Goal: Information Seeking & Learning: Learn about a topic

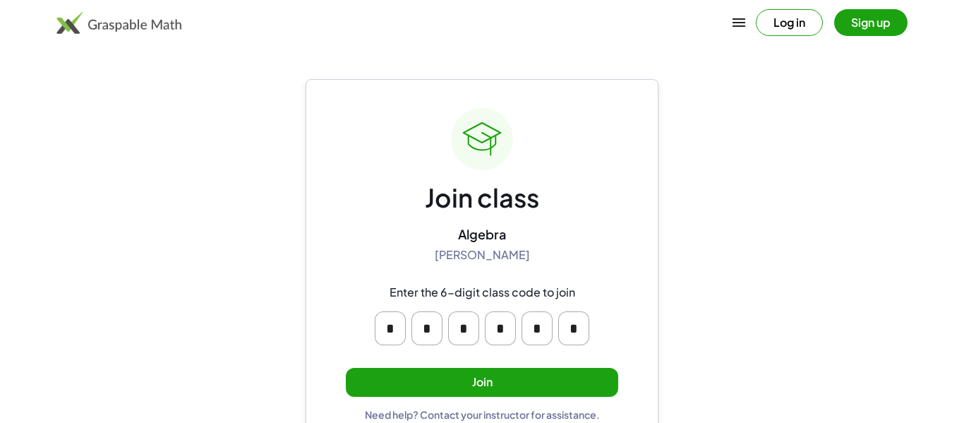
click at [495, 385] on button "Join" at bounding box center [482, 382] width 272 height 29
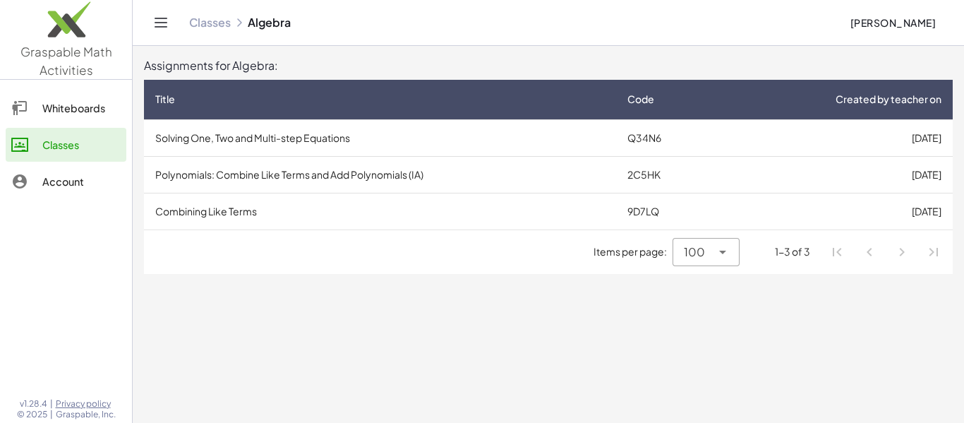
click at [49, 111] on div "Whiteboards" at bounding box center [81, 107] width 78 height 17
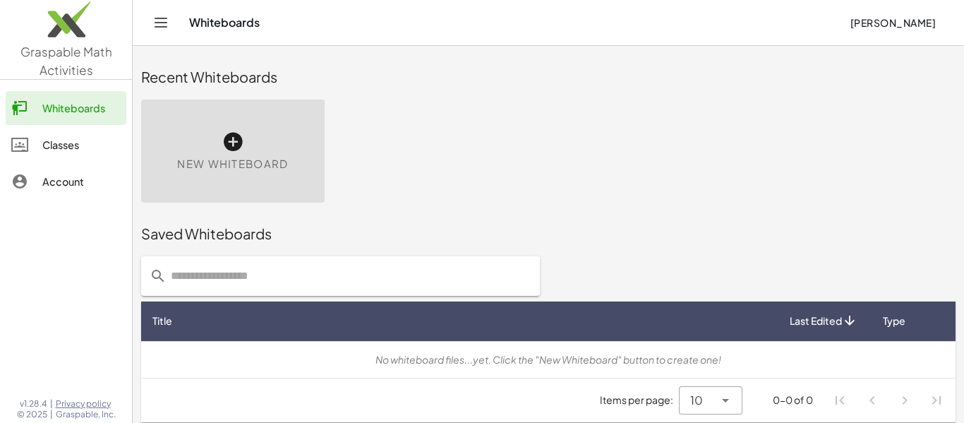
click at [274, 64] on div "Recent Whiteboards" at bounding box center [548, 76] width 814 height 45
click at [357, 132] on div "New Whiteboard" at bounding box center [548, 151] width 831 height 120
click at [441, 127] on div "New Whiteboard" at bounding box center [548, 151] width 831 height 120
click at [550, 161] on div "New Whiteboard" at bounding box center [548, 151] width 831 height 120
click at [73, 143] on div "Classes" at bounding box center [81, 144] width 78 height 17
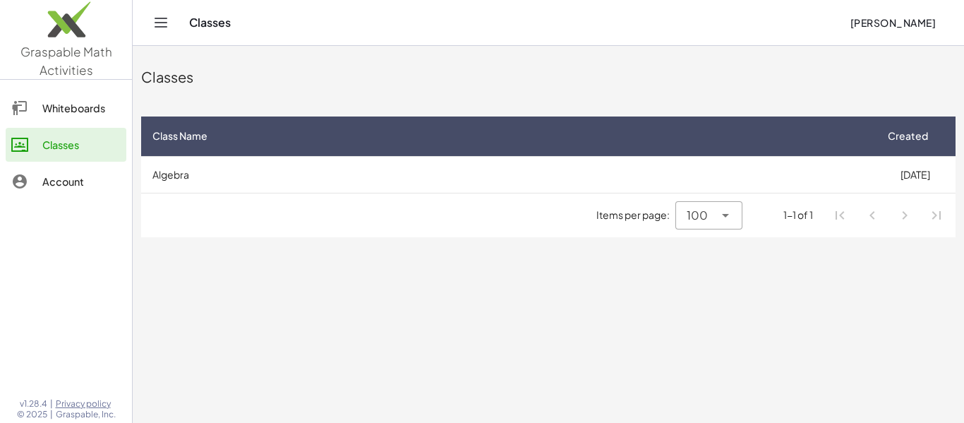
click at [222, 186] on td "Algebra" at bounding box center [507, 174] width 733 height 37
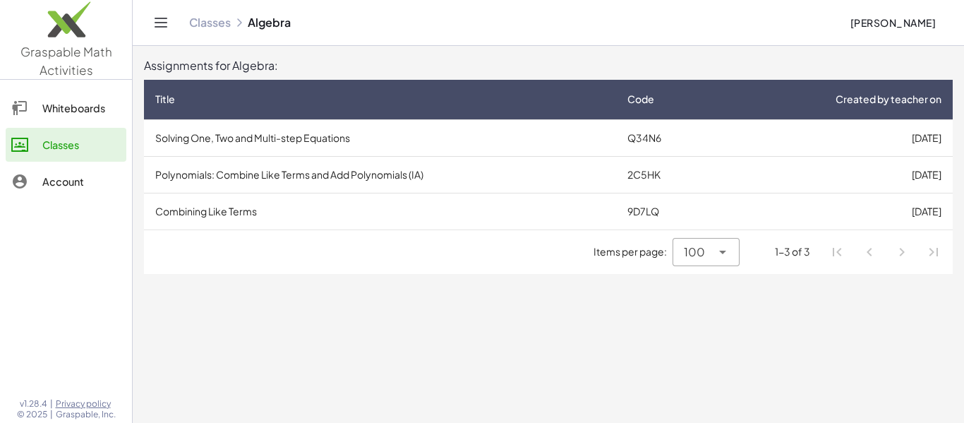
click at [438, 147] on td "Solving One, Two and Multi-step Equations" at bounding box center [380, 137] width 472 height 37
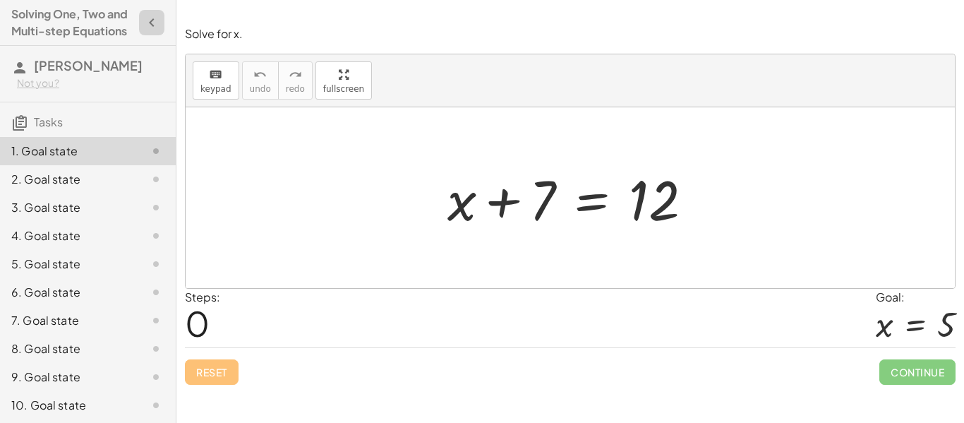
click at [147, 23] on icon "button" at bounding box center [151, 22] width 17 height 17
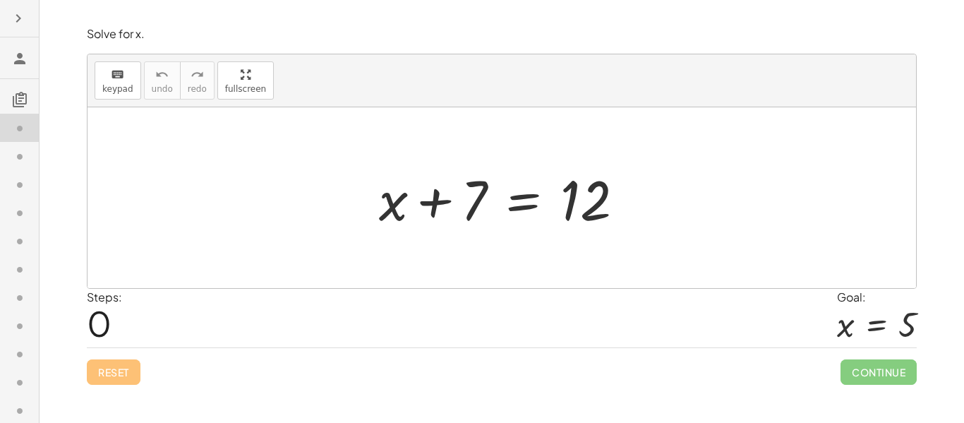
drag, startPoint x: 355, startPoint y: 225, endPoint x: 365, endPoint y: 236, distance: 15.5
click at [365, 236] on div "+ x + 7 = 12" at bounding box center [501, 197] width 828 height 181
click at [0, 0] on div "Solve for x. keyboard keypad undo undo redo redo fullscreen Toggle fullscreen m…" at bounding box center [0, 0] width 0 height 0
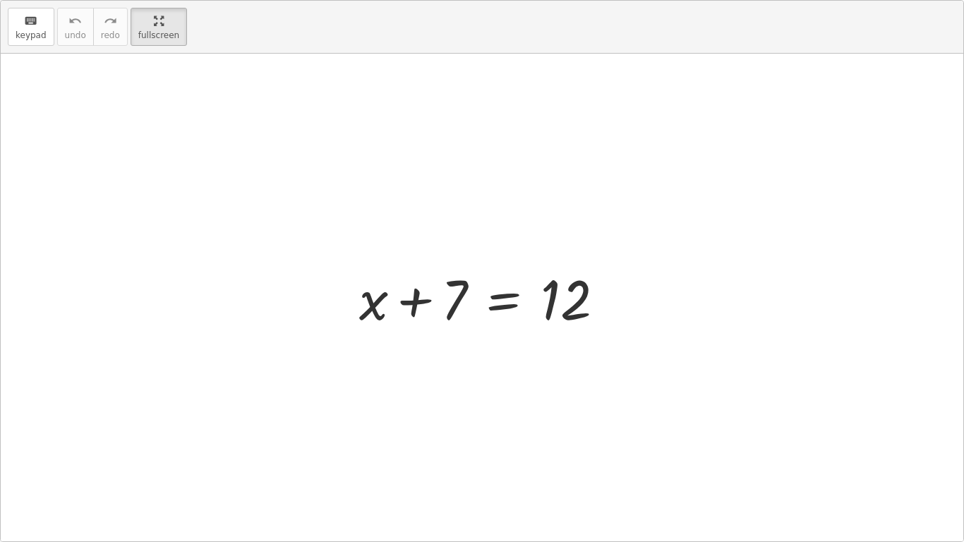
drag, startPoint x: 450, startPoint y: 369, endPoint x: 499, endPoint y: 376, distance: 49.9
click at [499, 376] on div at bounding box center [482, 297] width 962 height 487
click at [47, 26] on button "keyboard keypad" at bounding box center [31, 27] width 47 height 38
click at [460, 383] on div at bounding box center [482, 297] width 962 height 487
drag, startPoint x: 512, startPoint y: 403, endPoint x: 528, endPoint y: 403, distance: 15.5
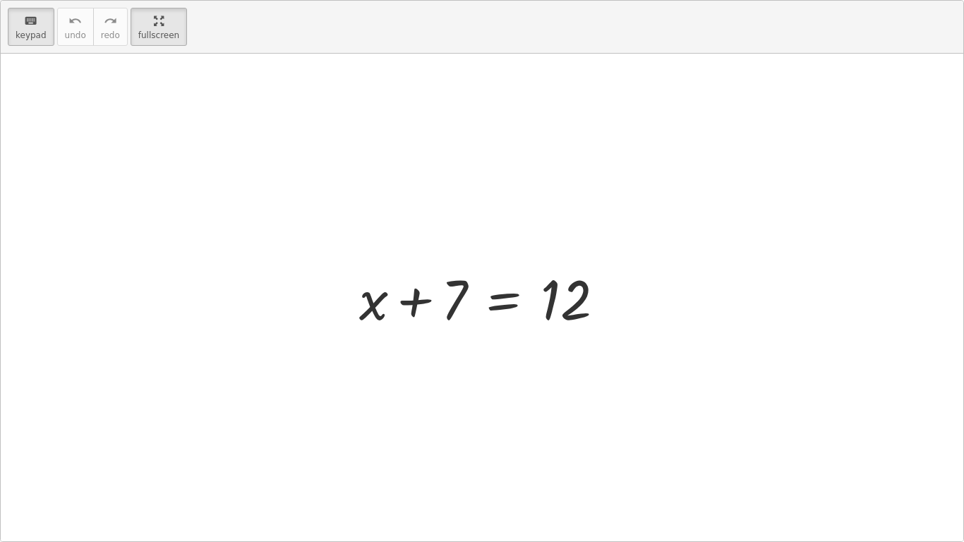
click at [528, 403] on div at bounding box center [482, 297] width 962 height 487
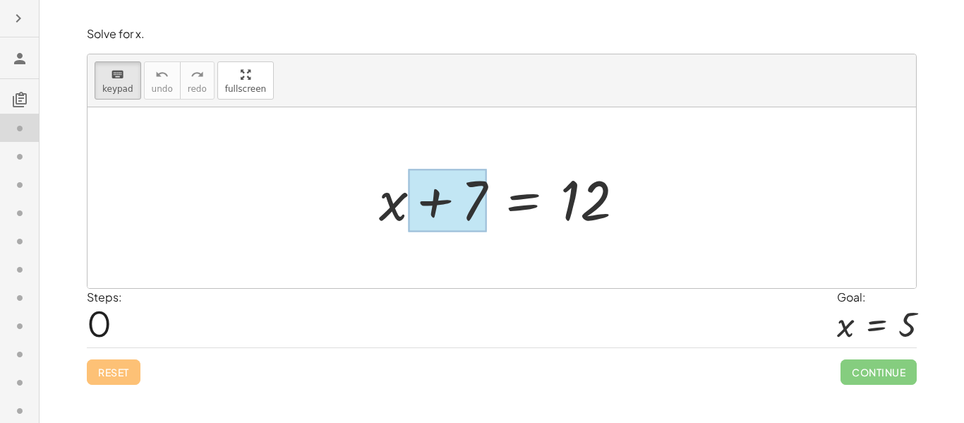
click at [443, 189] on div at bounding box center [447, 200] width 79 height 63
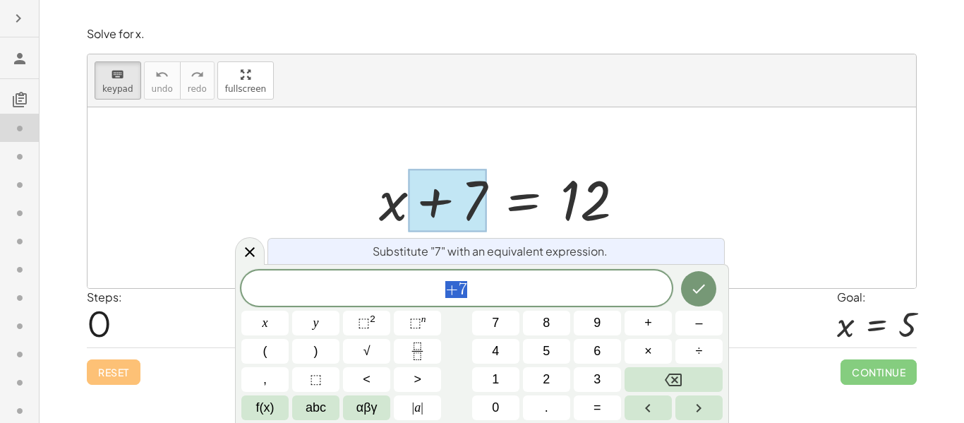
scroll to position [1, 0]
click at [670, 185] on div at bounding box center [501, 197] width 828 height 181
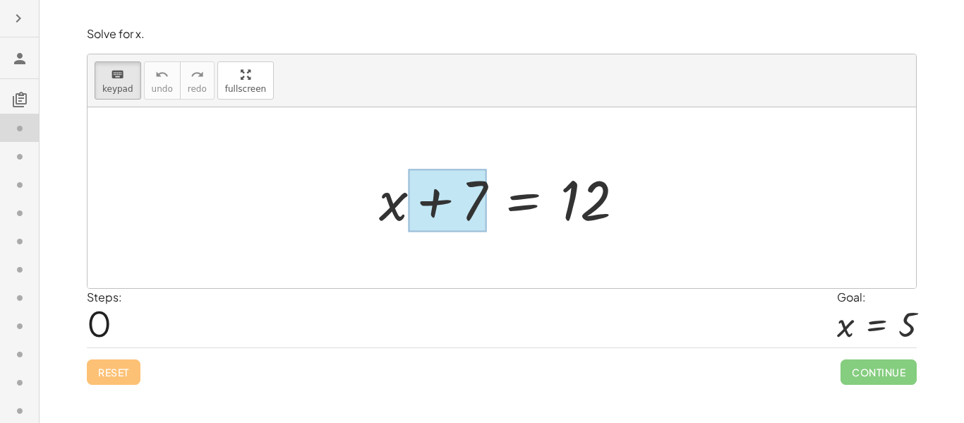
click at [461, 190] on div at bounding box center [447, 200] width 79 height 63
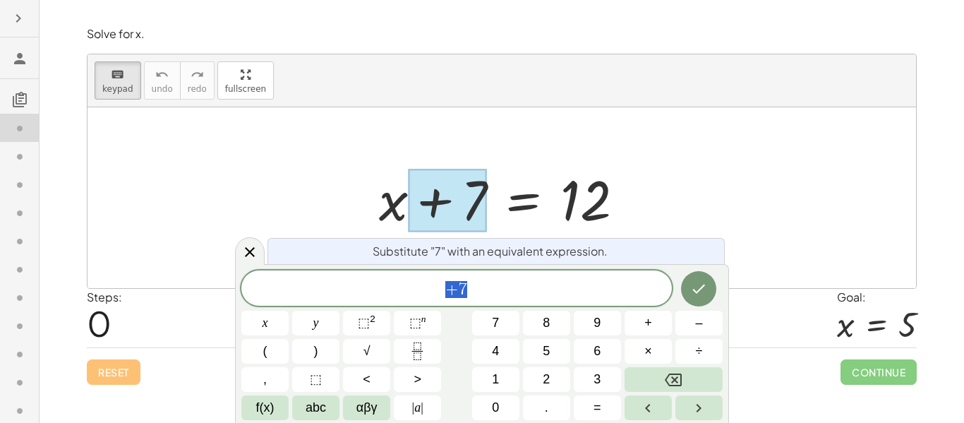
click at [586, 152] on div at bounding box center [501, 197] width 828 height 181
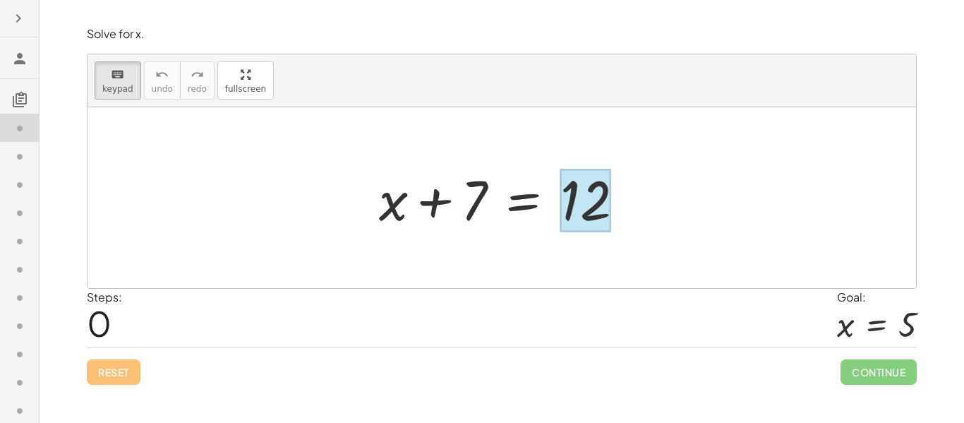
drag, startPoint x: 466, startPoint y: 185, endPoint x: 579, endPoint y: 205, distance: 114.7
click at [579, 205] on div at bounding box center [584, 200] width 51 height 63
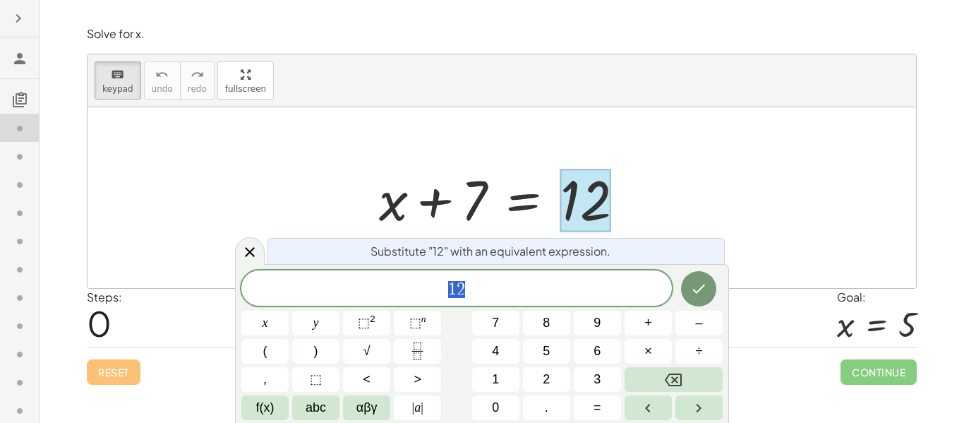
click at [456, 193] on div at bounding box center [507, 198] width 270 height 73
click at [558, 125] on div at bounding box center [501, 197] width 828 height 181
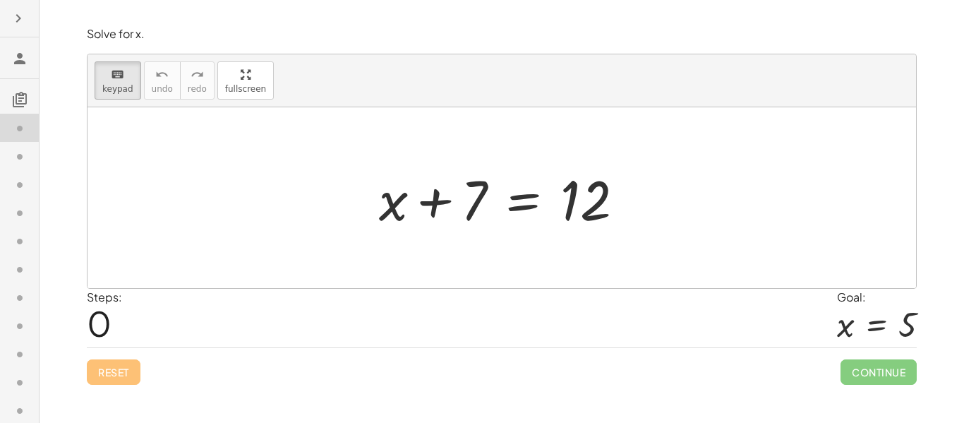
drag, startPoint x: 449, startPoint y: 194, endPoint x: 629, endPoint y: 212, distance: 181.5
click at [499, 254] on div at bounding box center [501, 197] width 828 height 181
drag, startPoint x: 462, startPoint y: 213, endPoint x: 603, endPoint y: 188, distance: 143.4
drag, startPoint x: 476, startPoint y: 217, endPoint x: 571, endPoint y: 236, distance: 97.3
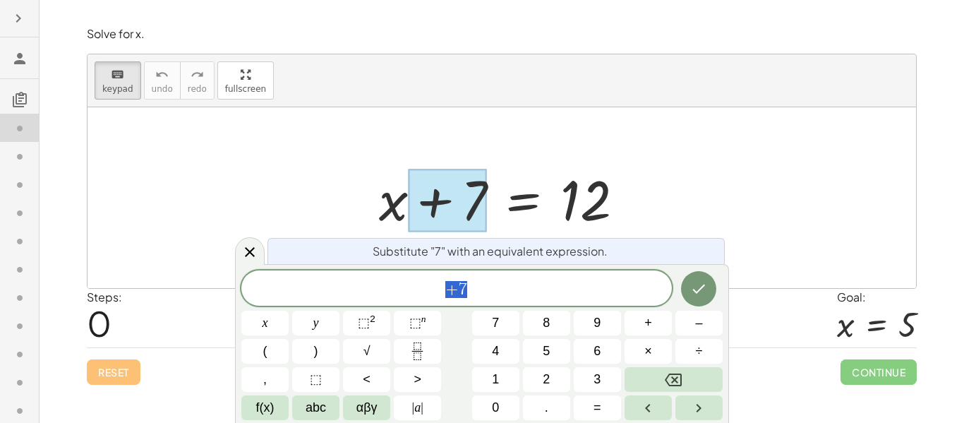
scroll to position [1, 0]
drag, startPoint x: 464, startPoint y: 184, endPoint x: 600, endPoint y: 192, distance: 136.4
click at [523, 199] on div "+ x + 7 = 12" at bounding box center [523, 199] width 0 height 0
click at [591, 145] on div at bounding box center [501, 197] width 828 height 181
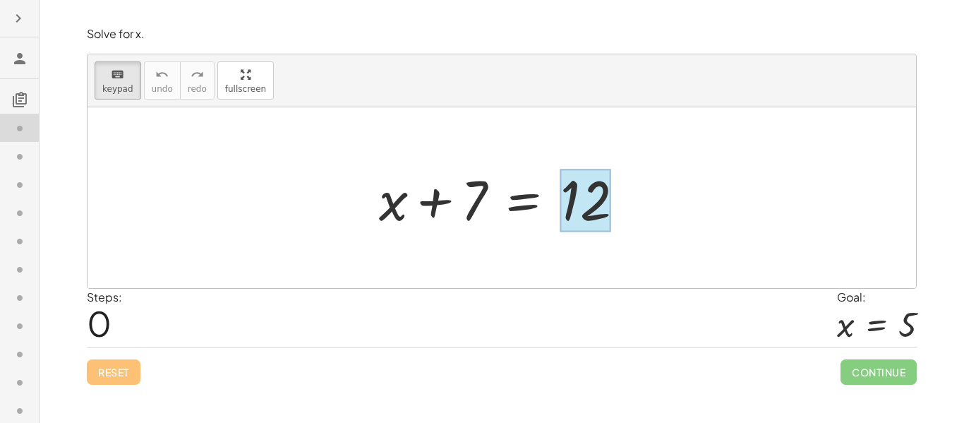
drag, startPoint x: 448, startPoint y: 193, endPoint x: 592, endPoint y: 197, distance: 144.0
click at [501, 251] on div at bounding box center [501, 197] width 828 height 181
drag, startPoint x: 466, startPoint y: 219, endPoint x: 704, endPoint y: 219, distance: 238.5
click at [510, 263] on div at bounding box center [501, 197] width 828 height 181
drag, startPoint x: 463, startPoint y: 204, endPoint x: 585, endPoint y: 195, distance: 122.3
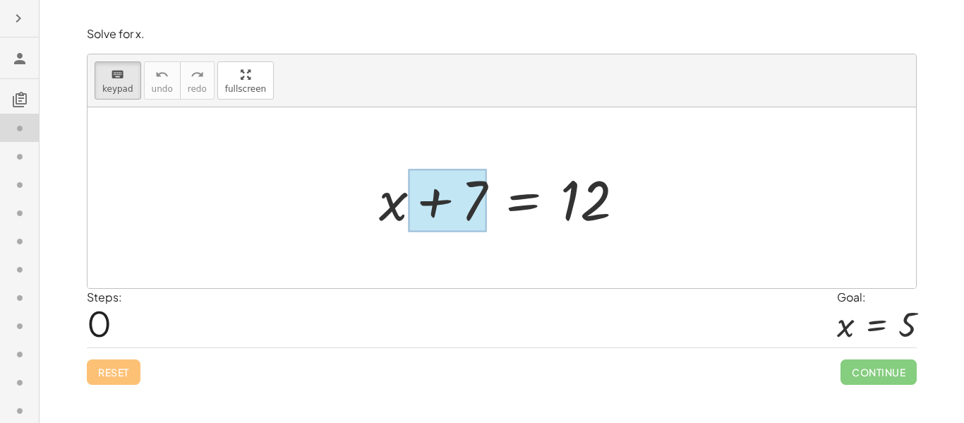
click at [474, 207] on div at bounding box center [447, 200] width 79 height 63
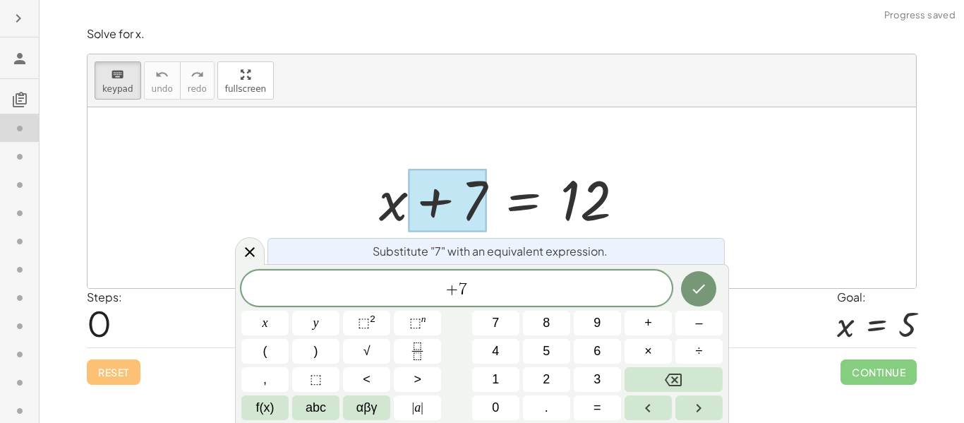
drag, startPoint x: 474, startPoint y: 205, endPoint x: 595, endPoint y: 190, distance: 121.5
click at [523, 199] on div "+ x + 7 = 12" at bounding box center [523, 199] width 0 height 0
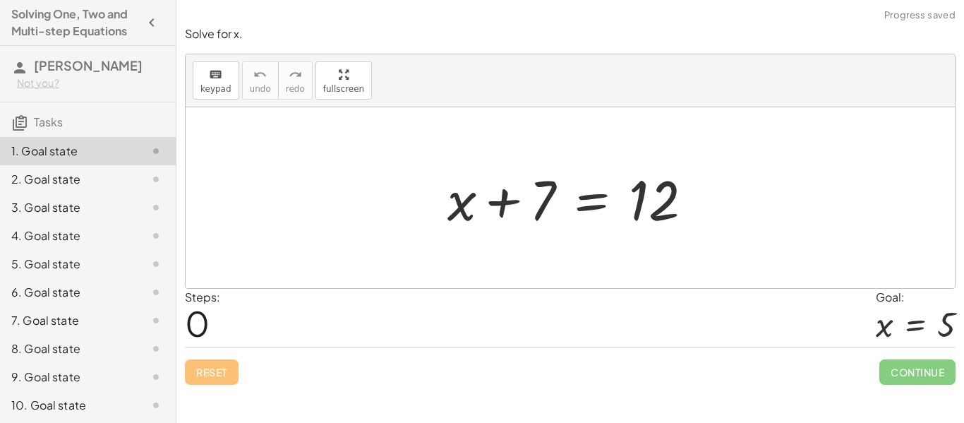
click at [544, 196] on div at bounding box center [575, 198] width 270 height 73
drag, startPoint x: 544, startPoint y: 202, endPoint x: 683, endPoint y: 202, distance: 139.0
click at [683, 202] on div at bounding box center [575, 198] width 270 height 73
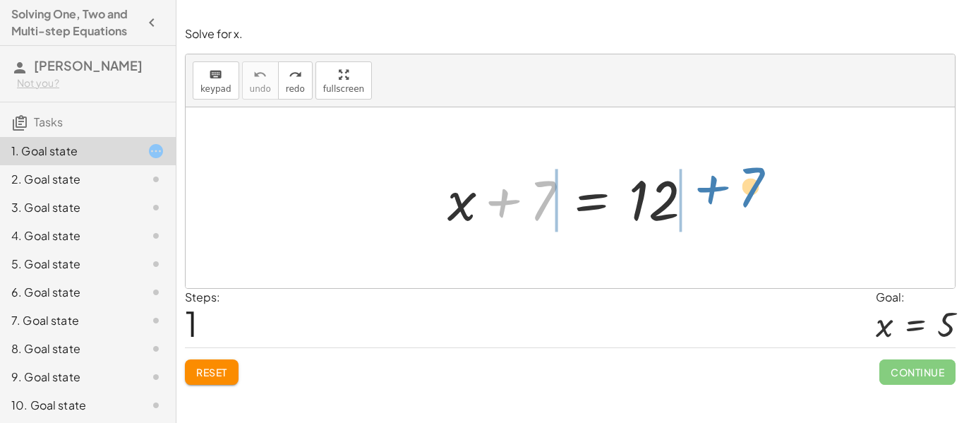
drag, startPoint x: 531, startPoint y: 193, endPoint x: 739, endPoint y: 181, distance: 209.2
click at [739, 181] on div "+ 7 + x + 7 = 12" at bounding box center [570, 197] width 769 height 181
drag, startPoint x: 544, startPoint y: 200, endPoint x: 700, endPoint y: 230, distance: 158.8
click at [700, 230] on div at bounding box center [575, 198] width 270 height 73
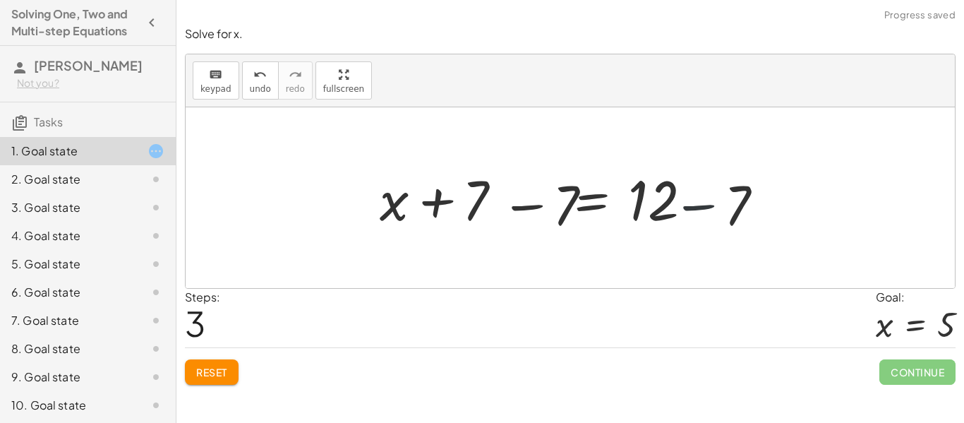
click at [698, 229] on div at bounding box center [575, 198] width 428 height 73
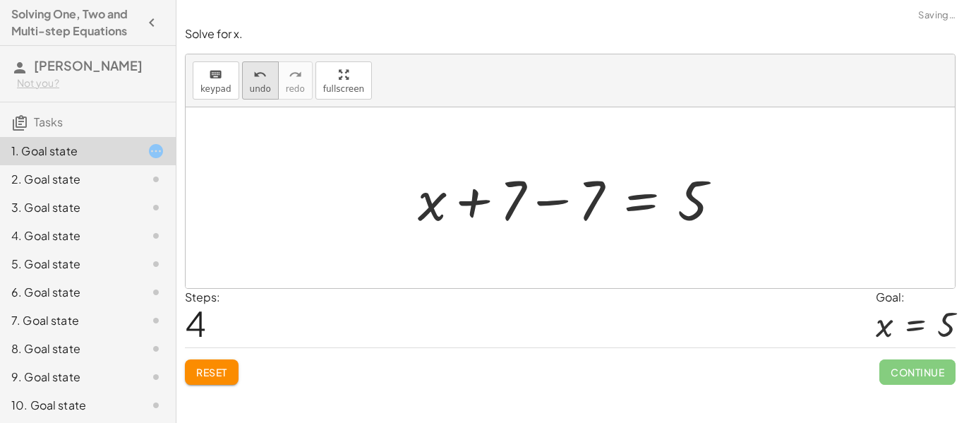
click at [255, 90] on span "undo" at bounding box center [260, 89] width 21 height 10
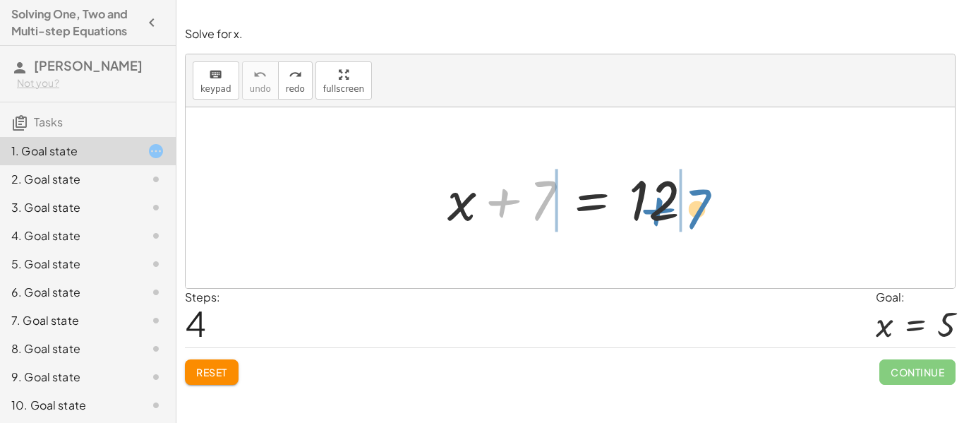
drag, startPoint x: 506, startPoint y: 207, endPoint x: 660, endPoint y: 215, distance: 154.7
click at [660, 215] on div at bounding box center [575, 198] width 270 height 73
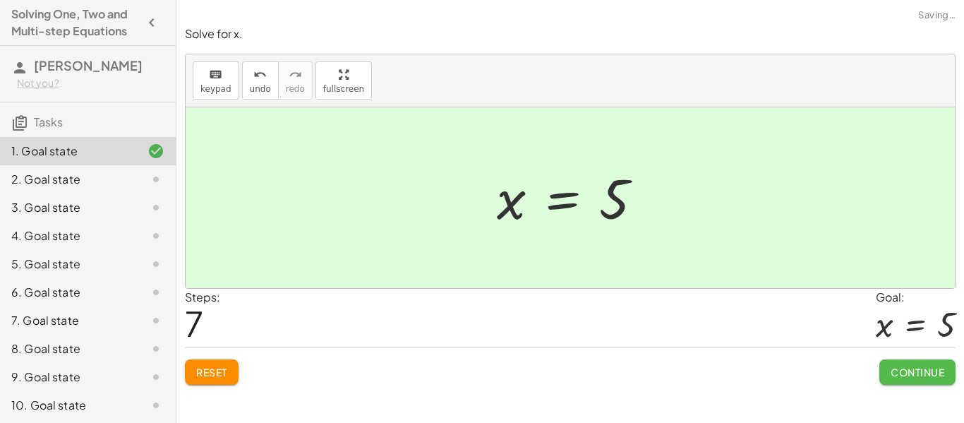
click at [911, 377] on span "Continue" at bounding box center [917, 371] width 54 height 13
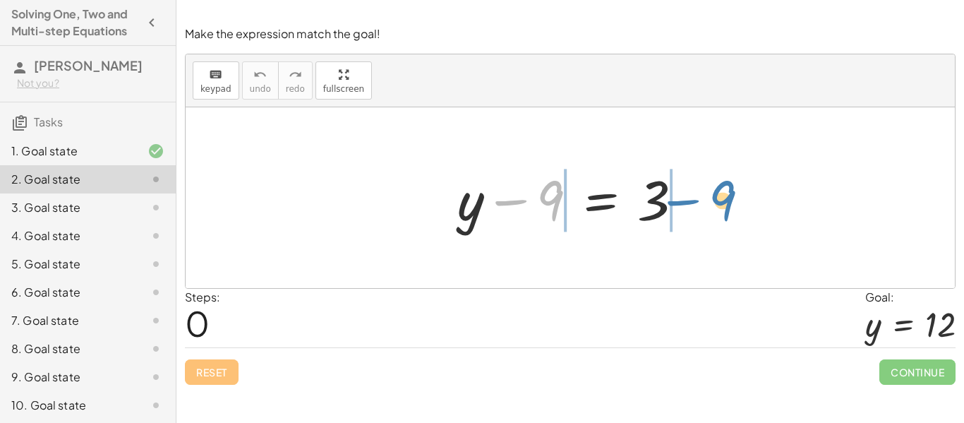
drag, startPoint x: 533, startPoint y: 205, endPoint x: 704, endPoint y: 205, distance: 171.4
click at [704, 205] on div "− 9 + y − 9 = 3" at bounding box center [570, 198] width 269 height 80
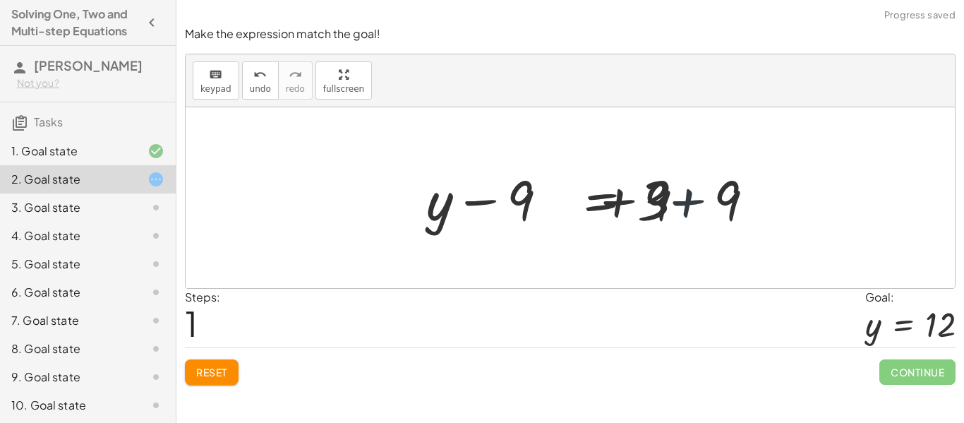
click at [704, 205] on div at bounding box center [575, 198] width 411 height 73
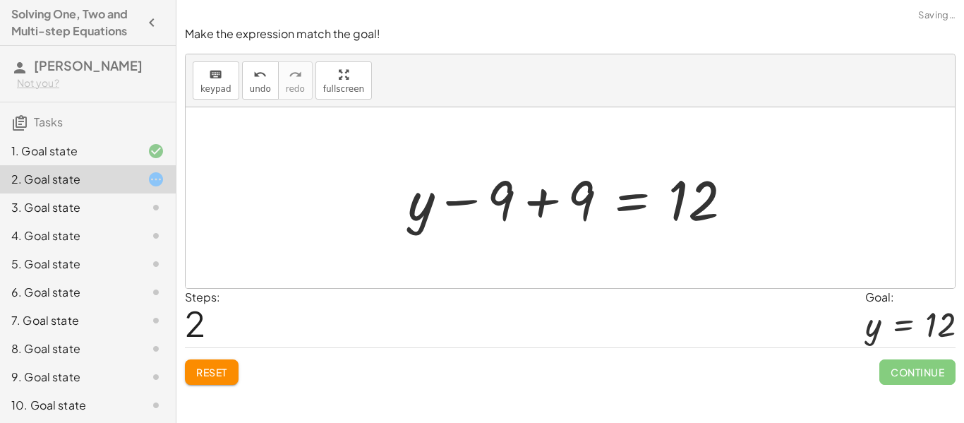
click at [519, 200] on div at bounding box center [575, 198] width 349 height 73
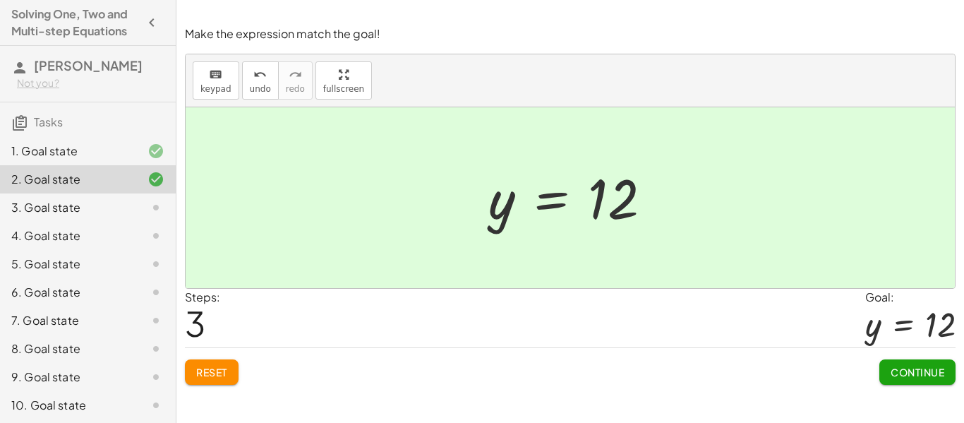
click at [916, 365] on span "Continue" at bounding box center [917, 371] width 54 height 13
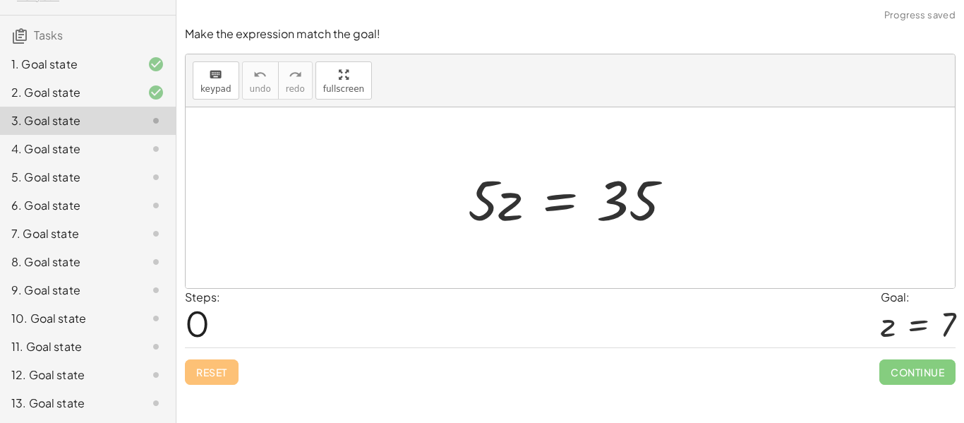
scroll to position [86, 0]
click at [61, 382] on div "12. Goal state" at bounding box center [68, 375] width 114 height 17
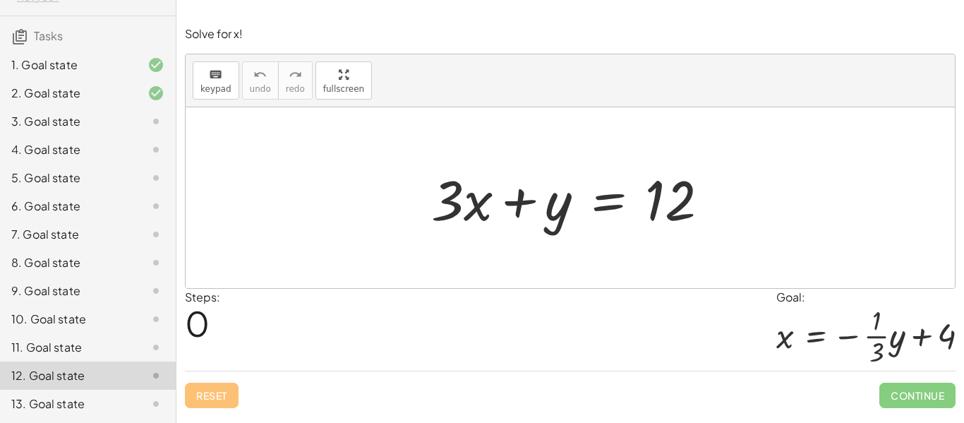
click at [456, 207] on div at bounding box center [575, 198] width 303 height 73
click at [456, 202] on div at bounding box center [575, 198] width 303 height 73
click at [464, 199] on div at bounding box center [575, 198] width 303 height 73
click at [464, 200] on div at bounding box center [575, 198] width 303 height 73
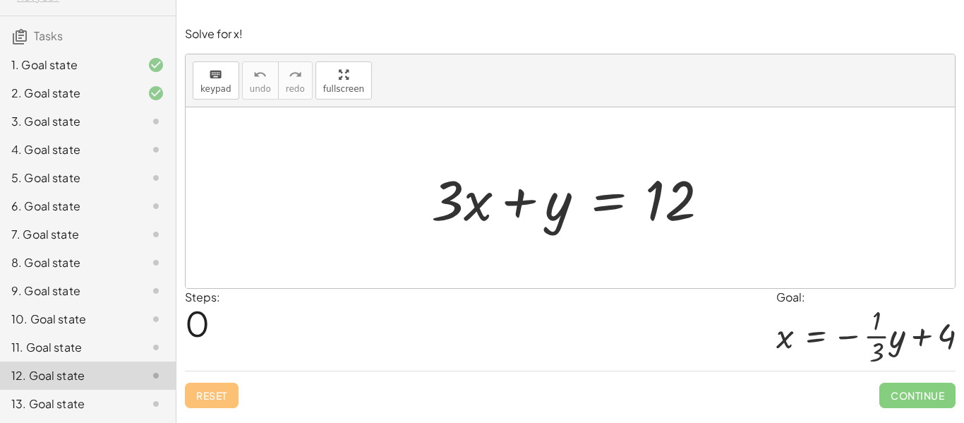
click at [457, 201] on div at bounding box center [575, 198] width 303 height 73
drag, startPoint x: 457, startPoint y: 201, endPoint x: 468, endPoint y: 199, distance: 10.8
click at [468, 199] on div at bounding box center [575, 198] width 303 height 73
click at [473, 203] on div at bounding box center [575, 198] width 303 height 73
click at [460, 204] on div at bounding box center [575, 198] width 303 height 73
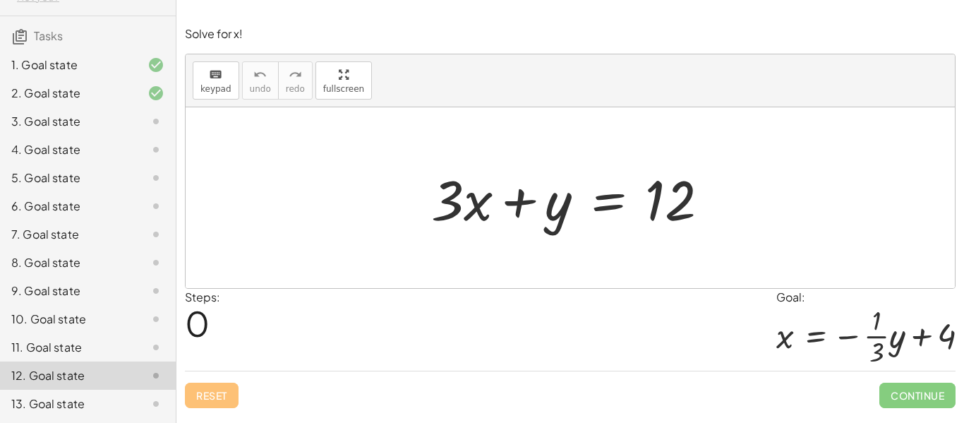
click at [480, 205] on div at bounding box center [575, 198] width 303 height 73
click at [442, 203] on div at bounding box center [575, 198] width 303 height 73
drag, startPoint x: 559, startPoint y: 214, endPoint x: 558, endPoint y: 224, distance: 9.3
click at [558, 224] on div at bounding box center [575, 198] width 303 height 73
click at [689, 193] on div at bounding box center [575, 198] width 303 height 73
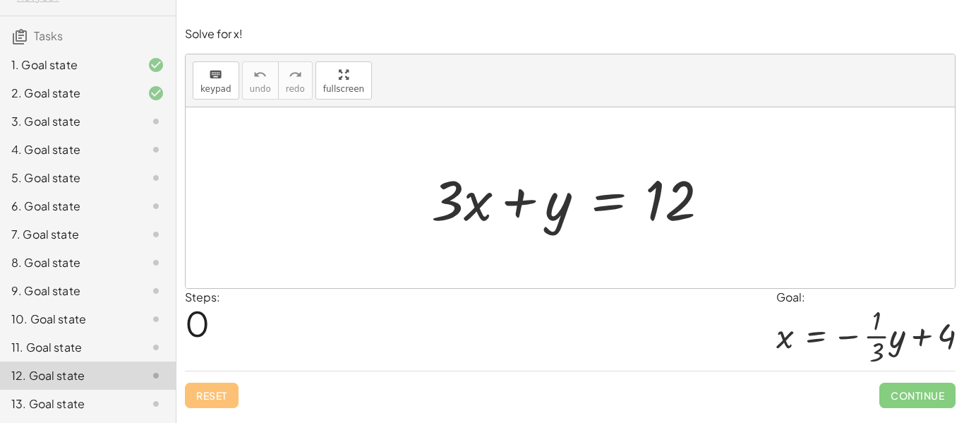
click at [468, 200] on div at bounding box center [575, 198] width 303 height 73
drag, startPoint x: 423, startPoint y: 205, endPoint x: 450, endPoint y: 210, distance: 27.4
click at [450, 210] on div at bounding box center [575, 198] width 303 height 73
click at [471, 210] on div at bounding box center [575, 198] width 303 height 73
click at [474, 210] on div at bounding box center [575, 198] width 303 height 73
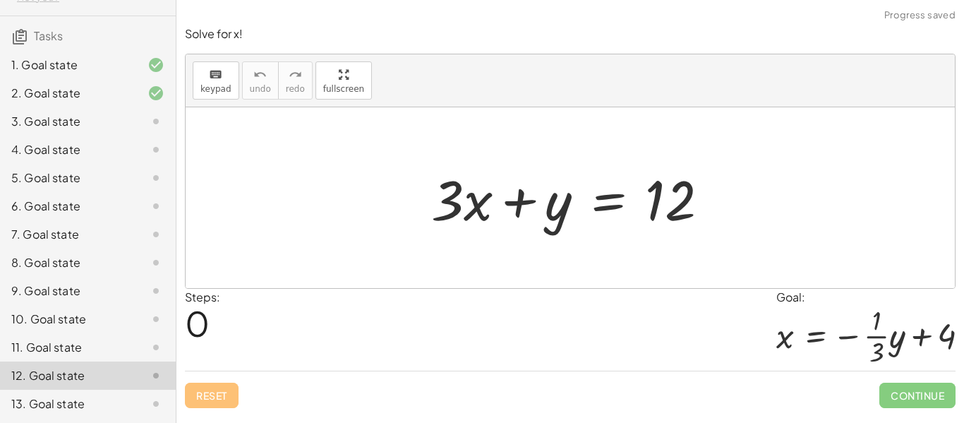
click at [473, 210] on div at bounding box center [575, 198] width 303 height 73
click at [448, 202] on div at bounding box center [575, 198] width 303 height 73
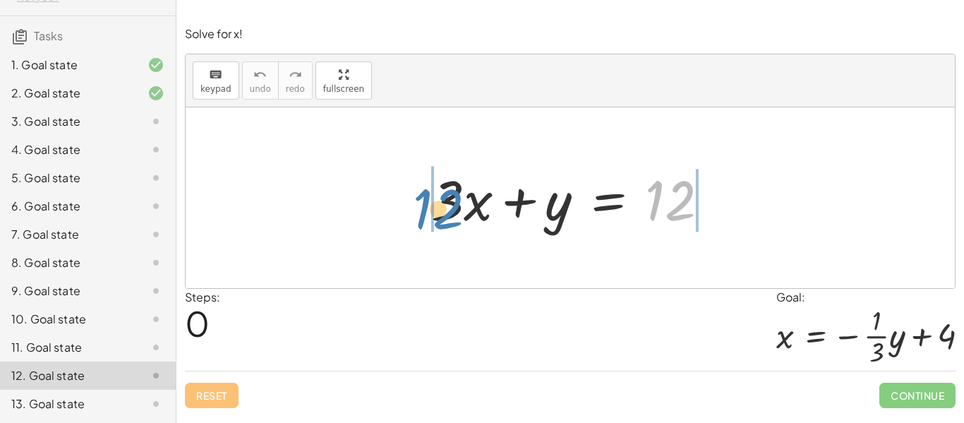
drag, startPoint x: 677, startPoint y: 212, endPoint x: 444, endPoint y: 221, distance: 233.0
click at [444, 221] on div at bounding box center [575, 198] width 303 height 73
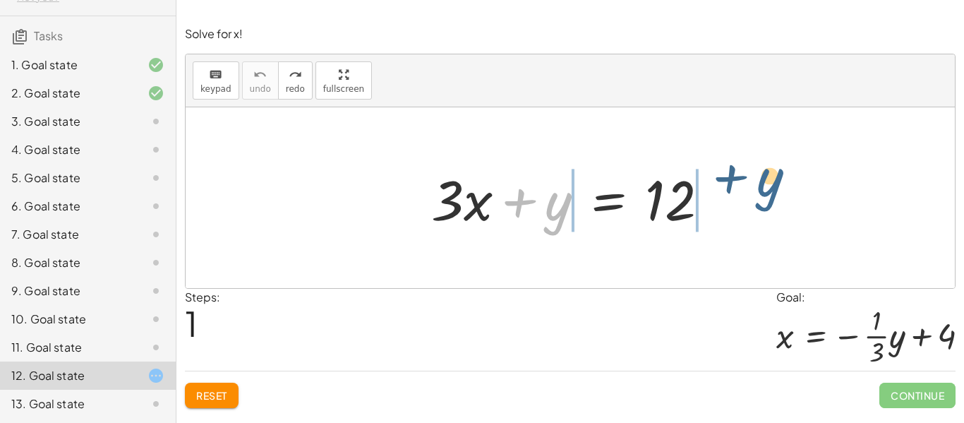
drag, startPoint x: 547, startPoint y: 213, endPoint x: 761, endPoint y: 190, distance: 214.3
click at [761, 190] on div "+ y + · 3 · x + y = 12" at bounding box center [570, 197] width 769 height 181
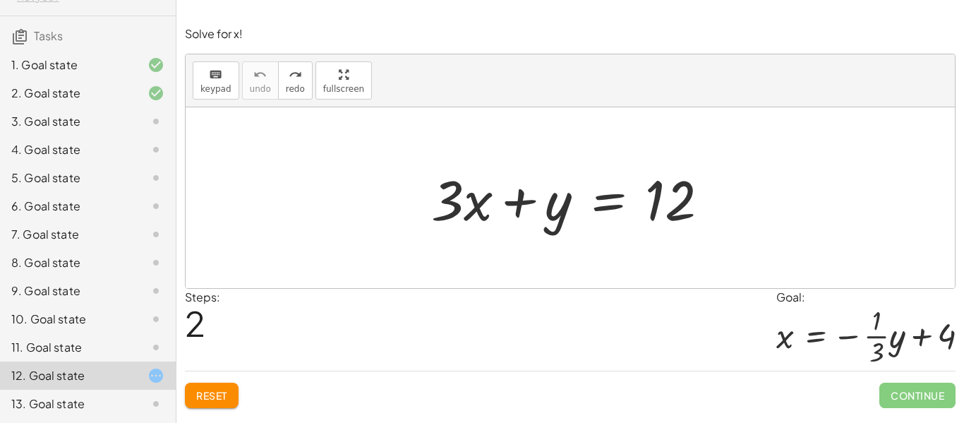
click at [453, 204] on div at bounding box center [575, 198] width 303 height 73
drag, startPoint x: 460, startPoint y: 202, endPoint x: 461, endPoint y: 214, distance: 11.4
click at [461, 214] on div at bounding box center [575, 198] width 303 height 73
drag, startPoint x: 478, startPoint y: 207, endPoint x: 468, endPoint y: 219, distance: 15.0
click at [468, 219] on div at bounding box center [575, 198] width 303 height 73
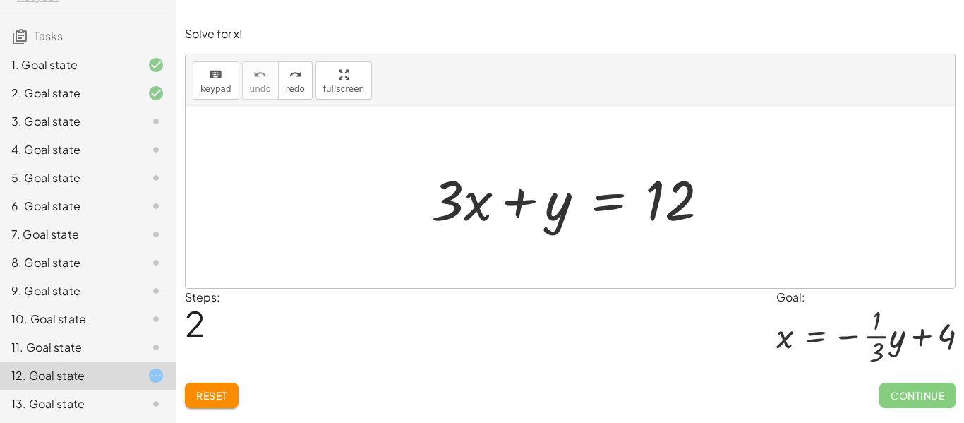
click at [457, 205] on div at bounding box center [575, 198] width 303 height 73
click at [0, 0] on div "Solve for x! keyboard keypad undo undo redo redo fullscreen + · 3 · x + y = 12 …" at bounding box center [0, 0] width 0 height 0
click at [454, 212] on div at bounding box center [575, 198] width 303 height 73
click at [227, 86] on span "keypad" at bounding box center [215, 89] width 31 height 10
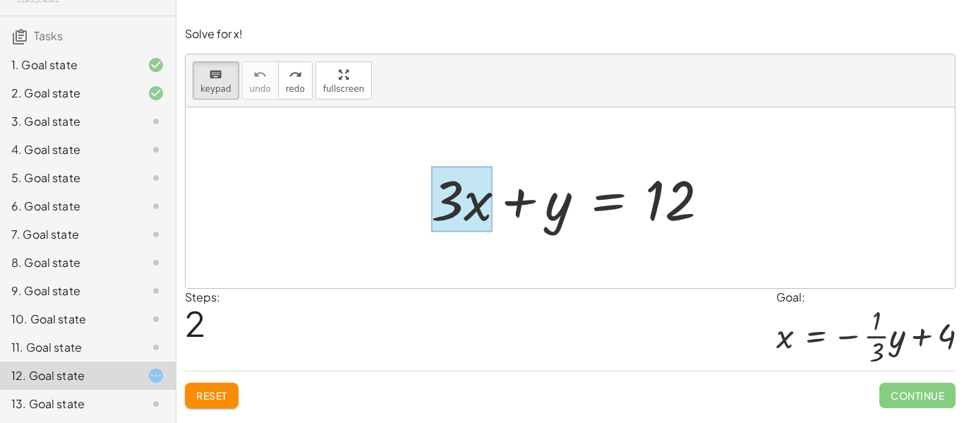
click at [471, 213] on div at bounding box center [461, 199] width 61 height 66
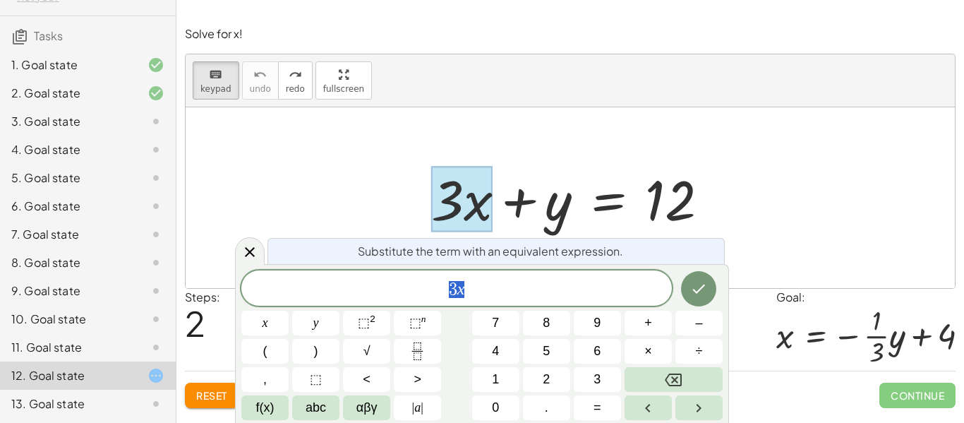
scroll to position [1, 0]
click at [707, 351] on button "÷" at bounding box center [698, 351] width 47 height 25
click at [688, 296] on button "Done" at bounding box center [698, 288] width 35 height 35
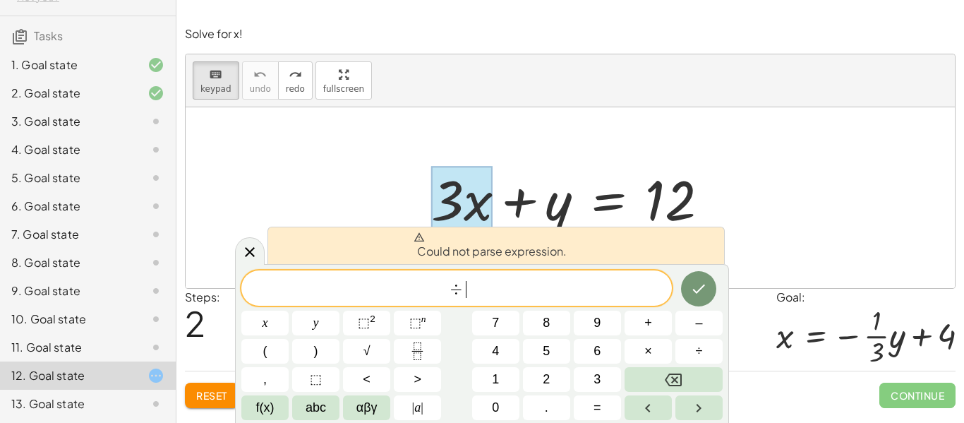
click at [223, 181] on div at bounding box center [570, 197] width 769 height 181
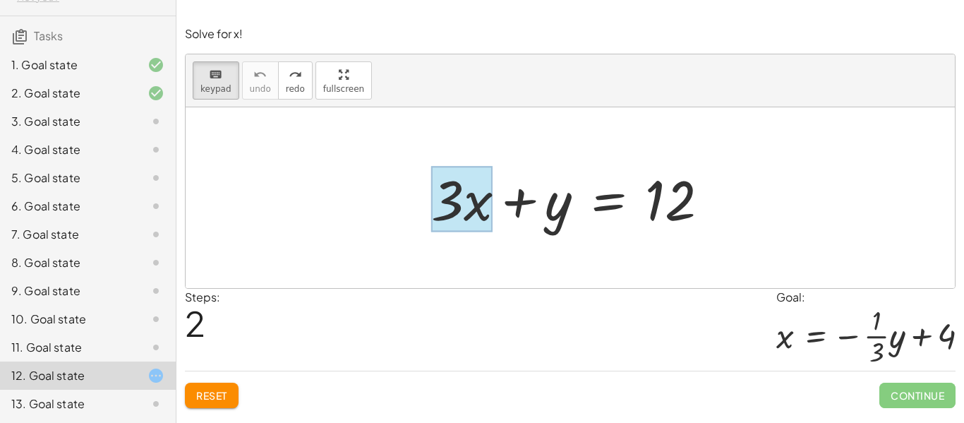
click at [483, 206] on div at bounding box center [461, 199] width 61 height 66
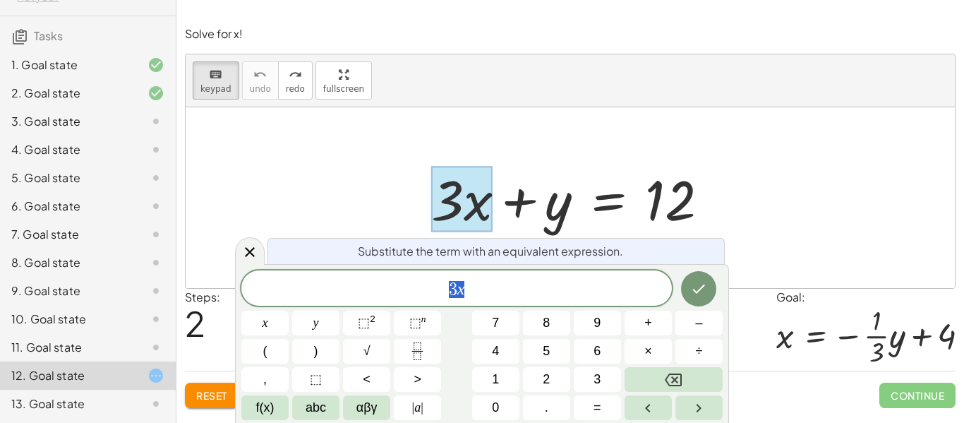
click at [763, 225] on div at bounding box center [570, 197] width 769 height 181
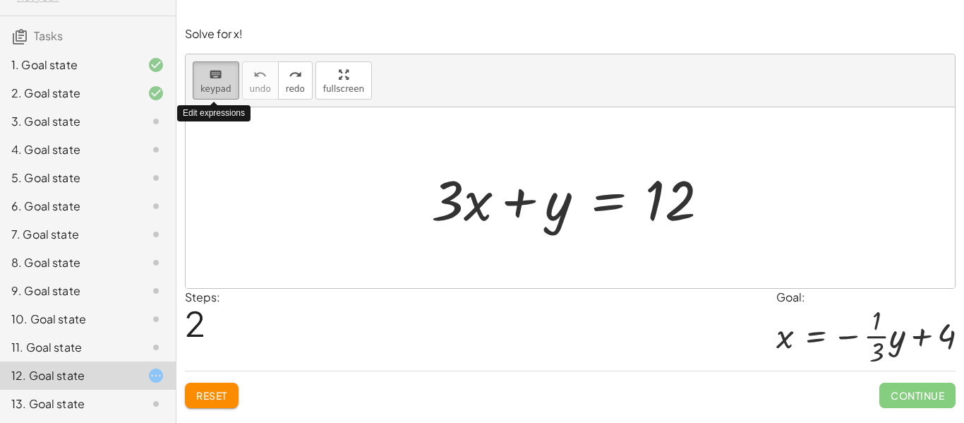
click at [209, 78] on icon "keyboard" at bounding box center [215, 74] width 13 height 17
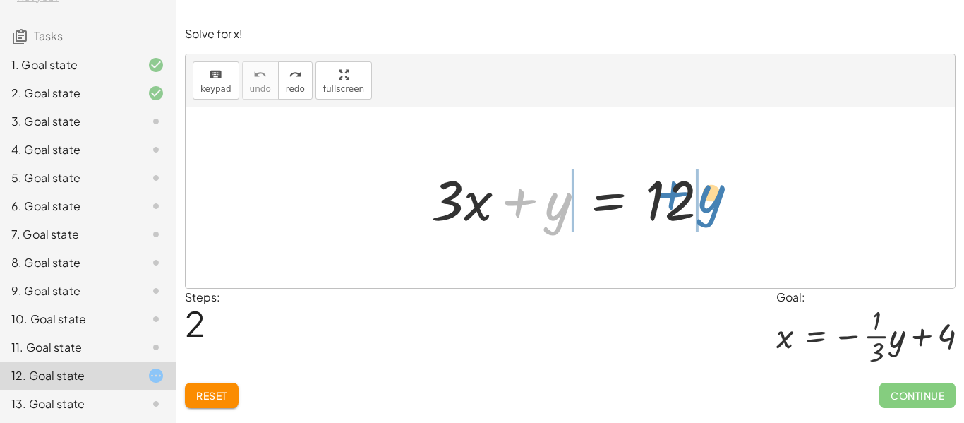
drag, startPoint x: 557, startPoint y: 195, endPoint x: 710, endPoint y: 188, distance: 153.3
click at [710, 188] on div at bounding box center [575, 198] width 303 height 73
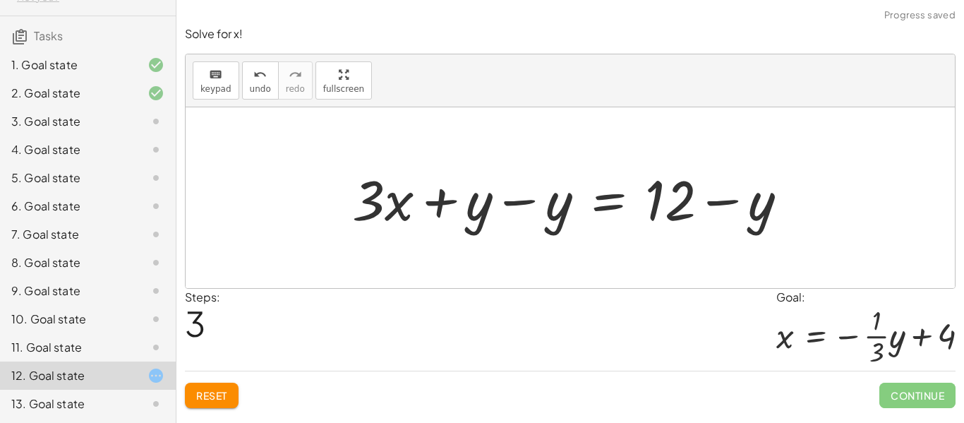
click at [218, 418] on div "Solve for x. keyboard keypad undo undo redo redo fullscreen + x + 7 = 12 + x + …" at bounding box center [569, 211] width 787 height 423
click at [203, 392] on span "Reset" at bounding box center [211, 395] width 31 height 13
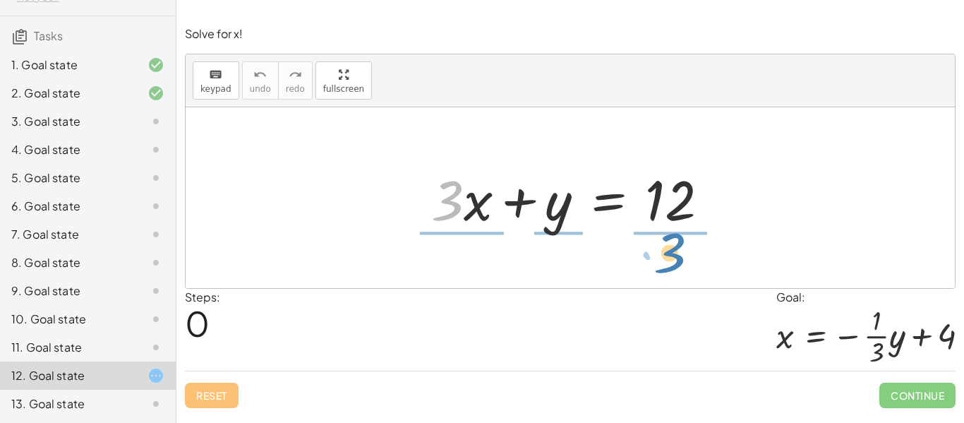
drag, startPoint x: 449, startPoint y: 208, endPoint x: 672, endPoint y: 261, distance: 228.4
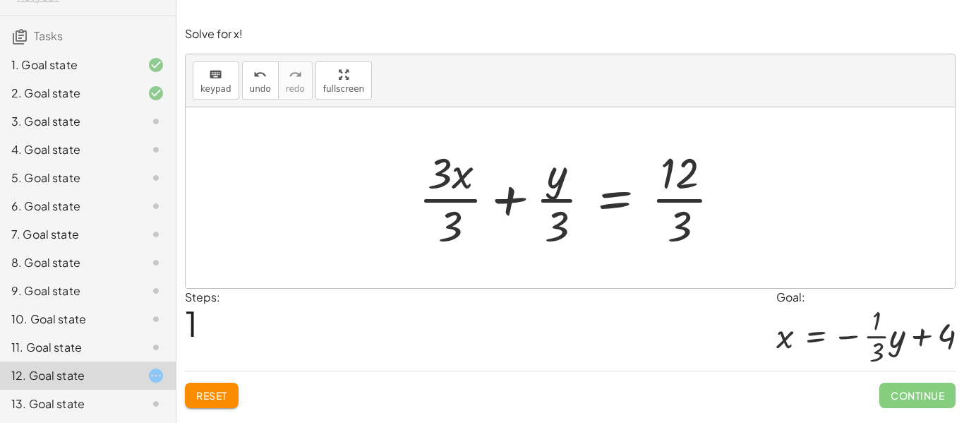
click at [237, 396] on button "Reset" at bounding box center [212, 394] width 54 height 25
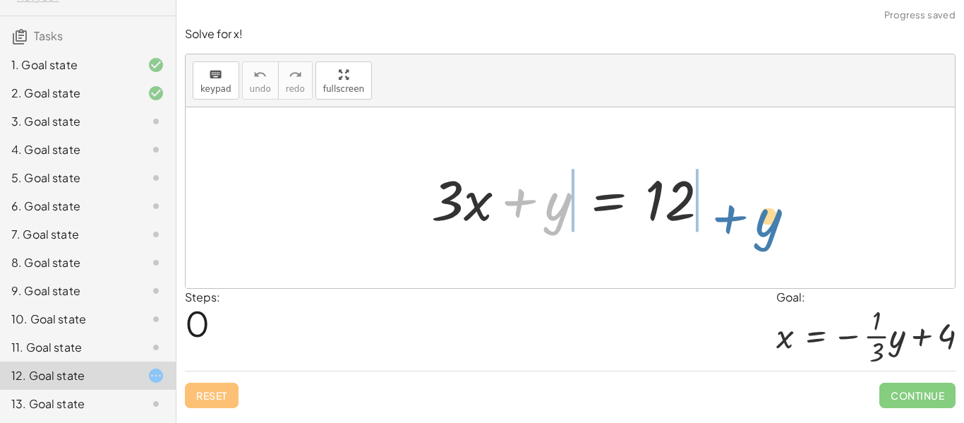
drag, startPoint x: 557, startPoint y: 201, endPoint x: 768, endPoint y: 216, distance: 210.8
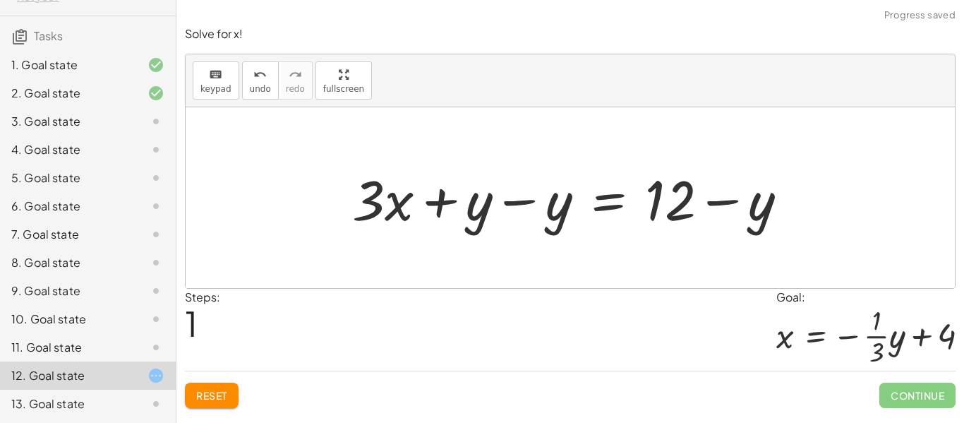
click at [561, 199] on div at bounding box center [575, 198] width 461 height 73
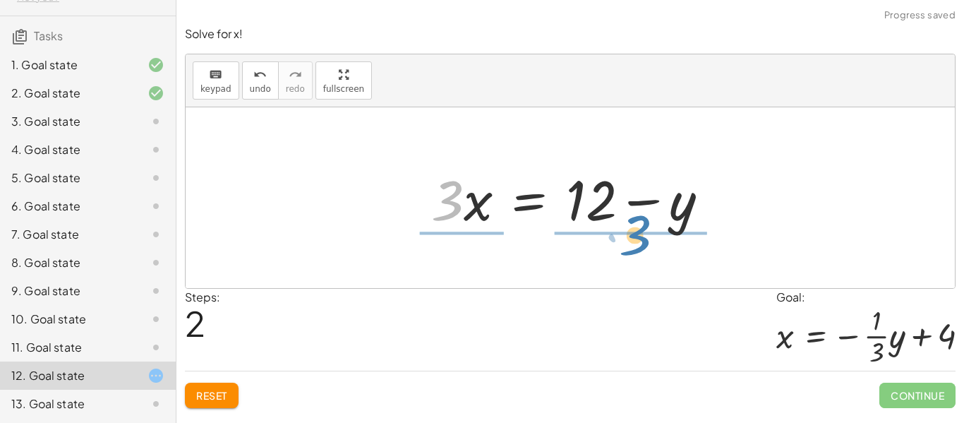
drag, startPoint x: 454, startPoint y: 207, endPoint x: 645, endPoint y: 244, distance: 194.0
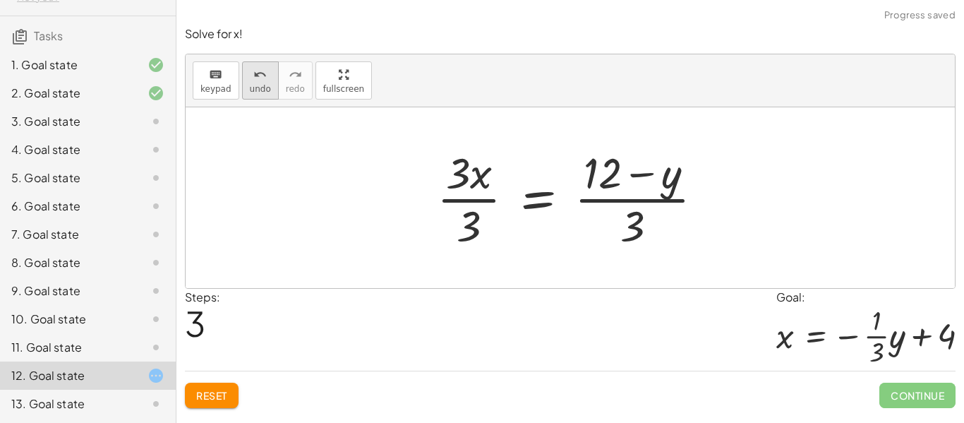
click at [259, 90] on span "undo" at bounding box center [260, 89] width 21 height 10
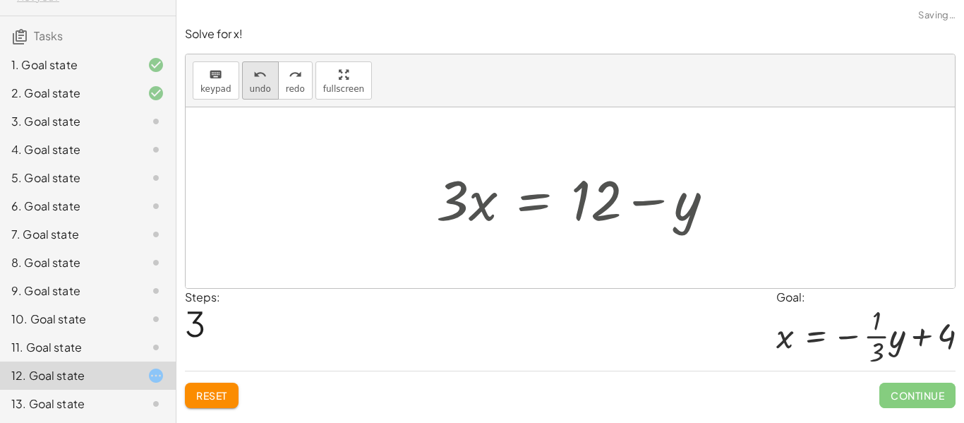
click at [259, 90] on span "undo" at bounding box center [260, 89] width 21 height 10
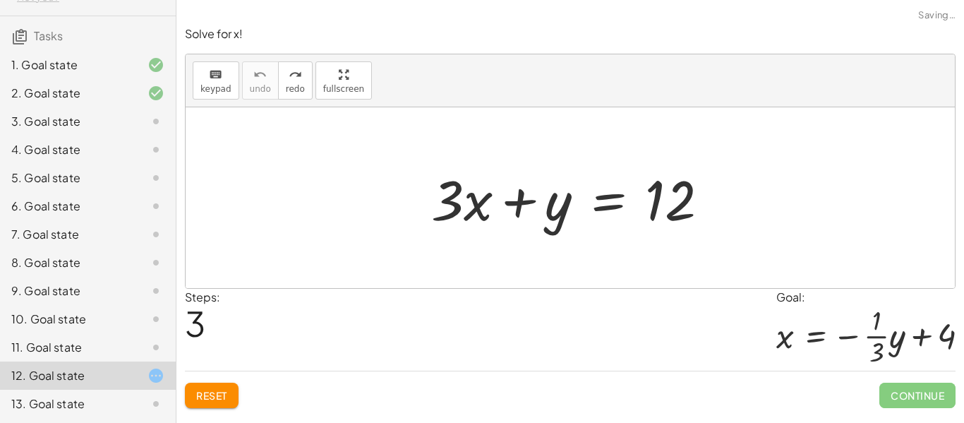
click at [231, 395] on button "Reset" at bounding box center [212, 394] width 54 height 25
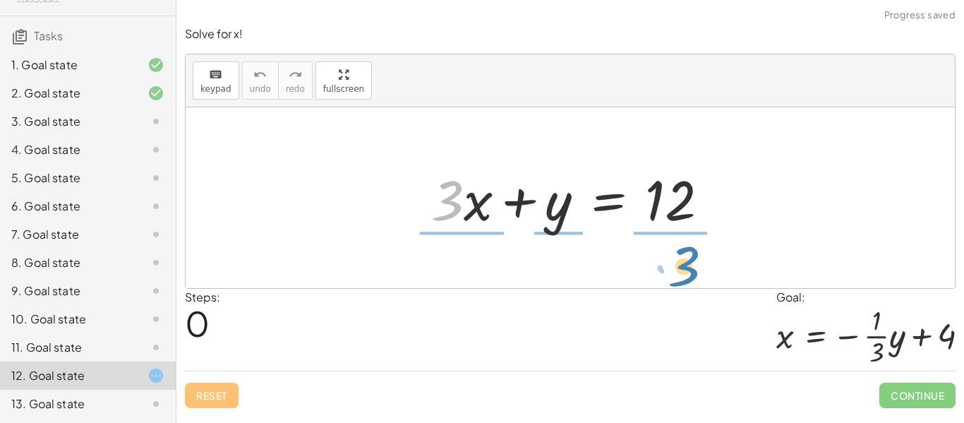
drag, startPoint x: 450, startPoint y: 213, endPoint x: 688, endPoint y: 279, distance: 246.6
click at [688, 279] on div "· 3 + · x + · 3 · x + y = 12" at bounding box center [570, 197] width 769 height 181
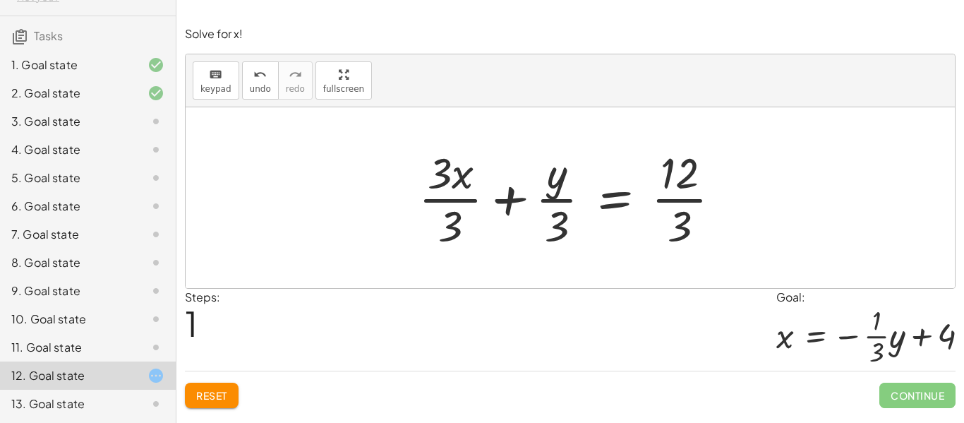
click at [679, 172] on div at bounding box center [575, 197] width 328 height 109
click at [686, 194] on div at bounding box center [575, 197] width 328 height 109
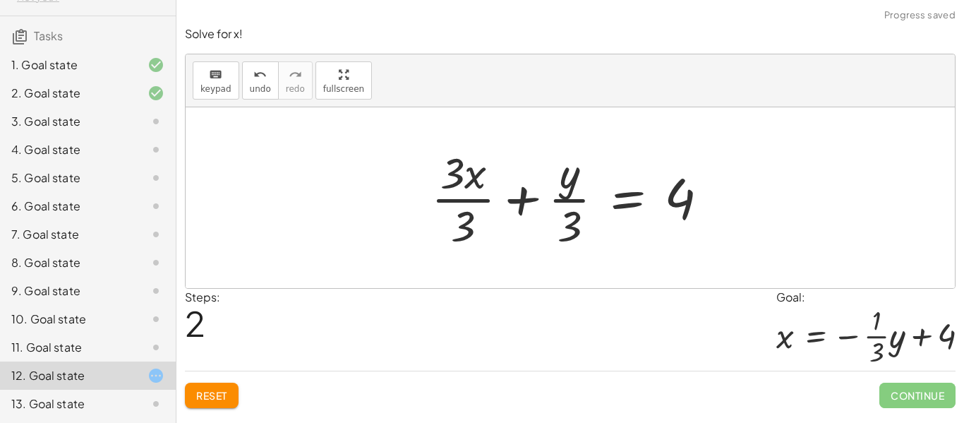
click at [470, 197] on div at bounding box center [575, 197] width 303 height 109
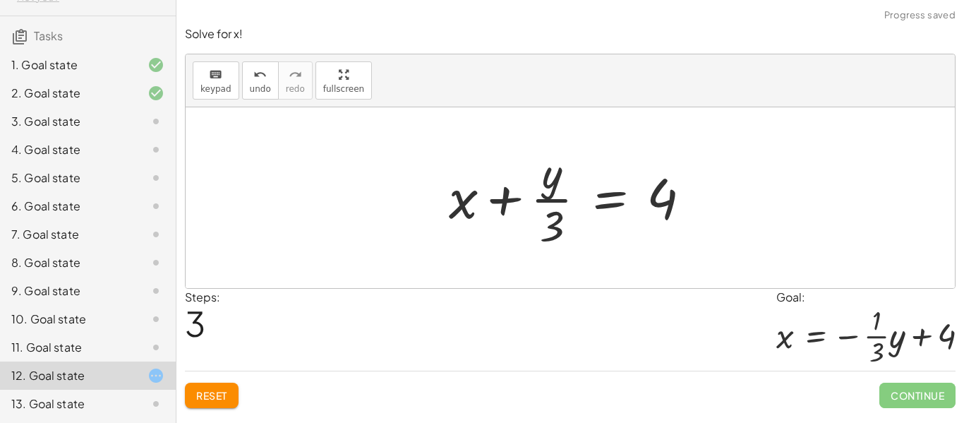
click at [555, 198] on div at bounding box center [575, 197] width 267 height 109
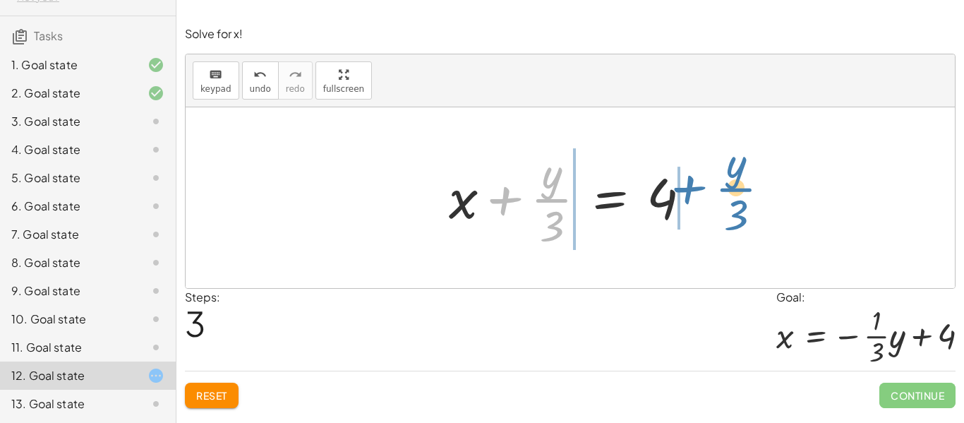
drag, startPoint x: 547, startPoint y: 202, endPoint x: 731, endPoint y: 191, distance: 184.4
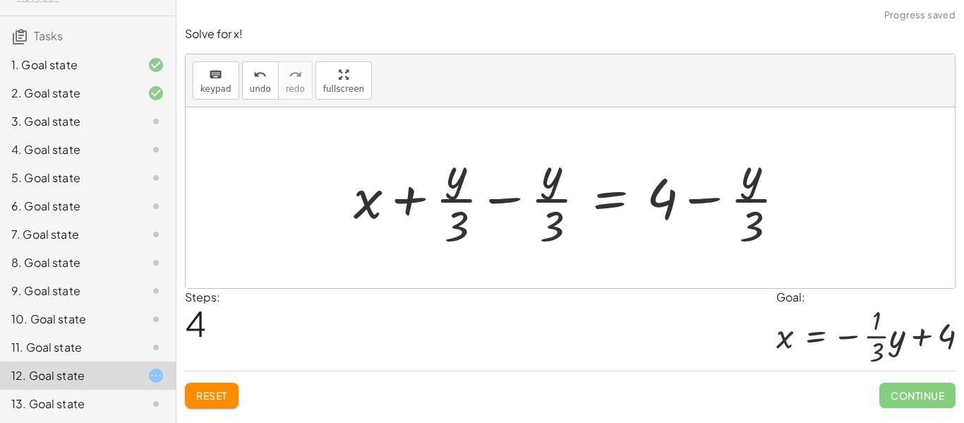
click at [464, 200] on div at bounding box center [575, 197] width 458 height 109
click at [540, 207] on div at bounding box center [575, 197] width 458 height 109
click at [514, 199] on div at bounding box center [575, 197] width 458 height 109
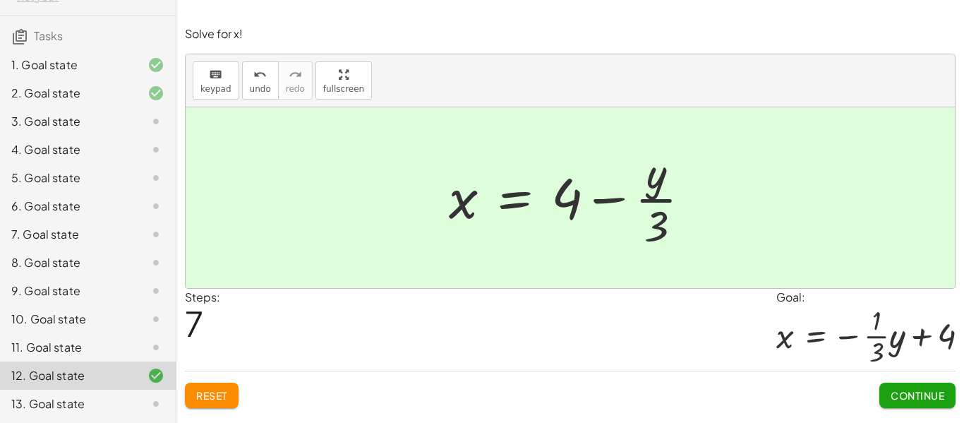
click at [931, 383] on button "Continue" at bounding box center [917, 394] width 76 height 25
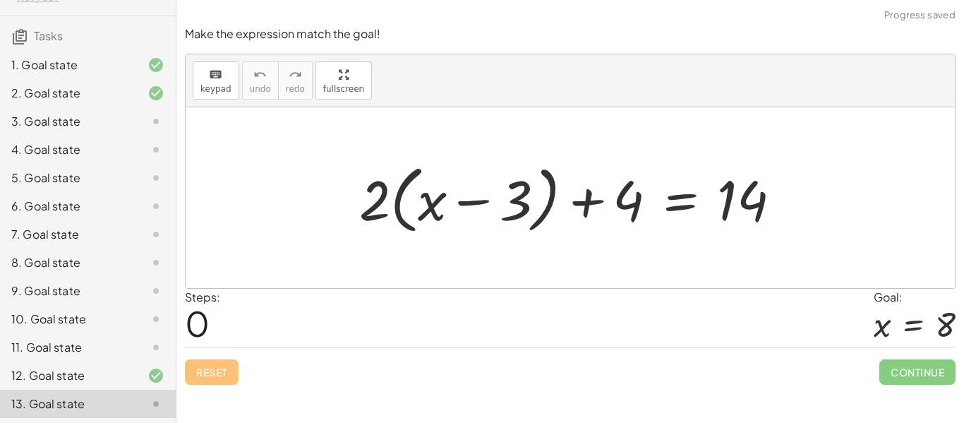
click at [148, 135] on div "2. Goal state" at bounding box center [88, 149] width 176 height 28
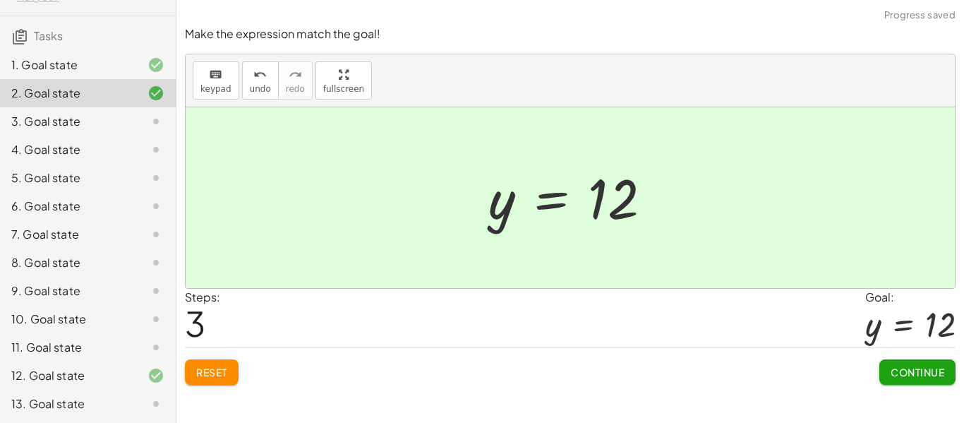
click at [119, 127] on div "3. Goal state" at bounding box center [68, 121] width 114 height 17
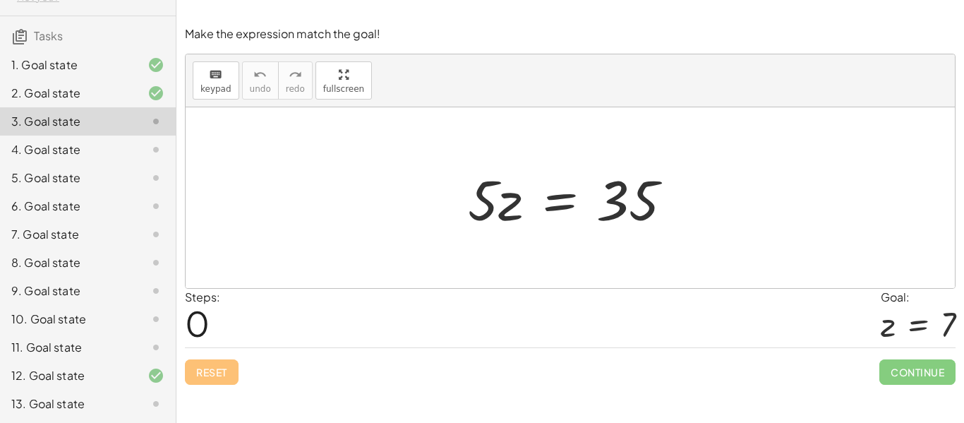
click at [500, 202] on div at bounding box center [576, 198] width 230 height 73
click at [514, 205] on div at bounding box center [576, 198] width 230 height 73
drag, startPoint x: 502, startPoint y: 217, endPoint x: 592, endPoint y: 237, distance: 91.7
click at [592, 237] on div "· z · 5 · z = 35" at bounding box center [570, 197] width 769 height 181
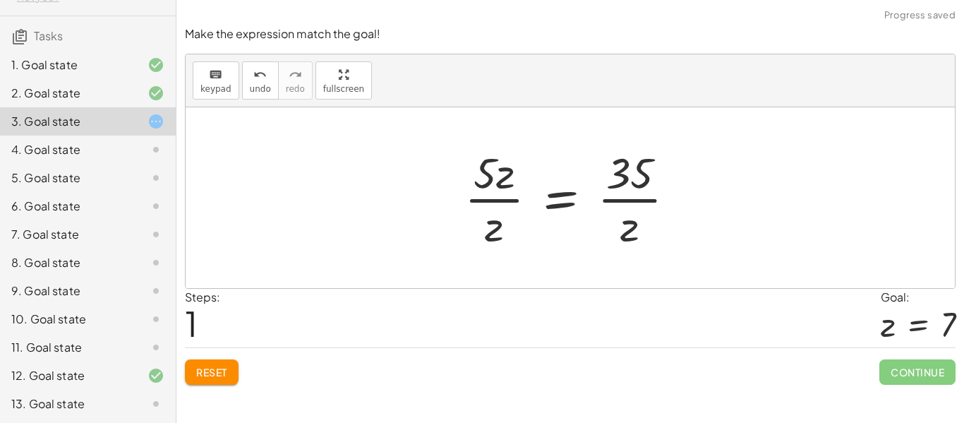
click at [495, 192] on div at bounding box center [575, 197] width 237 height 109
click at [493, 196] on div at bounding box center [575, 197] width 237 height 109
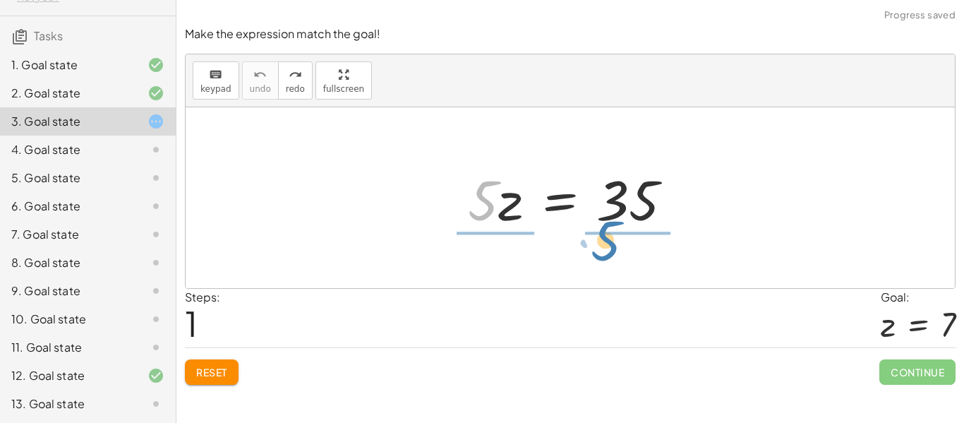
drag, startPoint x: 482, startPoint y: 200, endPoint x: 612, endPoint y: 241, distance: 137.0
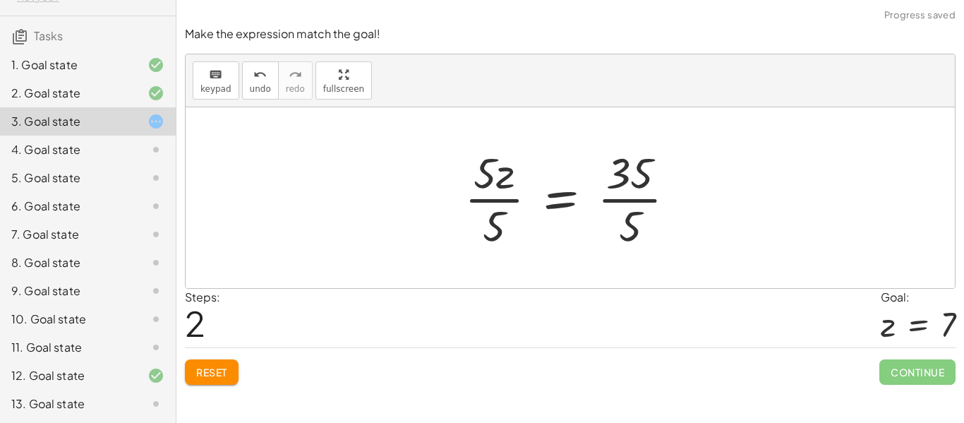
click at [496, 180] on div at bounding box center [575, 197] width 237 height 109
click at [507, 198] on div at bounding box center [575, 197] width 237 height 109
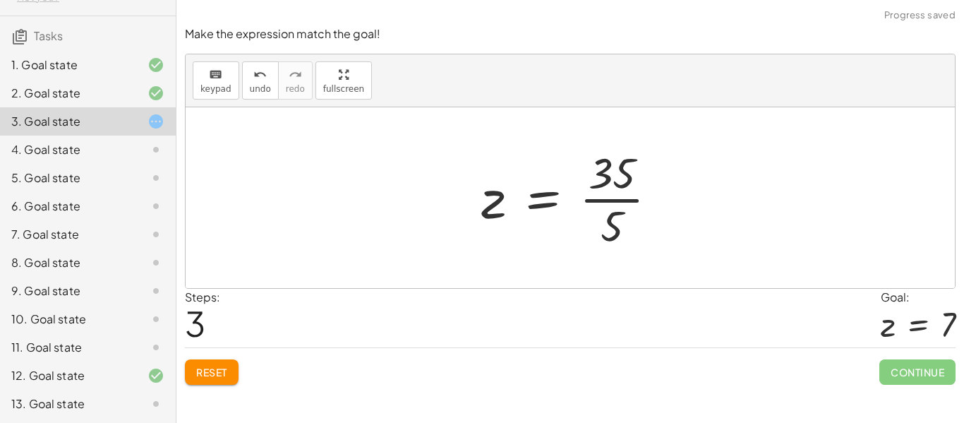
click at [602, 200] on div at bounding box center [575, 197] width 202 height 109
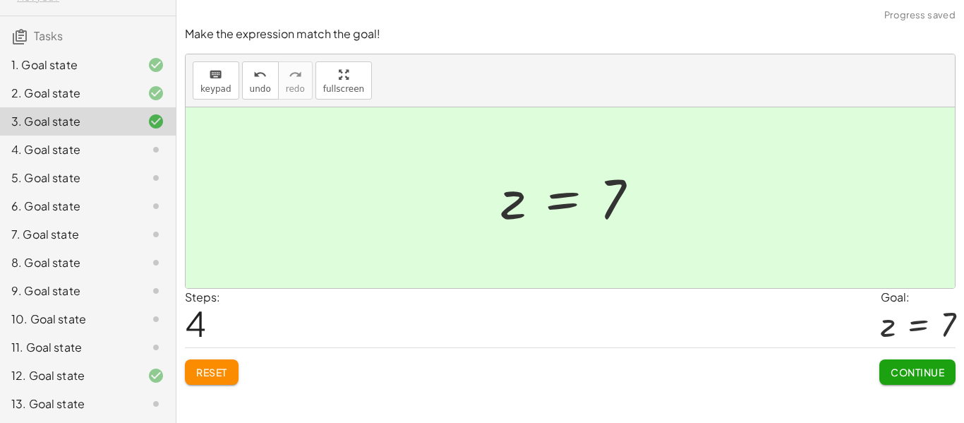
click at [909, 368] on span "Continue" at bounding box center [917, 371] width 54 height 13
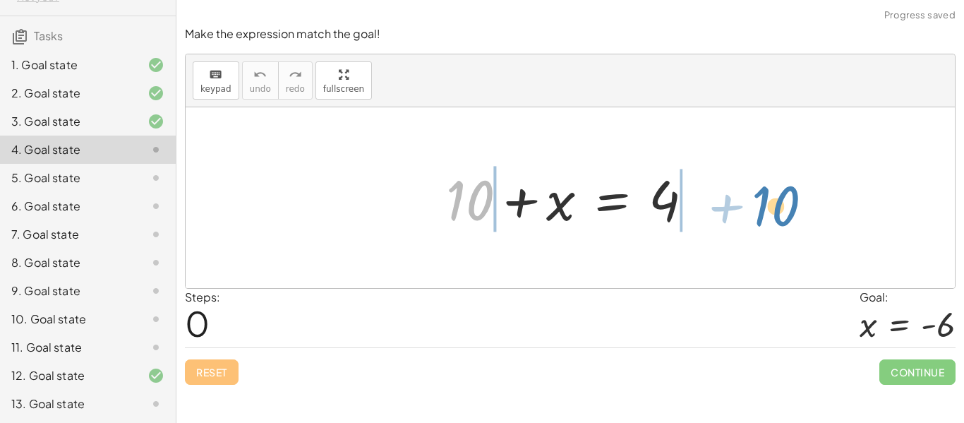
drag, startPoint x: 461, startPoint y: 213, endPoint x: 760, endPoint y: 225, distance: 299.4
click at [760, 225] on div "+ 10 + 10 + x = 4" at bounding box center [570, 197] width 769 height 181
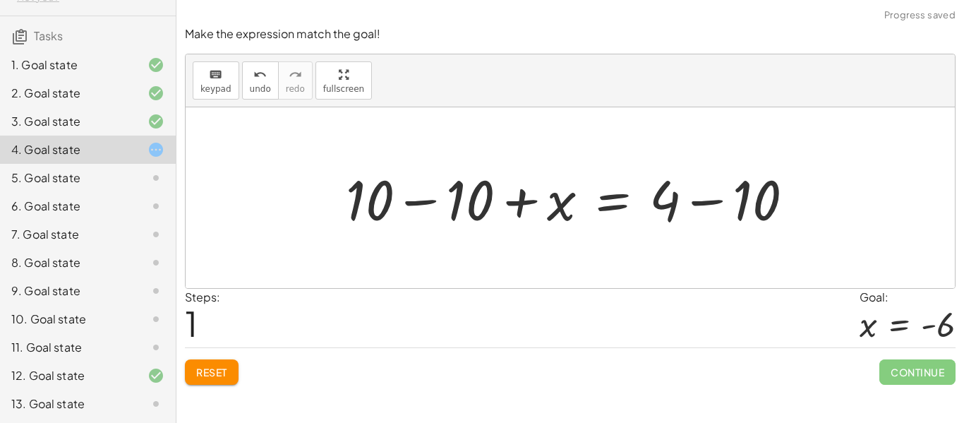
click at [458, 191] on div at bounding box center [575, 198] width 473 height 73
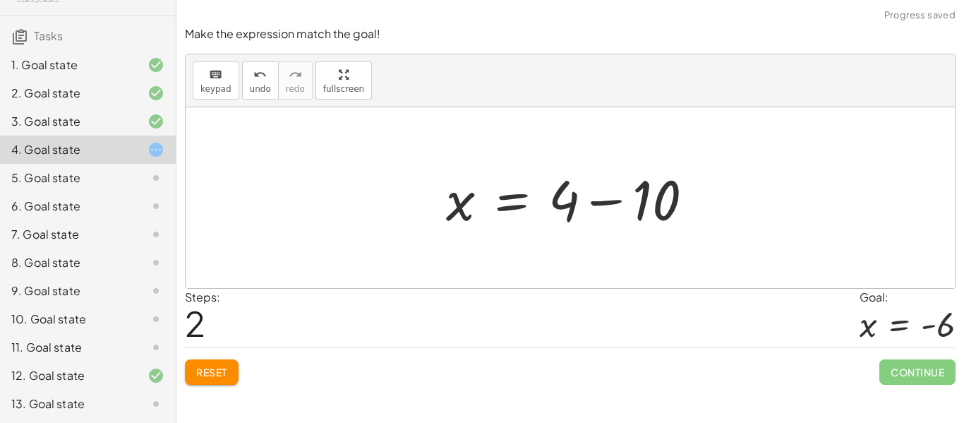
click at [646, 195] on div at bounding box center [575, 198] width 272 height 73
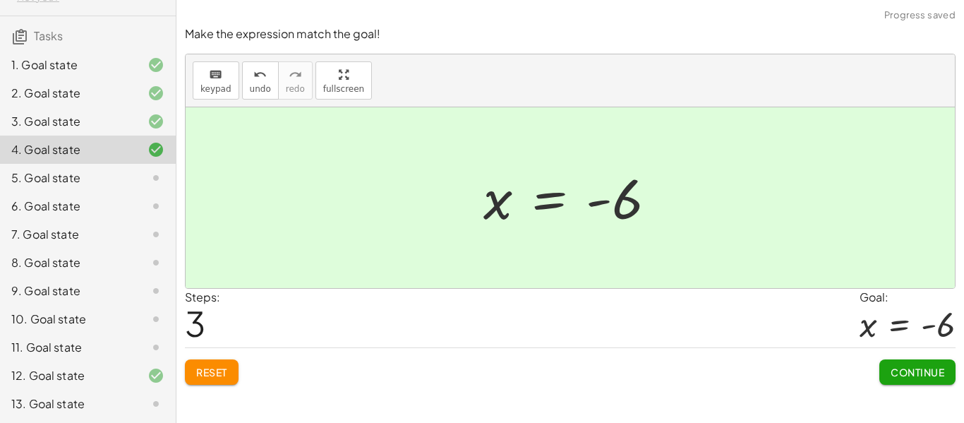
click at [904, 376] on span "Continue" at bounding box center [917, 371] width 54 height 13
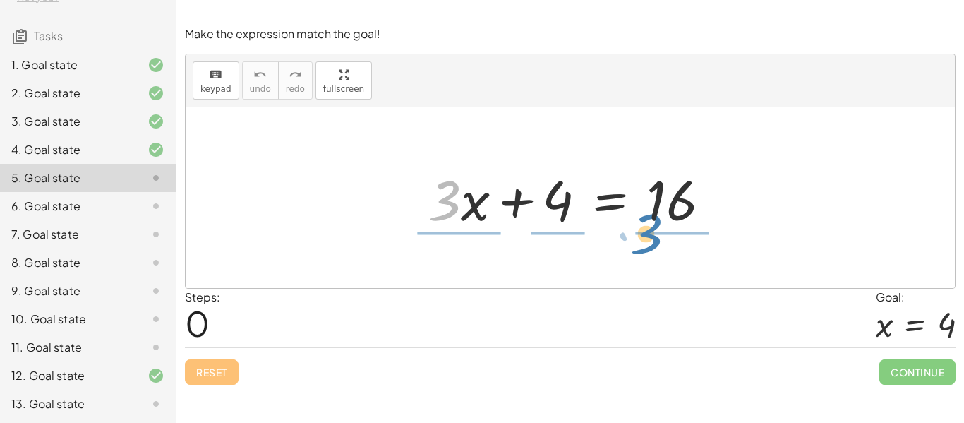
drag, startPoint x: 442, startPoint y: 203, endPoint x: 644, endPoint y: 236, distance: 204.5
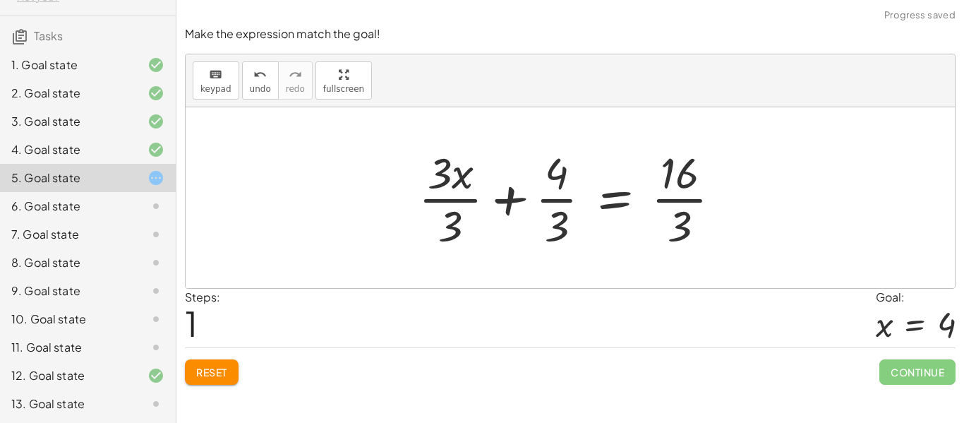
click at [457, 182] on div at bounding box center [575, 197] width 328 height 109
click at [457, 202] on div at bounding box center [575, 197] width 328 height 109
click at [565, 200] on div at bounding box center [593, 197] width 293 height 109
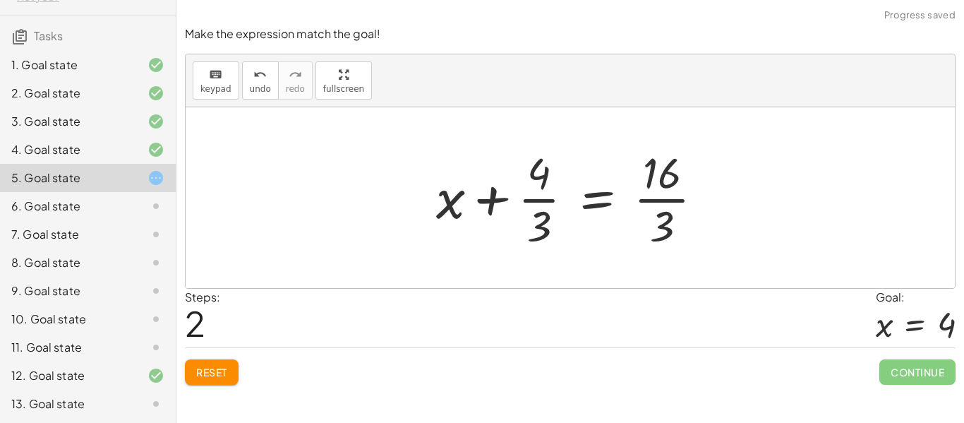
click at [657, 198] on div at bounding box center [575, 197] width 293 height 109
drag, startPoint x: 528, startPoint y: 199, endPoint x: 536, endPoint y: 211, distance: 14.7
click at [536, 211] on div at bounding box center [575, 197] width 293 height 109
click at [658, 199] on div at bounding box center [575, 197] width 293 height 109
click at [535, 200] on div at bounding box center [575, 197] width 293 height 109
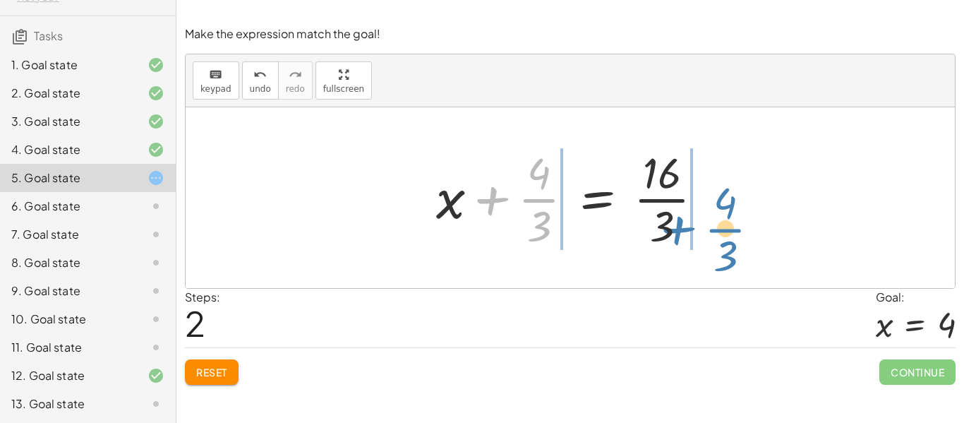
drag, startPoint x: 531, startPoint y: 201, endPoint x: 717, endPoint y: 230, distance: 188.5
click at [717, 230] on div at bounding box center [575, 197] width 293 height 109
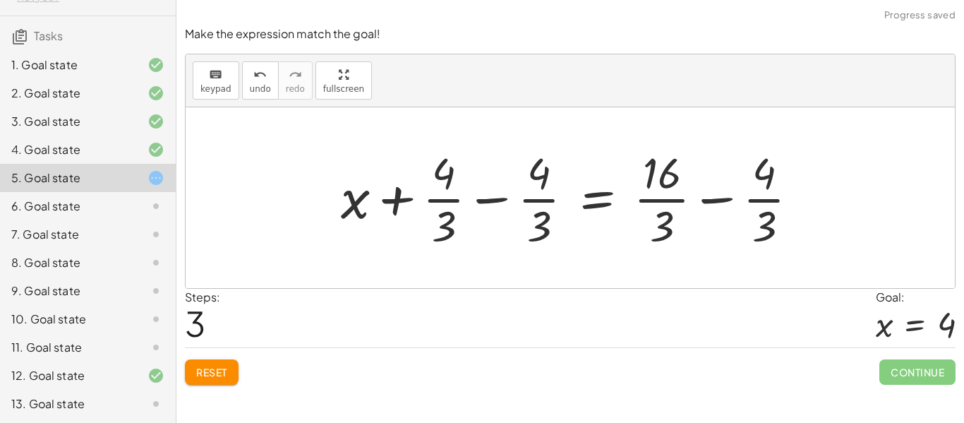
click at [543, 197] on div at bounding box center [575, 197] width 483 height 109
click at [487, 199] on div at bounding box center [575, 197] width 483 height 109
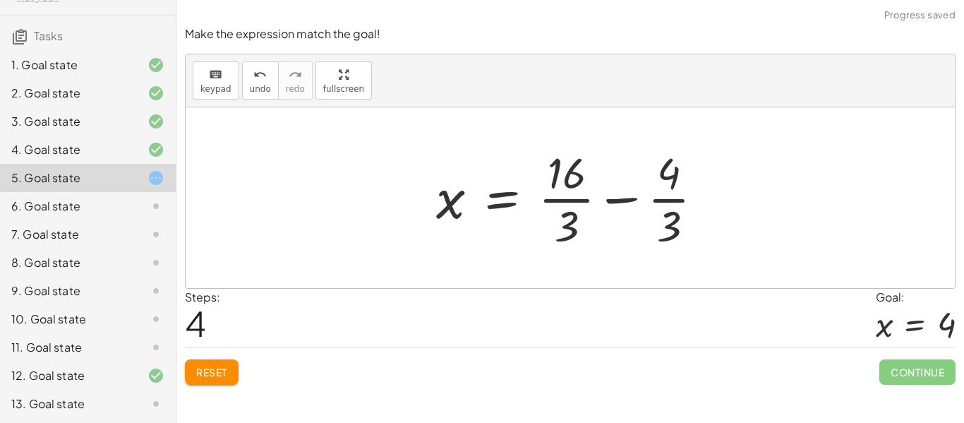
click at [623, 201] on div at bounding box center [575, 197] width 293 height 109
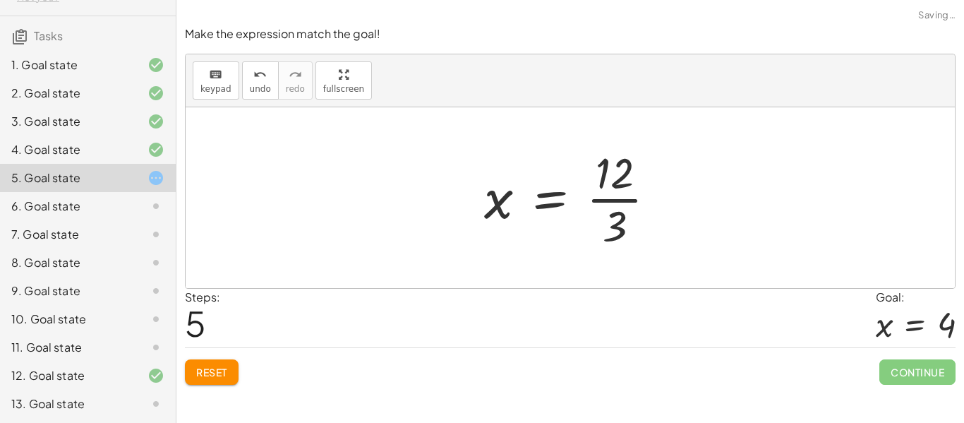
click at [602, 196] on div at bounding box center [576, 197] width 198 height 109
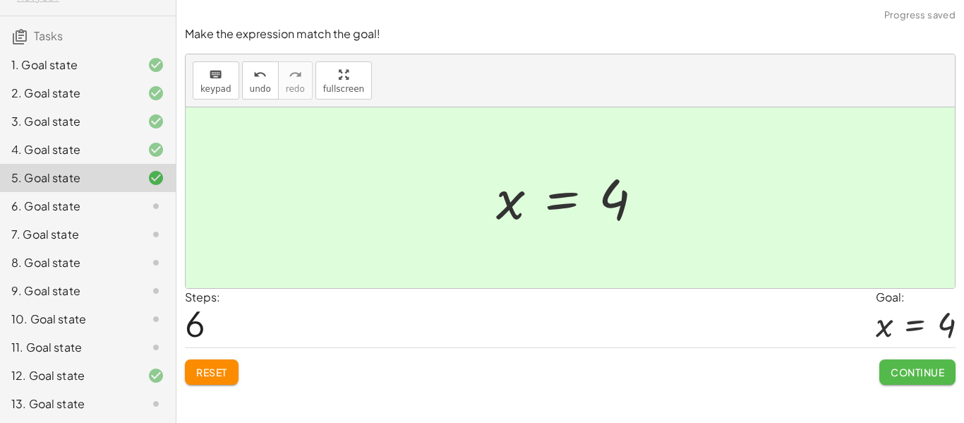
click at [944, 370] on button "Continue" at bounding box center [917, 371] width 76 height 25
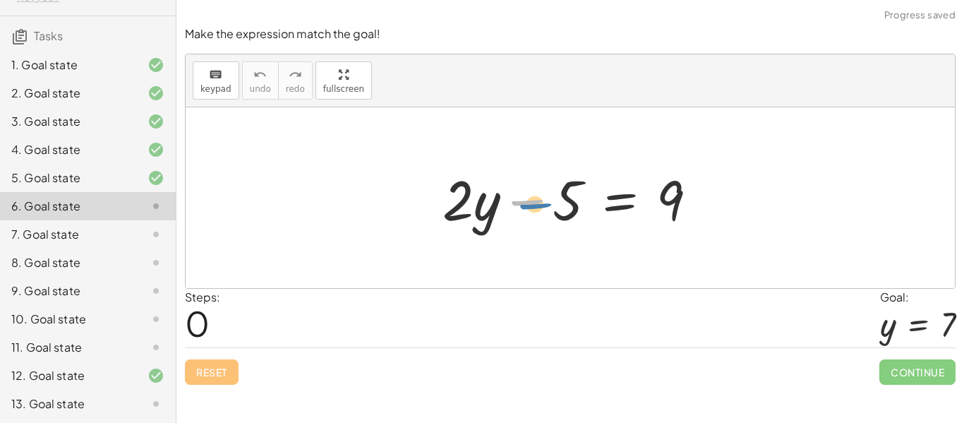
drag, startPoint x: 532, startPoint y: 209, endPoint x: 543, endPoint y: 212, distance: 11.2
click at [543, 212] on div at bounding box center [575, 198] width 280 height 73
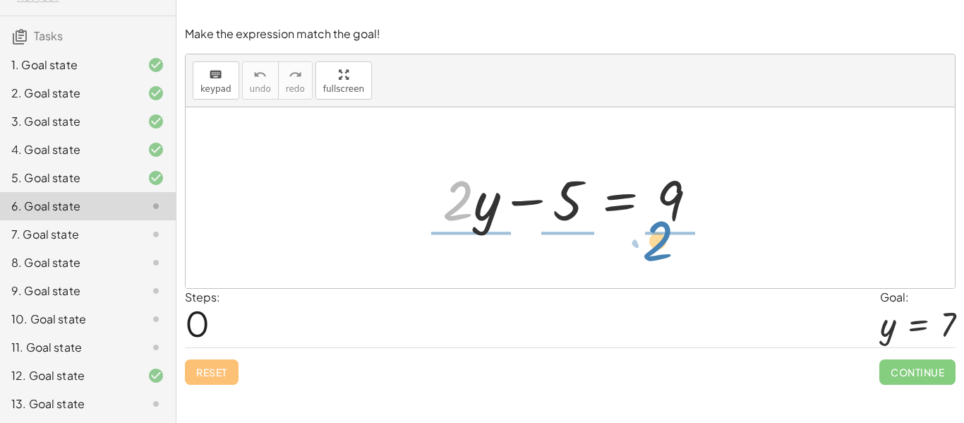
drag, startPoint x: 457, startPoint y: 214, endPoint x: 659, endPoint y: 255, distance: 205.7
click at [659, 255] on div "· 2 + · y + · 2 · y − 5 = 9" at bounding box center [570, 197] width 769 height 181
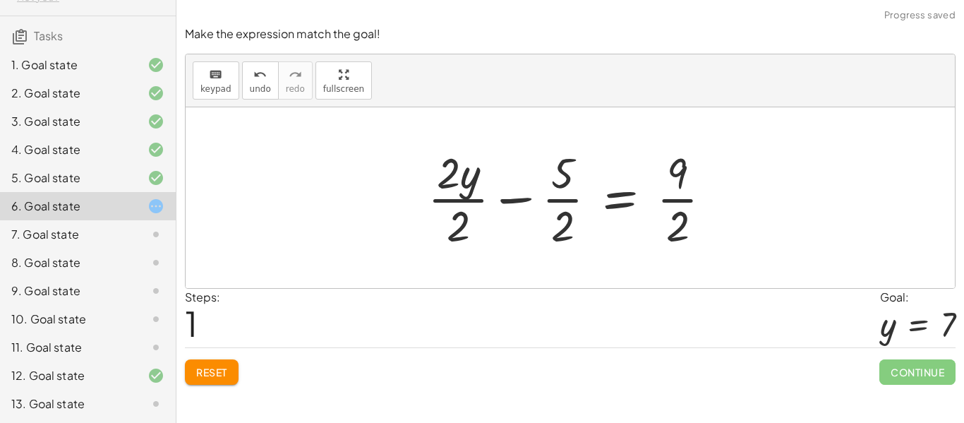
click at [467, 205] on div at bounding box center [574, 197] width 309 height 109
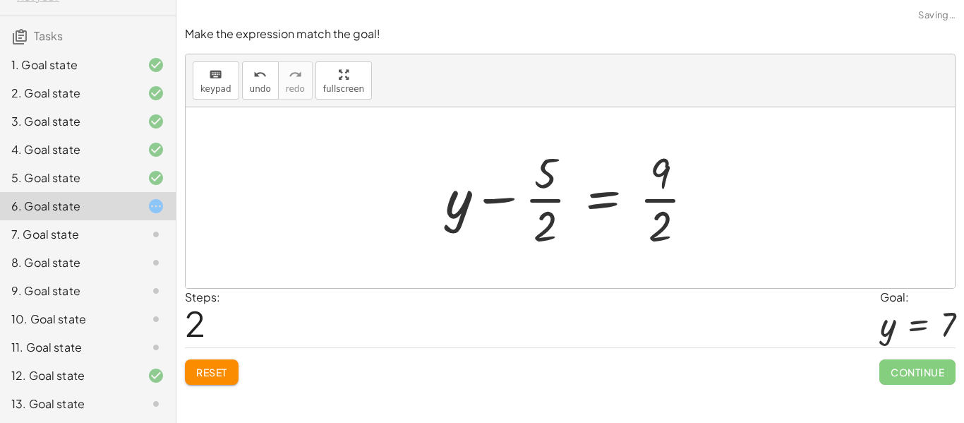
click at [551, 200] on div at bounding box center [575, 197] width 274 height 109
click at [517, 202] on div at bounding box center [575, 197] width 274 height 109
click at [647, 200] on div at bounding box center [575, 197] width 274 height 109
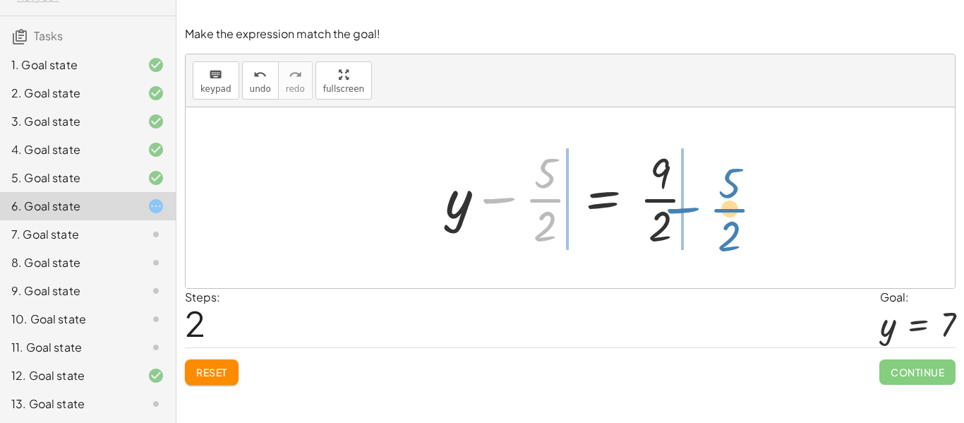
drag, startPoint x: 527, startPoint y: 200, endPoint x: 711, endPoint y: 210, distance: 184.4
click at [711, 210] on div at bounding box center [575, 197] width 274 height 109
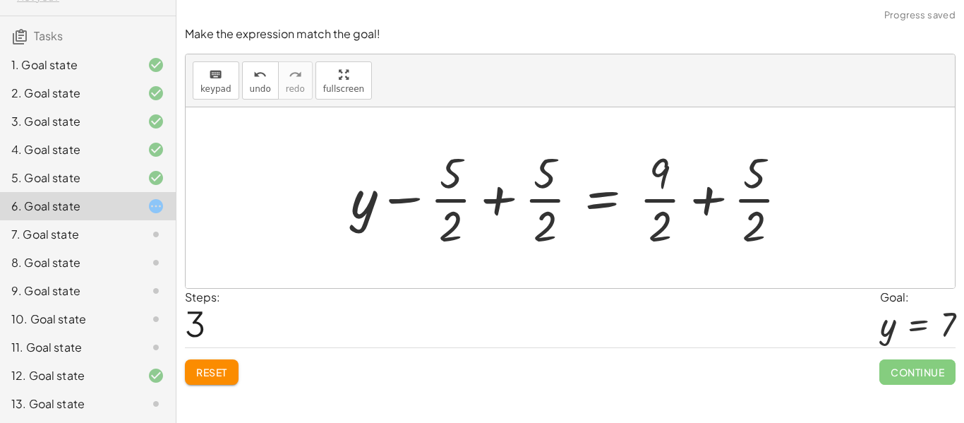
click at [511, 201] on div at bounding box center [575, 197] width 463 height 109
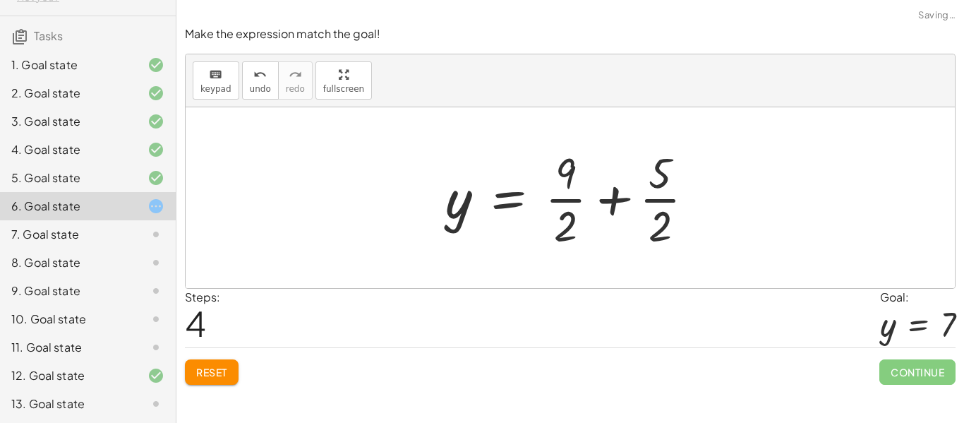
click at [614, 207] on div at bounding box center [575, 197] width 274 height 109
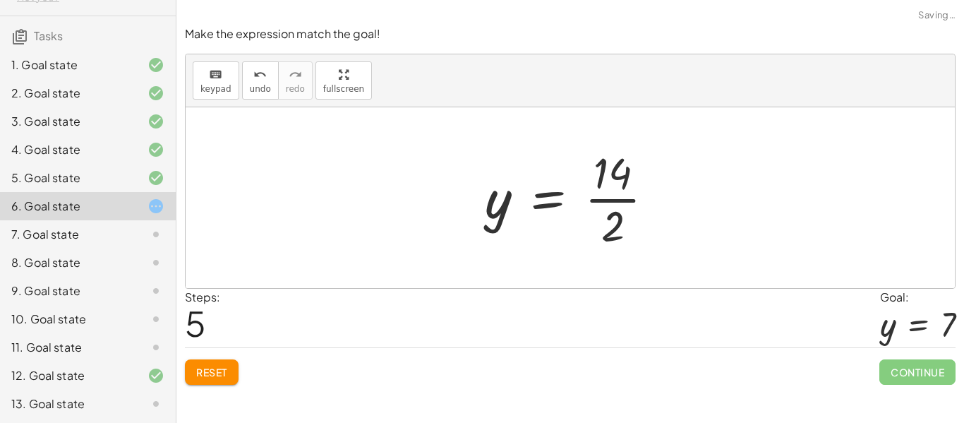
click at [605, 198] on div at bounding box center [575, 197] width 195 height 109
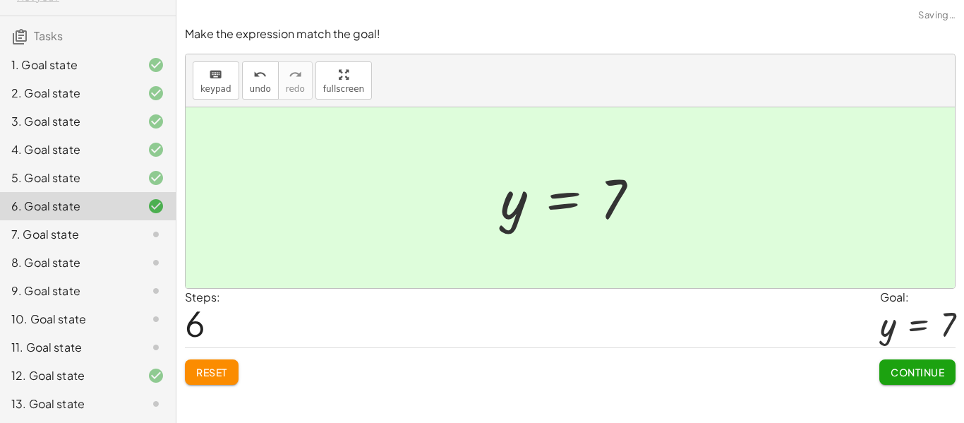
click at [893, 364] on button "Continue" at bounding box center [917, 371] width 76 height 25
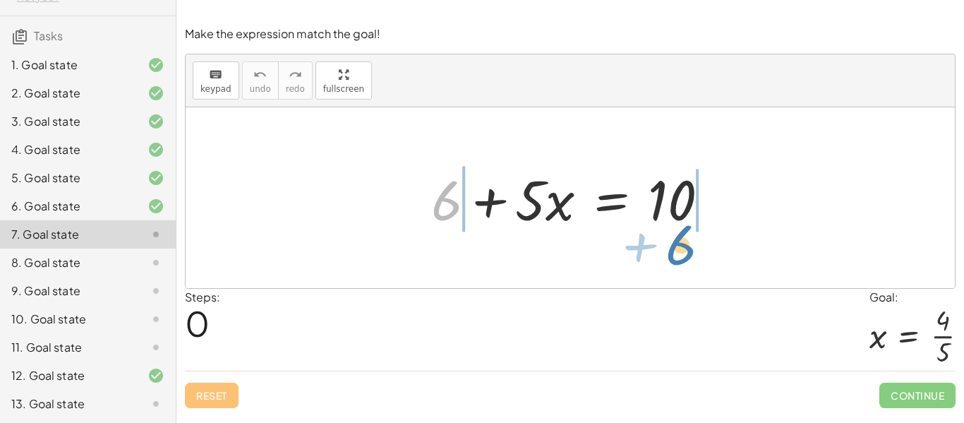
drag, startPoint x: 446, startPoint y: 209, endPoint x: 680, endPoint y: 252, distance: 238.1
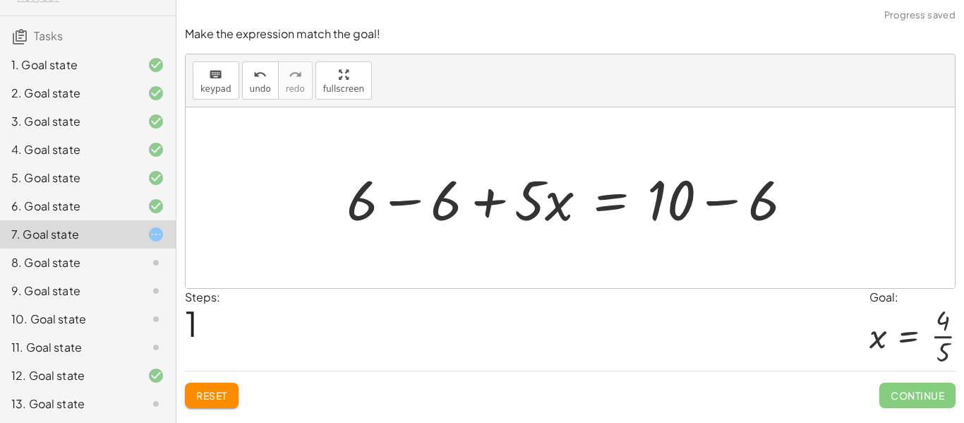
click at [431, 208] on div at bounding box center [574, 198] width 471 height 73
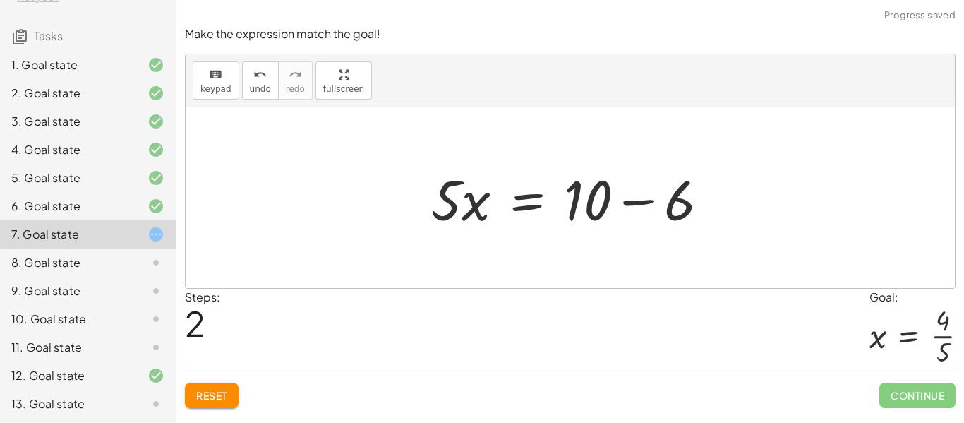
click at [625, 203] on div at bounding box center [575, 198] width 303 height 73
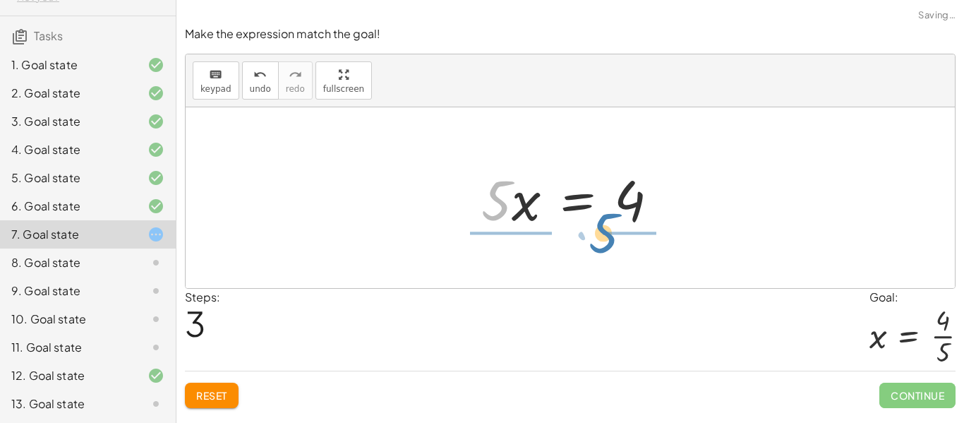
drag, startPoint x: 473, startPoint y: 205, endPoint x: 580, endPoint y: 238, distance: 112.0
click at [580, 238] on div "+ 6 + · 5 · x = 10 + 6 − 6 + · 5 · x = + 10 − 6 + 0 + · 5 · x = + 10 − 6 · 5 · …" at bounding box center [570, 197] width 769 height 181
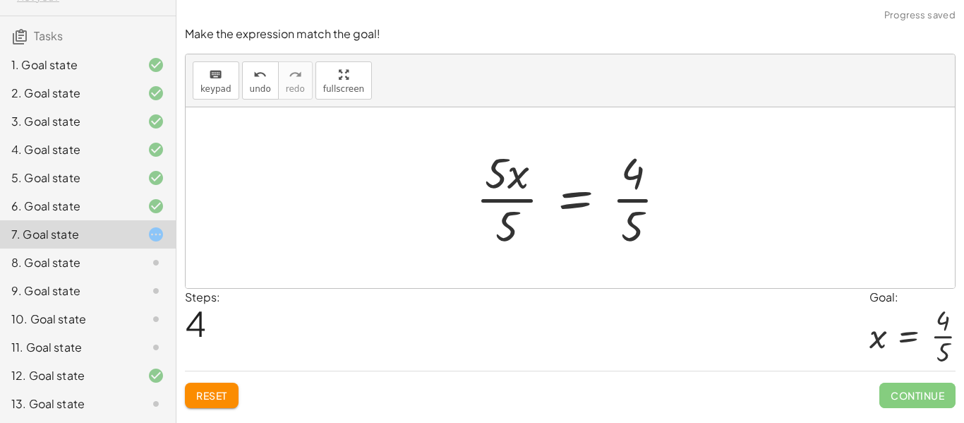
click at [520, 204] on div at bounding box center [576, 197] width 217 height 109
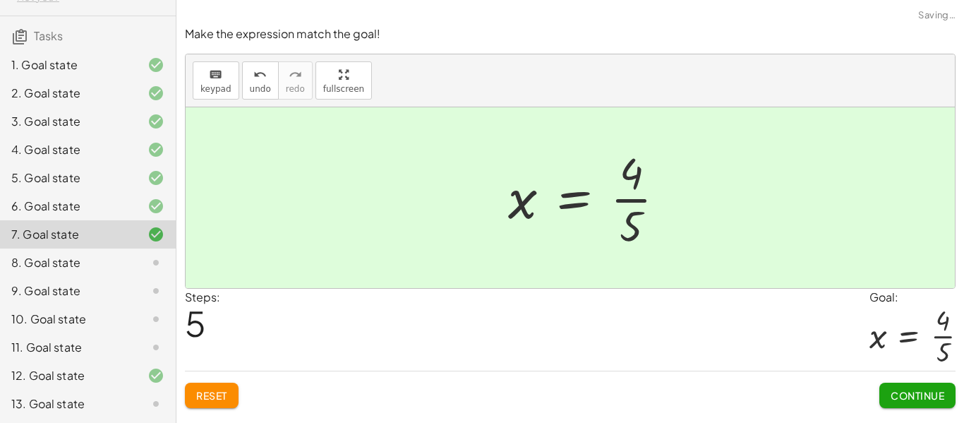
click at [641, 203] on div at bounding box center [592, 197] width 183 height 109
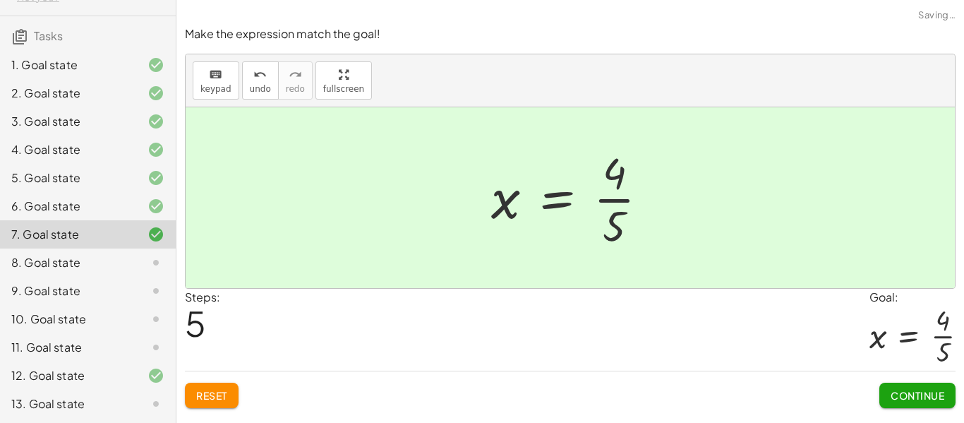
click at [909, 397] on span "Continue" at bounding box center [917, 395] width 54 height 13
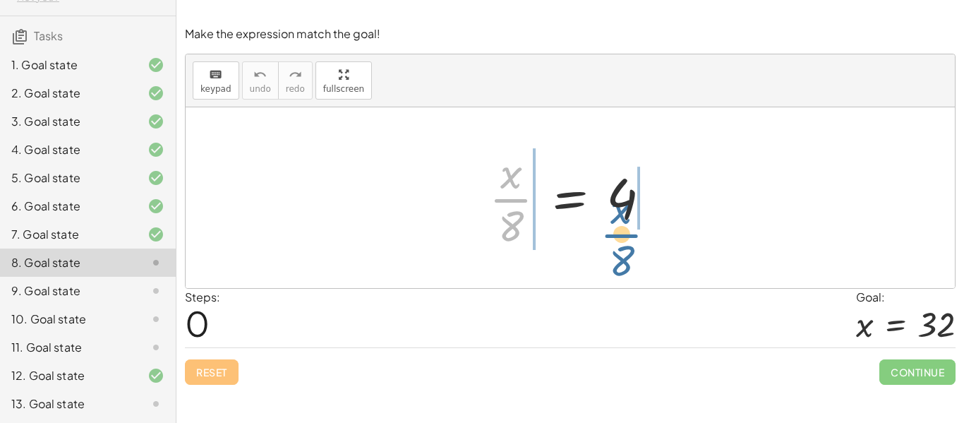
drag, startPoint x: 509, startPoint y: 200, endPoint x: 620, endPoint y: 235, distance: 116.2
click at [620, 235] on div at bounding box center [575, 197] width 187 height 109
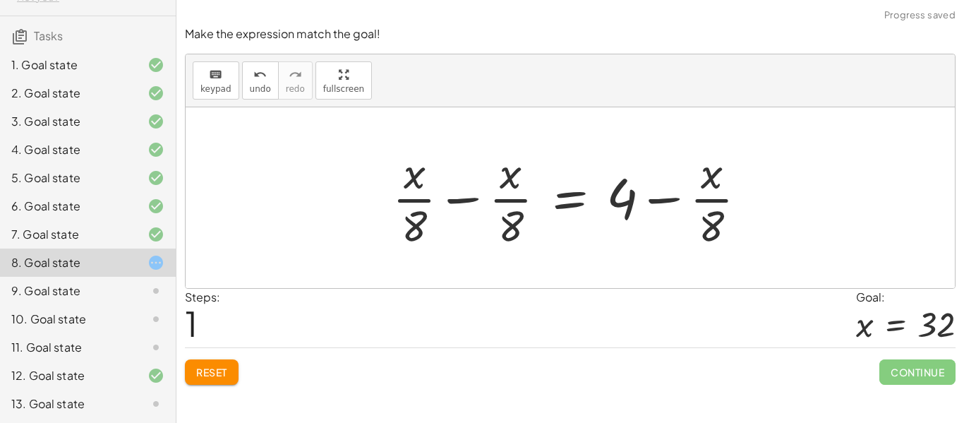
click at [468, 195] on div at bounding box center [575, 197] width 380 height 109
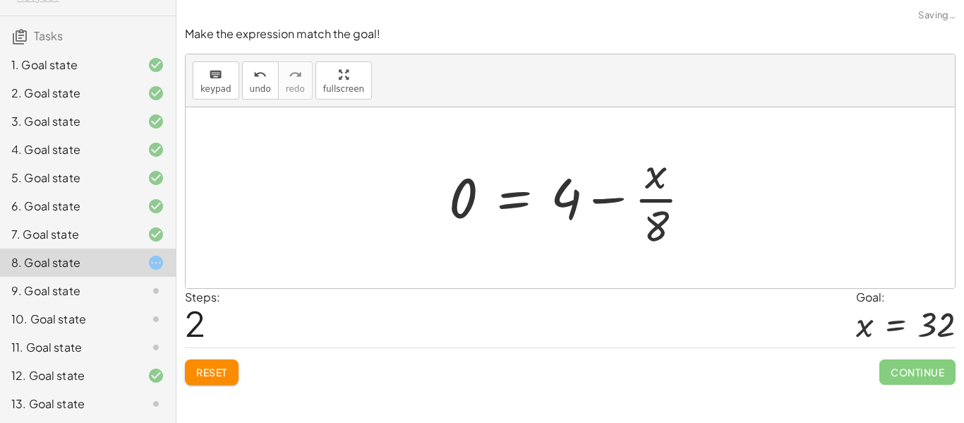
click at [657, 204] on div at bounding box center [576, 197] width 268 height 109
click at [601, 196] on div at bounding box center [576, 197] width 268 height 109
click at [267, 74] on button "undo undo" at bounding box center [260, 80] width 37 height 38
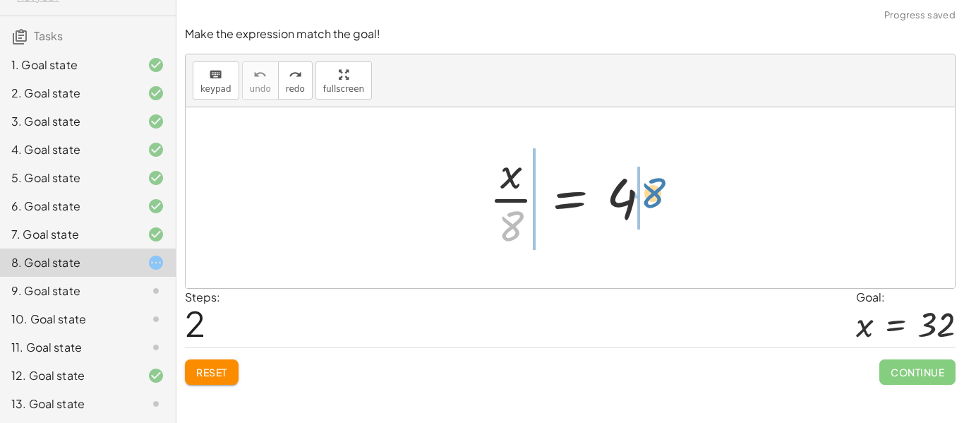
drag, startPoint x: 511, startPoint y: 222, endPoint x: 652, endPoint y: 189, distance: 144.9
click at [652, 189] on div at bounding box center [575, 197] width 187 height 109
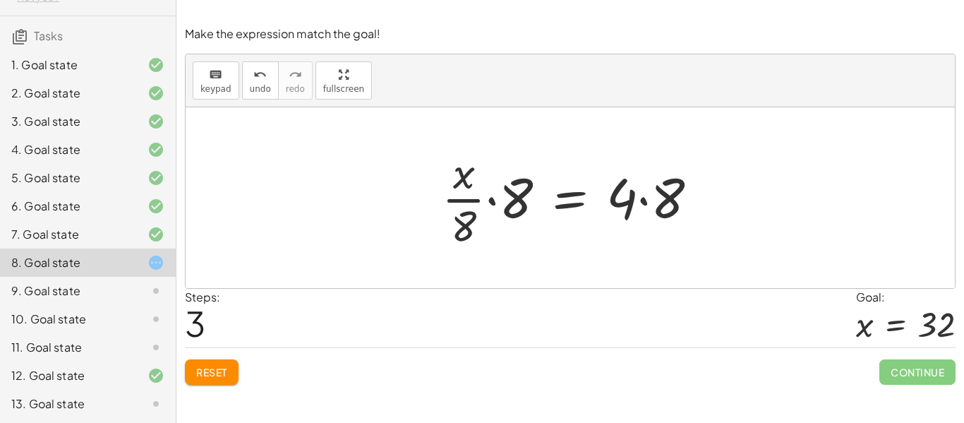
click at [648, 201] on div at bounding box center [575, 197] width 281 height 109
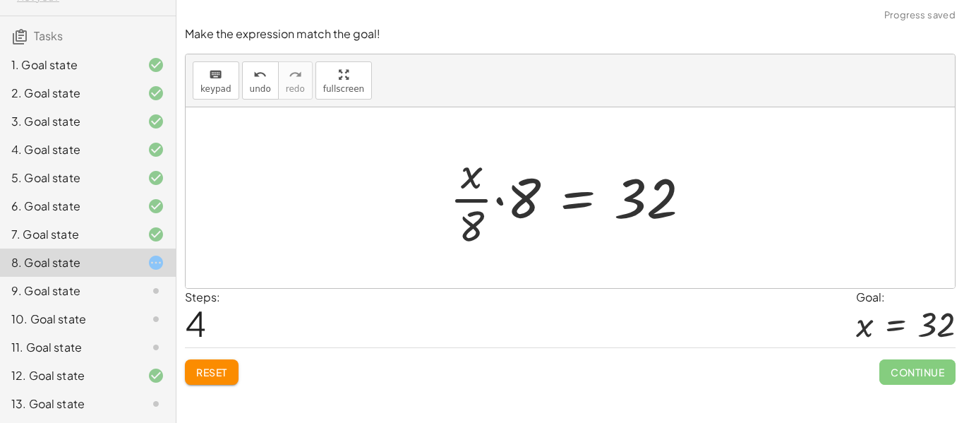
click at [499, 206] on div at bounding box center [575, 197] width 267 height 109
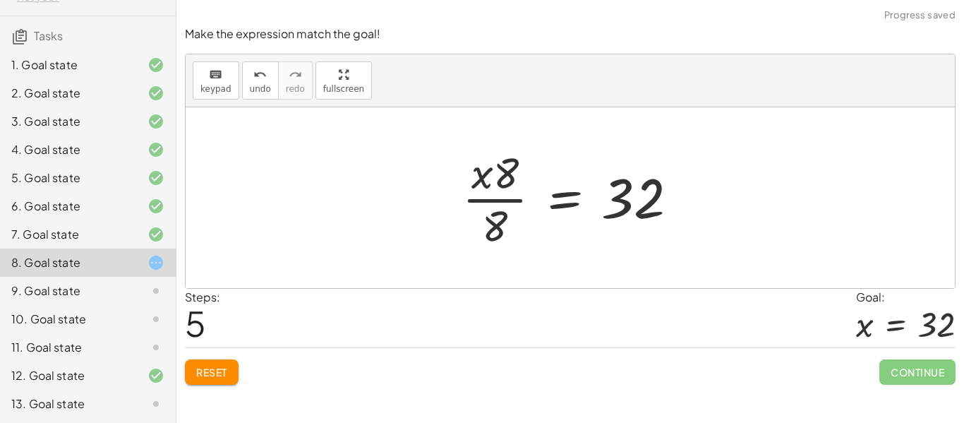
click at [498, 186] on div at bounding box center [575, 197] width 241 height 109
click at [253, 76] on icon "undo" at bounding box center [259, 74] width 13 height 17
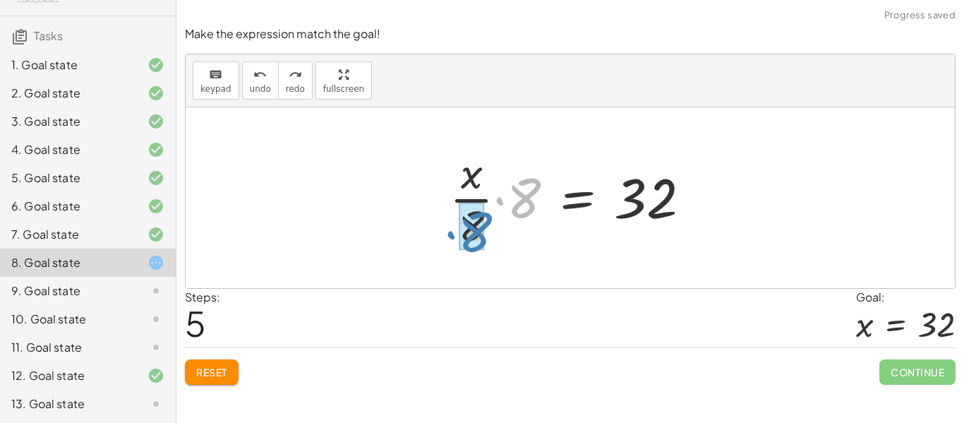
drag, startPoint x: 525, startPoint y: 189, endPoint x: 476, endPoint y: 224, distance: 59.7
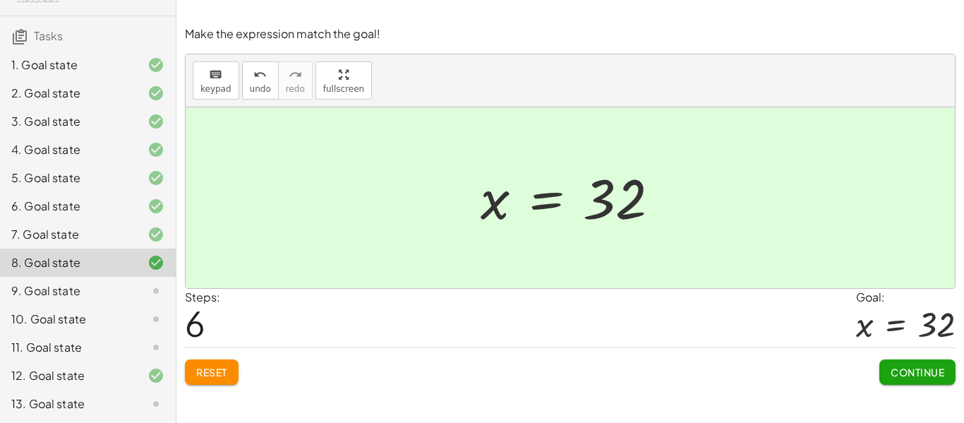
click at [906, 376] on span "Continue" at bounding box center [917, 371] width 54 height 13
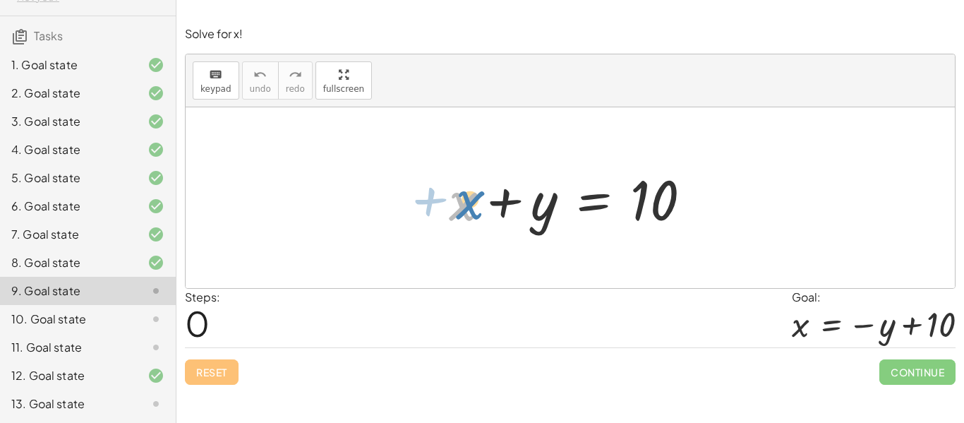
click at [459, 211] on div at bounding box center [576, 198] width 268 height 73
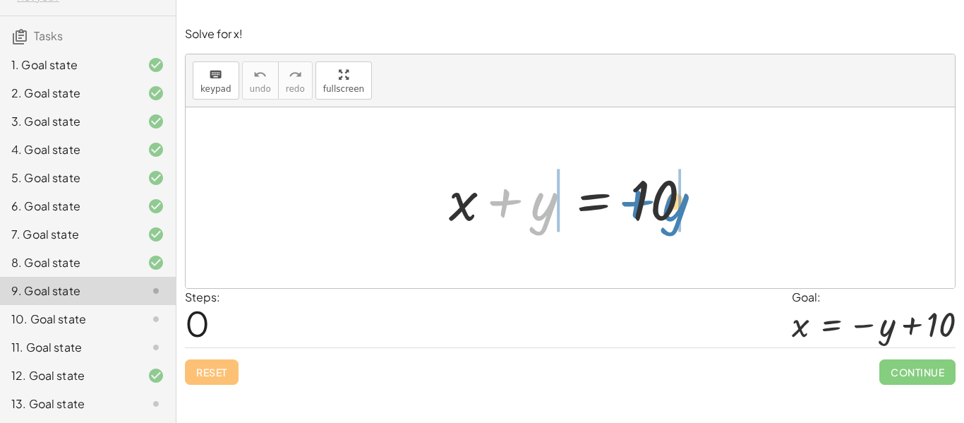
drag, startPoint x: 539, startPoint y: 212, endPoint x: 689, endPoint y: 211, distance: 149.6
click at [689, 211] on div at bounding box center [576, 198] width 268 height 73
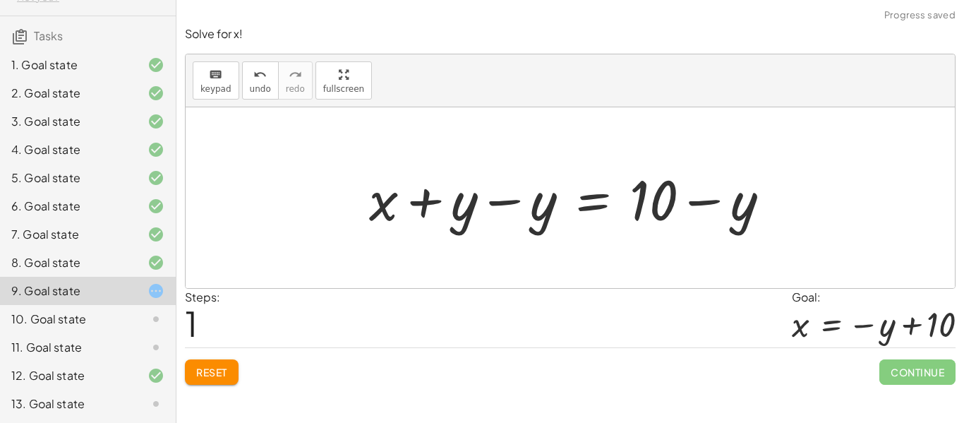
click at [516, 216] on div at bounding box center [575, 198] width 426 height 73
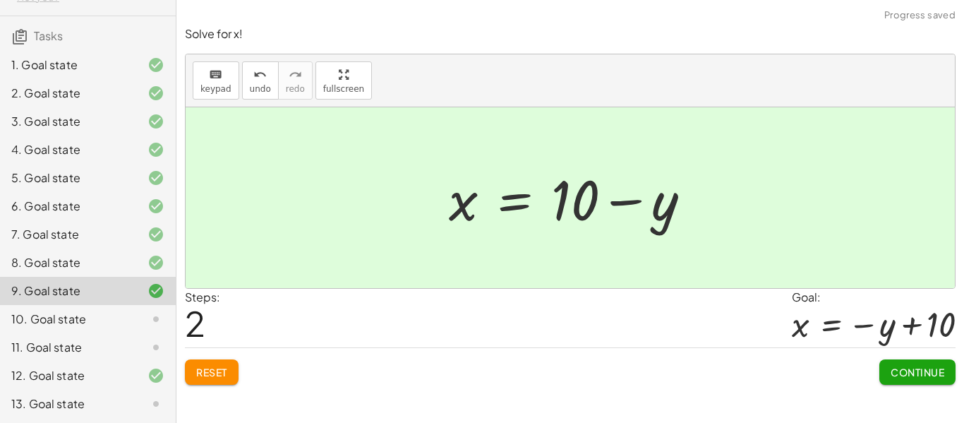
click at [621, 198] on div at bounding box center [576, 198] width 268 height 73
click at [892, 359] on button "Continue" at bounding box center [917, 371] width 76 height 25
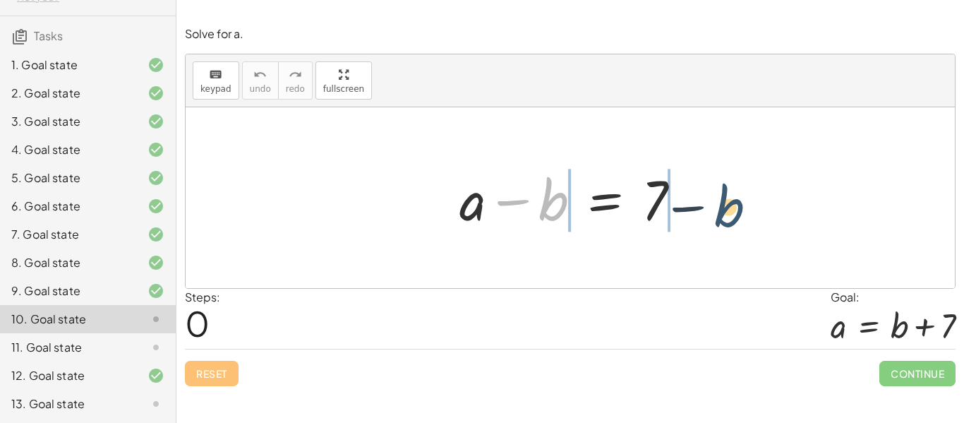
drag, startPoint x: 543, startPoint y: 210, endPoint x: 760, endPoint y: 200, distance: 216.8
click at [760, 200] on div "− b + a − b = 7" at bounding box center [570, 197] width 769 height 181
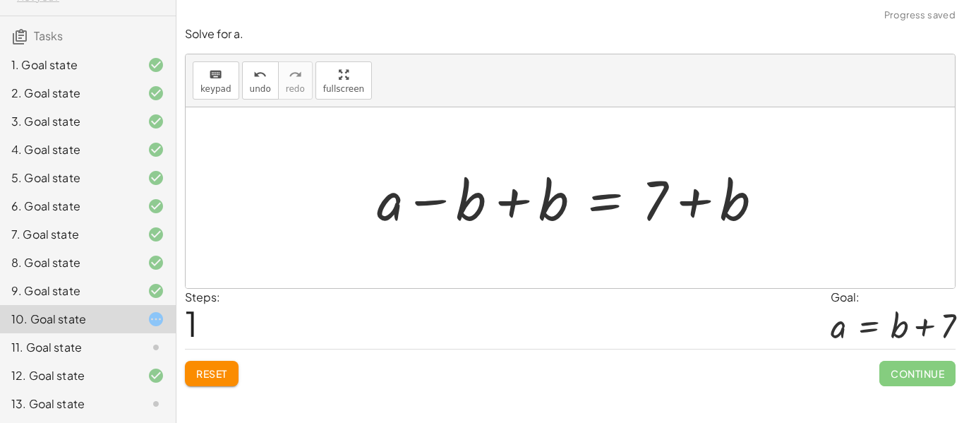
click at [500, 207] on div at bounding box center [575, 198] width 411 height 73
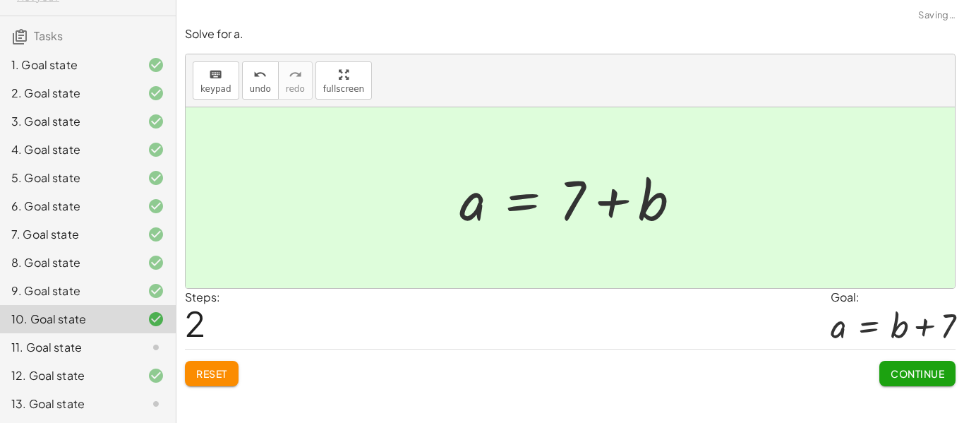
click at [614, 196] on div at bounding box center [575, 198] width 247 height 73
click at [930, 380] on button "Continue" at bounding box center [917, 373] width 76 height 25
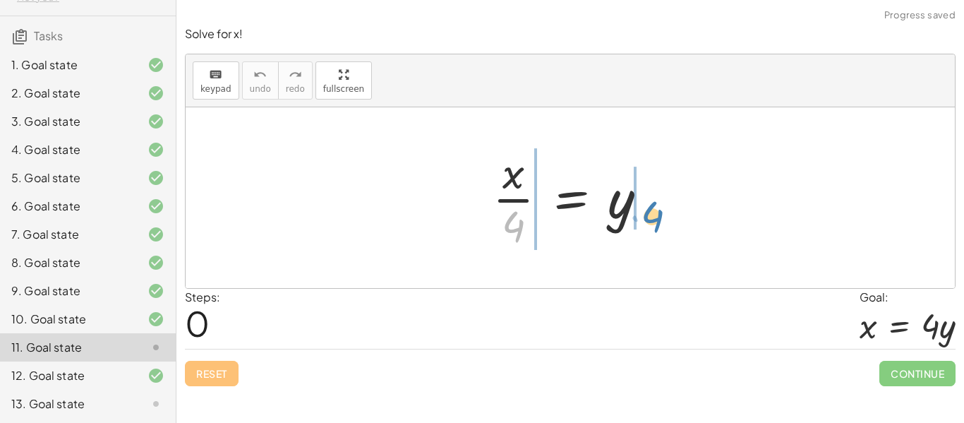
drag, startPoint x: 515, startPoint y: 217, endPoint x: 654, endPoint y: 205, distance: 139.4
click at [654, 205] on div at bounding box center [575, 197] width 180 height 109
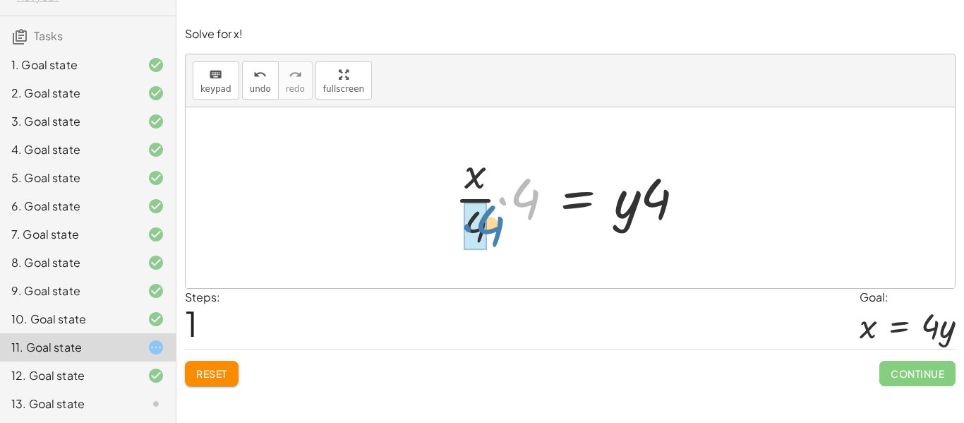
drag, startPoint x: 523, startPoint y: 200, endPoint x: 485, endPoint y: 229, distance: 48.3
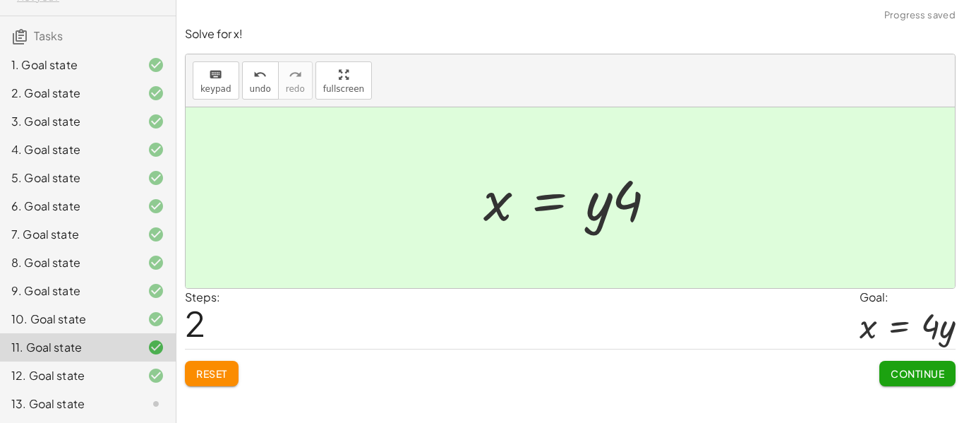
click at [936, 380] on button "Continue" at bounding box center [917, 373] width 76 height 25
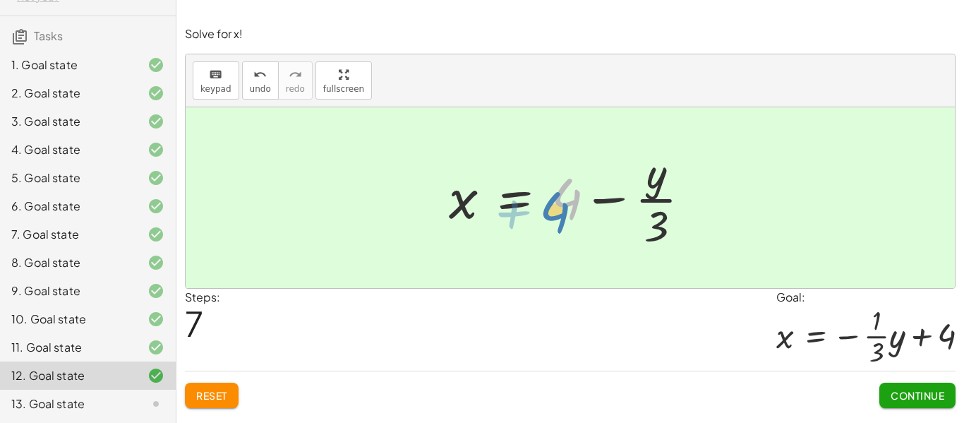
drag, startPoint x: 567, startPoint y: 197, endPoint x: 566, endPoint y: 209, distance: 12.0
click at [566, 209] on div at bounding box center [575, 197] width 267 height 109
click at [565, 202] on div at bounding box center [575, 197] width 267 height 109
drag, startPoint x: 657, startPoint y: 224, endPoint x: 713, endPoint y: 193, distance: 64.4
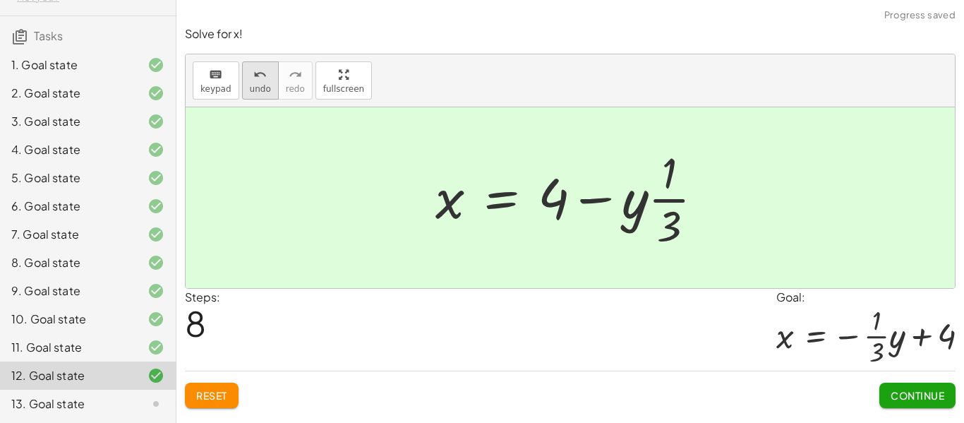
click at [254, 84] on span "undo" at bounding box center [260, 89] width 21 height 10
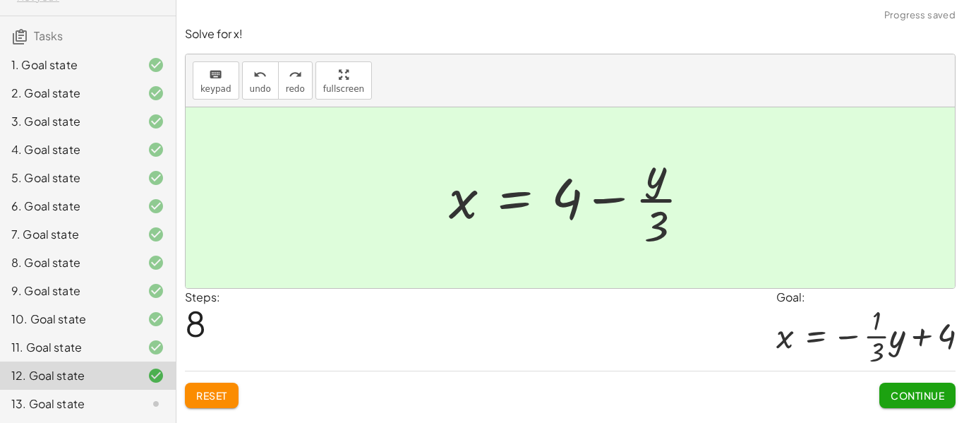
click at [226, 394] on span "Reset" at bounding box center [211, 395] width 31 height 13
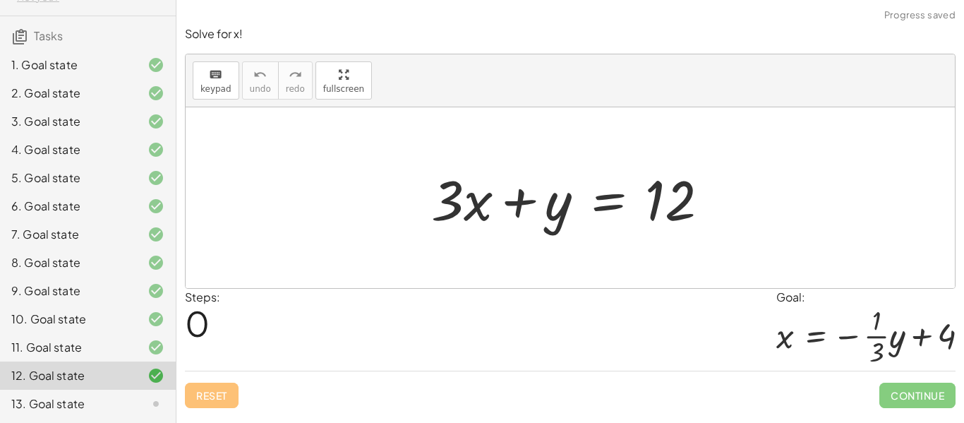
click at [140, 402] on div at bounding box center [145, 403] width 40 height 17
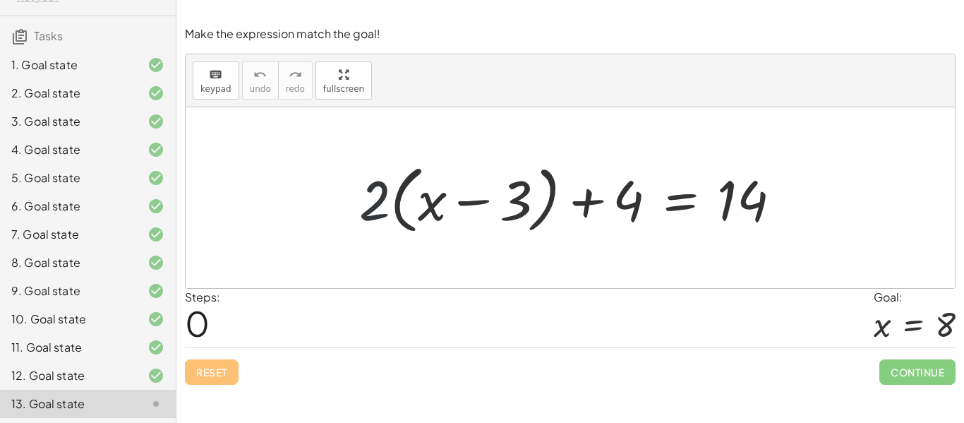
click at [365, 209] on div at bounding box center [575, 197] width 447 height 81
click at [365, 210] on div at bounding box center [575, 197] width 447 height 81
drag, startPoint x: 370, startPoint y: 208, endPoint x: 484, endPoint y: 157, distance: 125.1
click at [484, 157] on div at bounding box center [575, 197] width 447 height 81
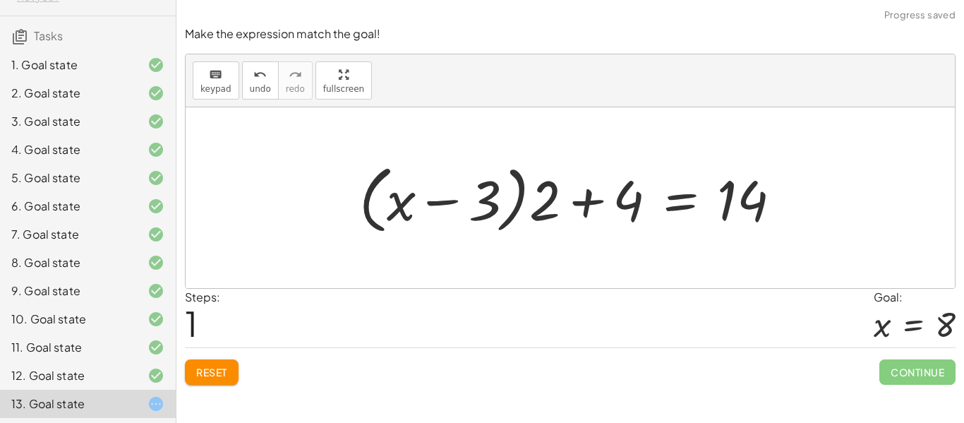
click at [217, 366] on span "Reset" at bounding box center [211, 371] width 31 height 13
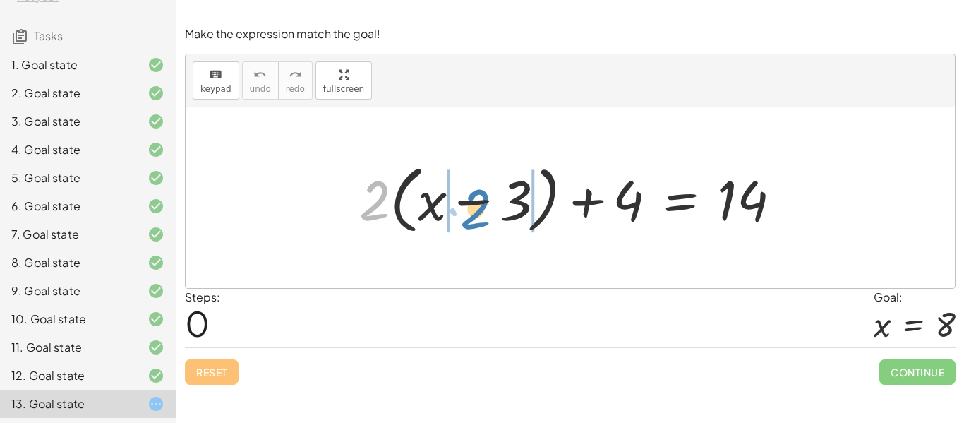
drag, startPoint x: 366, startPoint y: 210, endPoint x: 467, endPoint y: 216, distance: 101.0
click at [467, 216] on div at bounding box center [575, 197] width 447 height 81
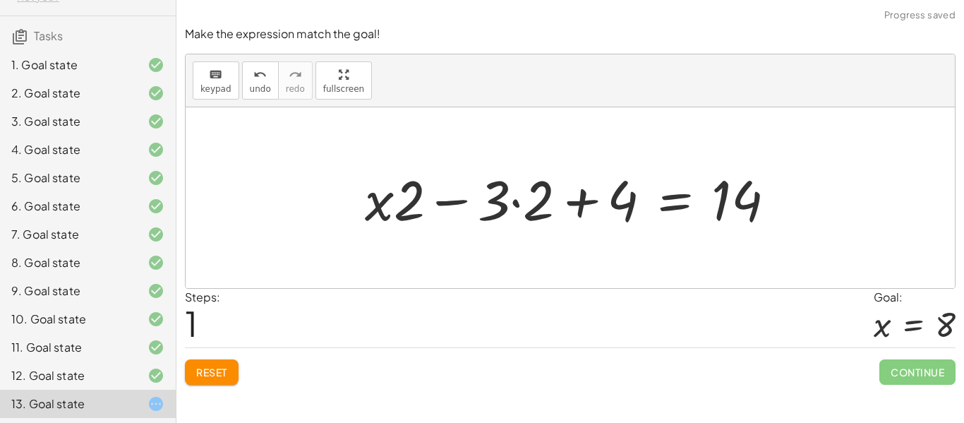
click at [516, 205] on div at bounding box center [576, 198] width 436 height 73
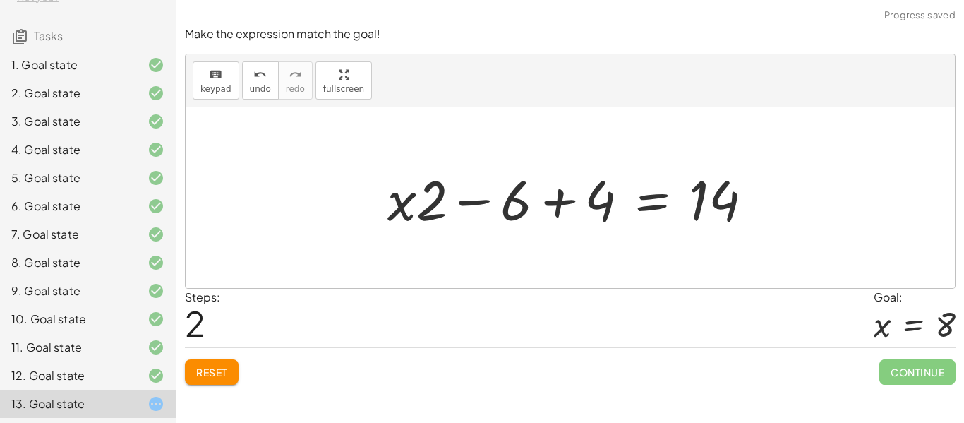
click at [466, 204] on div at bounding box center [575, 198] width 391 height 73
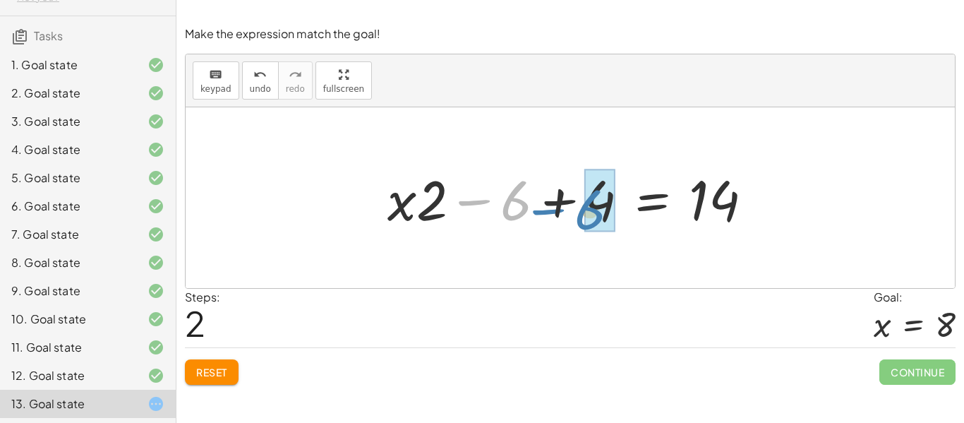
drag, startPoint x: 508, startPoint y: 212, endPoint x: 583, endPoint y: 221, distance: 75.3
click at [583, 221] on div at bounding box center [575, 198] width 391 height 73
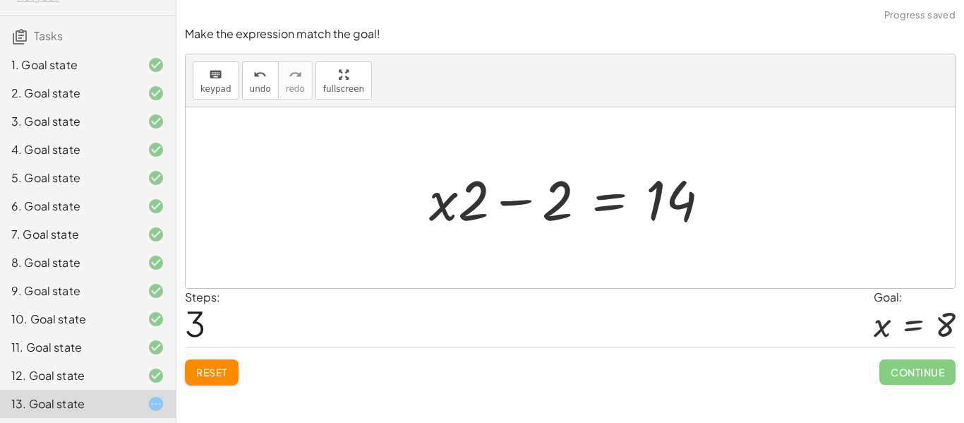
click at [516, 201] on div at bounding box center [575, 198] width 306 height 73
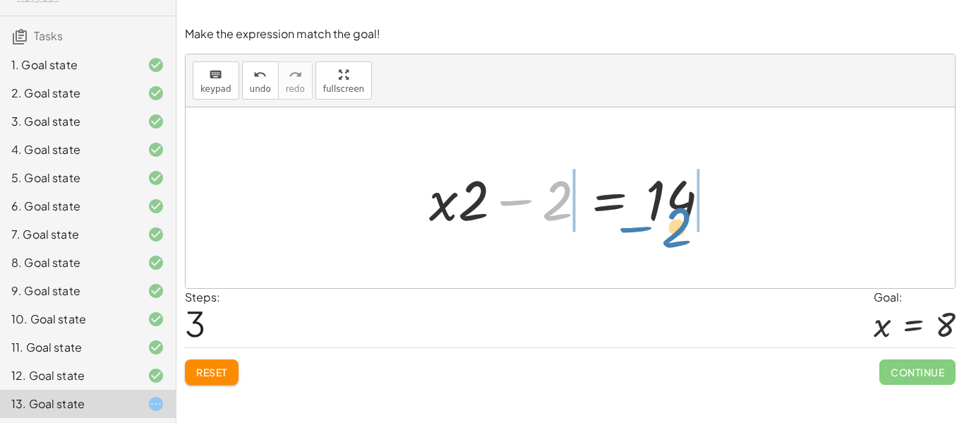
drag, startPoint x: 528, startPoint y: 204, endPoint x: 648, endPoint y: 231, distance: 122.9
click at [648, 231] on div at bounding box center [575, 198] width 306 height 73
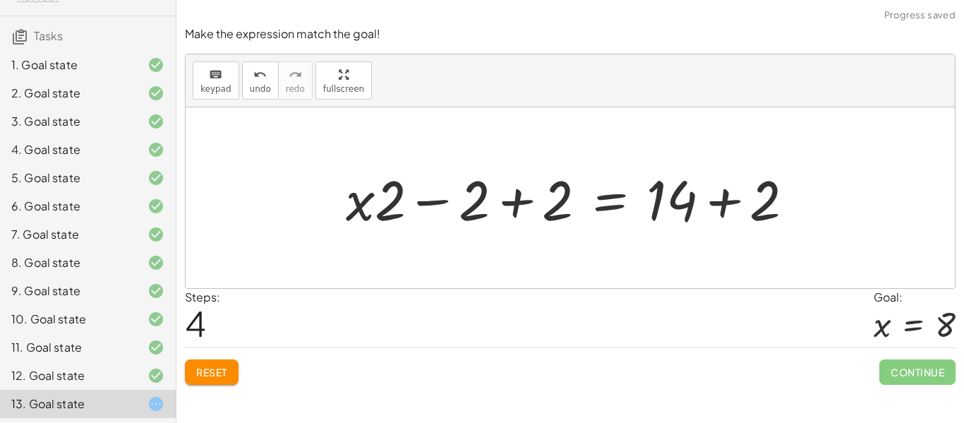
click at [518, 206] on div at bounding box center [575, 198] width 473 height 73
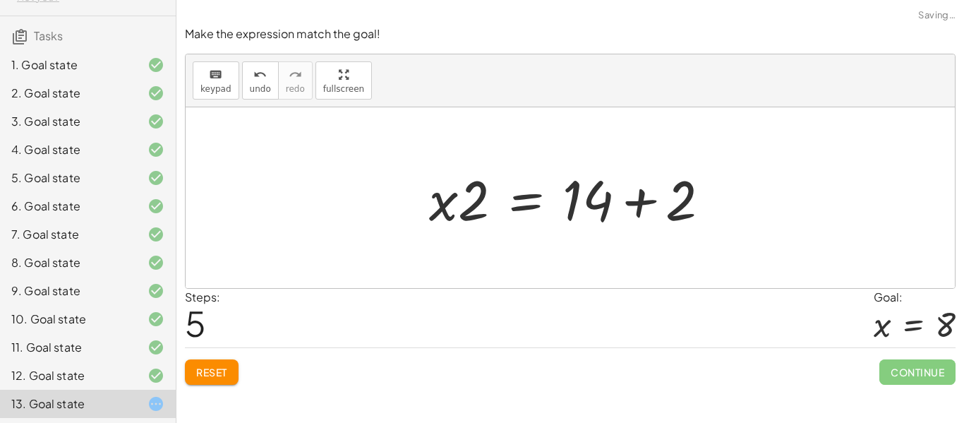
click at [641, 207] on div at bounding box center [575, 198] width 306 height 73
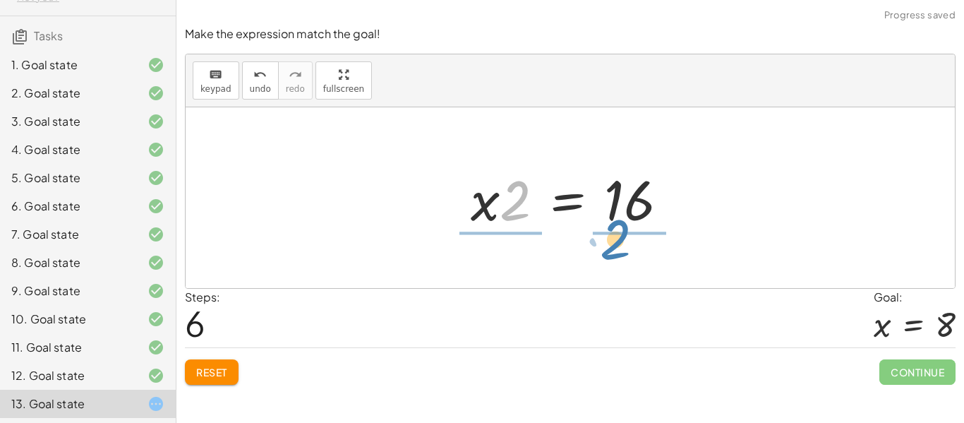
drag, startPoint x: 511, startPoint y: 209, endPoint x: 614, endPoint y: 248, distance: 109.4
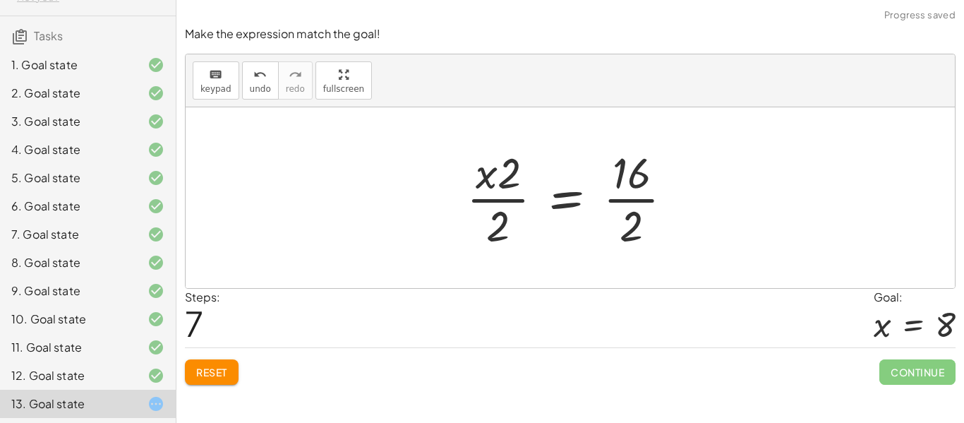
click at [507, 202] on div at bounding box center [575, 197] width 232 height 109
click at [251, 87] on span "undo" at bounding box center [260, 89] width 21 height 10
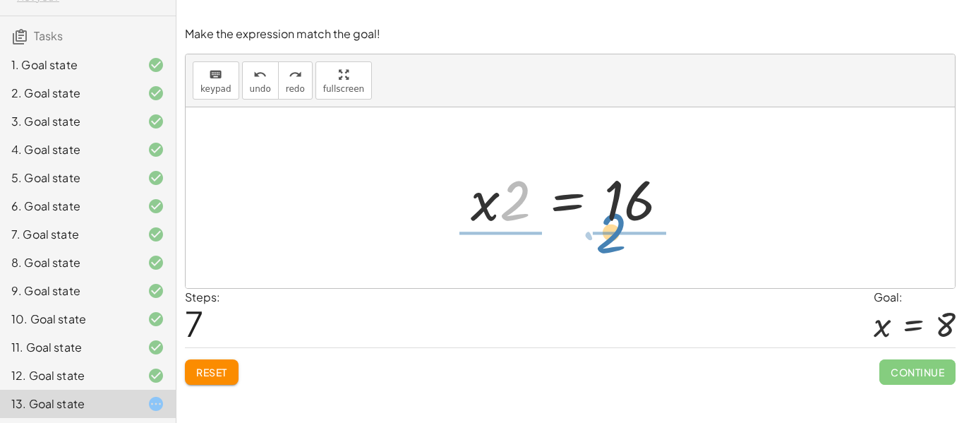
drag, startPoint x: 526, startPoint y: 211, endPoint x: 622, endPoint y: 246, distance: 102.2
click at [622, 246] on div "+ · 2 · ( + x − 3 ) + 4 = 14 + · x · 2 − · 3 · 2 + 4 = 14 + · x · 2 − 6 + 4 = 1…" at bounding box center [570, 197] width 769 height 181
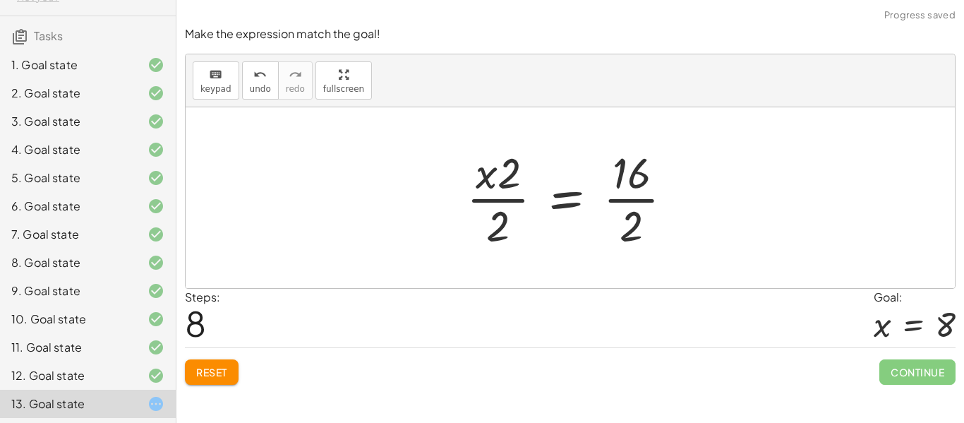
click at [616, 201] on div at bounding box center [575, 197] width 232 height 109
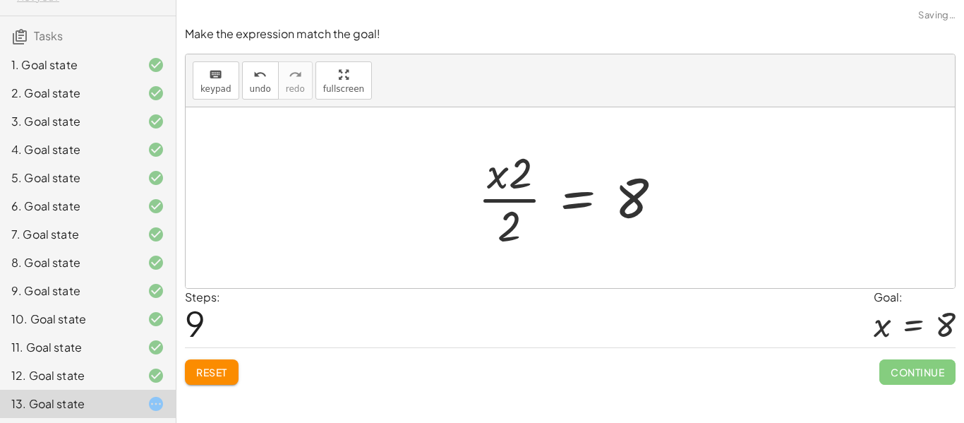
click at [504, 198] on div at bounding box center [576, 197] width 210 height 109
drag, startPoint x: 512, startPoint y: 220, endPoint x: 535, endPoint y: 188, distance: 39.5
click at [535, 188] on div at bounding box center [576, 197] width 210 height 109
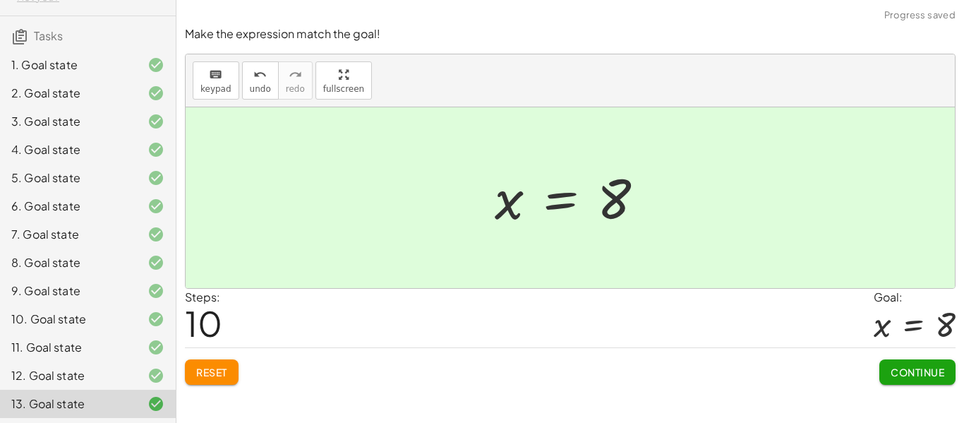
click at [941, 359] on button "Continue" at bounding box center [917, 371] width 76 height 25
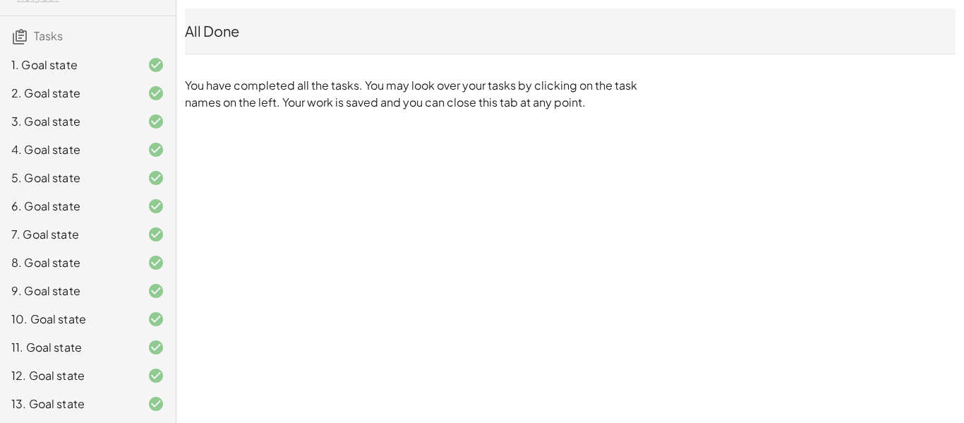
scroll to position [87, 0]
click at [0, 0] on div "Solving One, Two and Multi-step Equations Caelen Carvell Not you? Tasks 1. Goal…" at bounding box center [0, 0] width 0 height 0
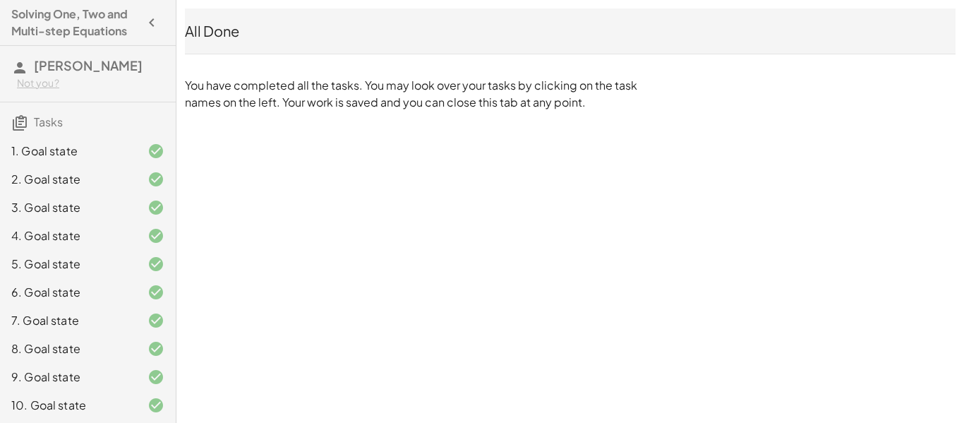
click at [145, 18] on icon "button" at bounding box center [151, 22] width 17 height 17
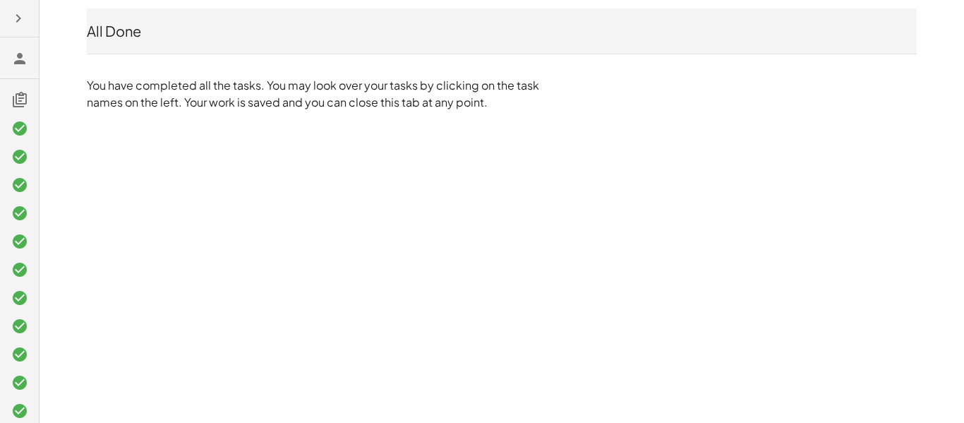
scroll to position [63, 0]
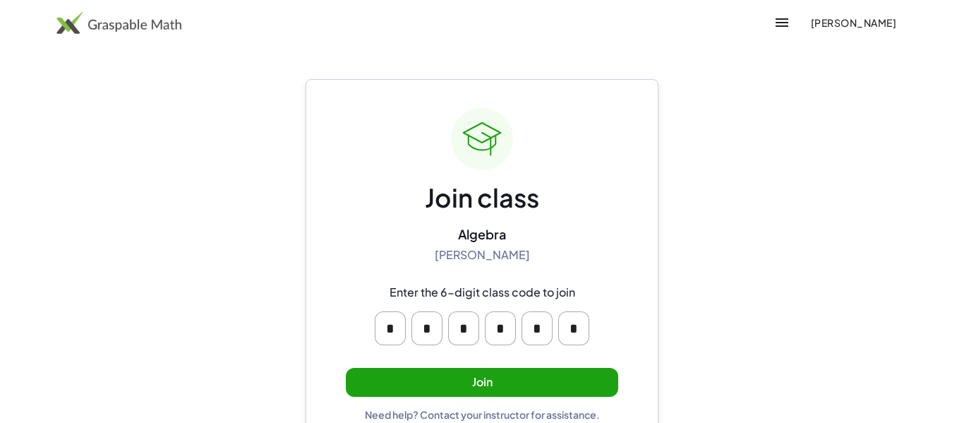
click at [523, 373] on button "Join" at bounding box center [482, 382] width 272 height 29
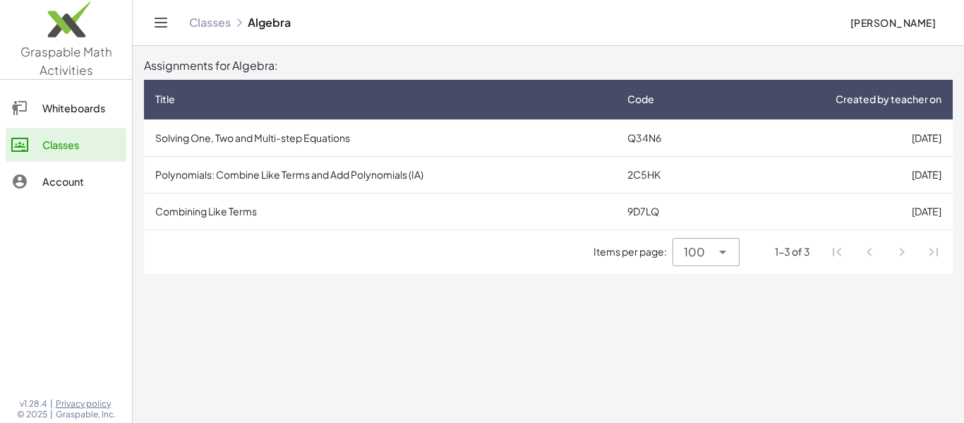
click at [281, 212] on td "Combining Like Terms" at bounding box center [380, 211] width 472 height 37
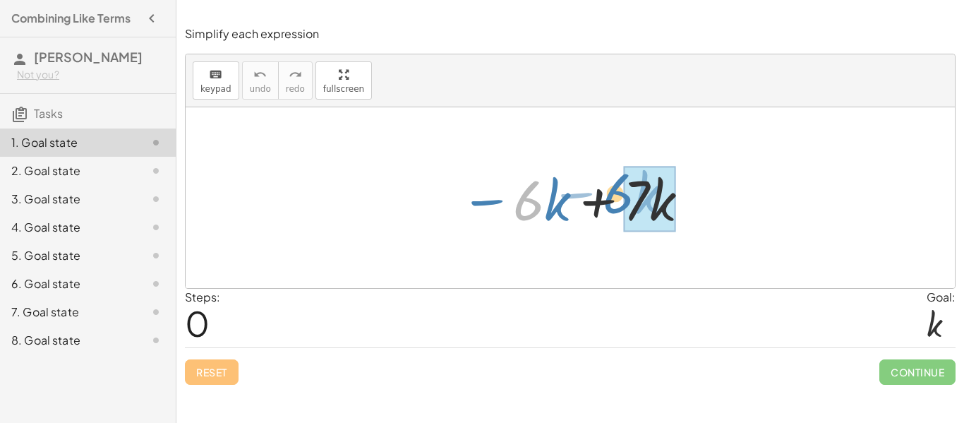
drag, startPoint x: 528, startPoint y: 203, endPoint x: 653, endPoint y: 193, distance: 125.3
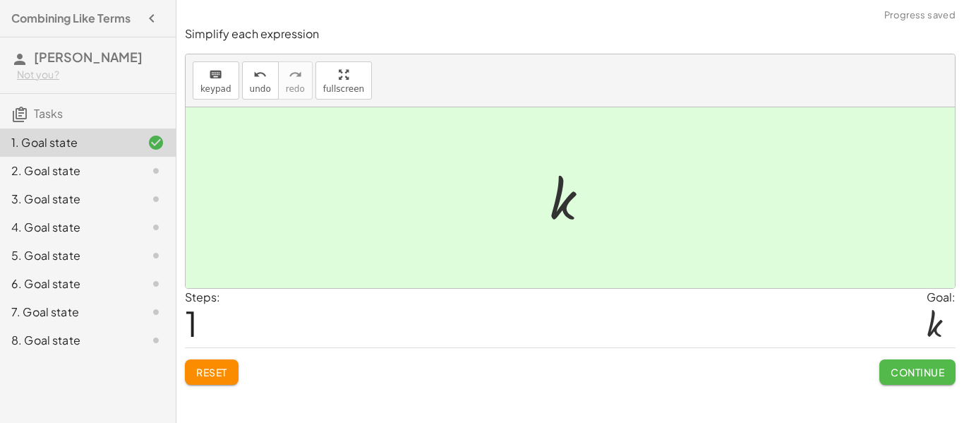
click at [900, 370] on span "Continue" at bounding box center [917, 371] width 54 height 13
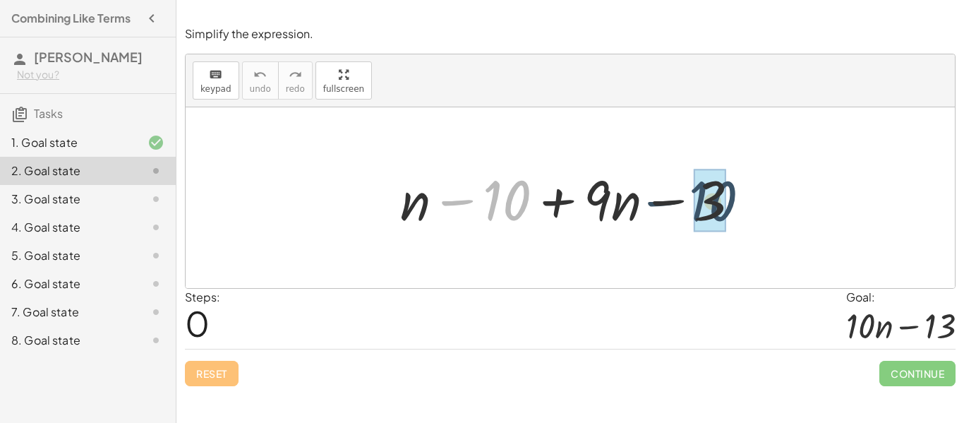
drag, startPoint x: 493, startPoint y: 202, endPoint x: 700, endPoint y: 204, distance: 206.7
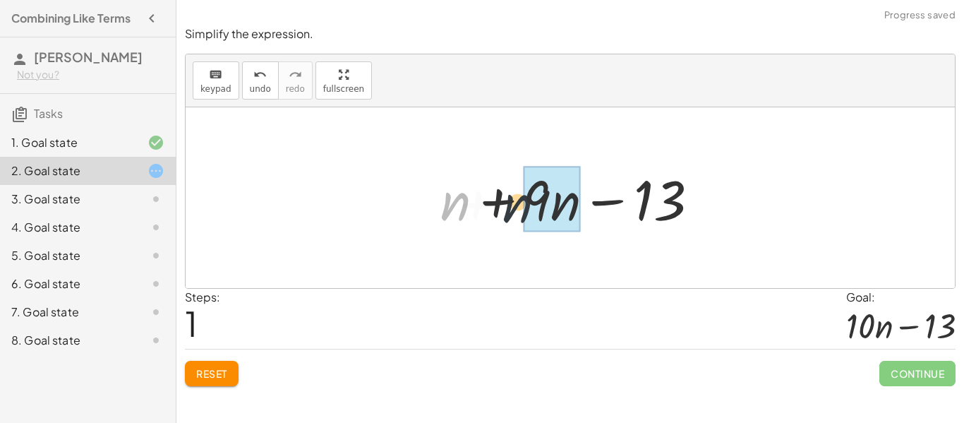
drag, startPoint x: 445, startPoint y: 214, endPoint x: 511, endPoint y: 217, distance: 65.6
click at [511, 217] on div at bounding box center [575, 198] width 284 height 73
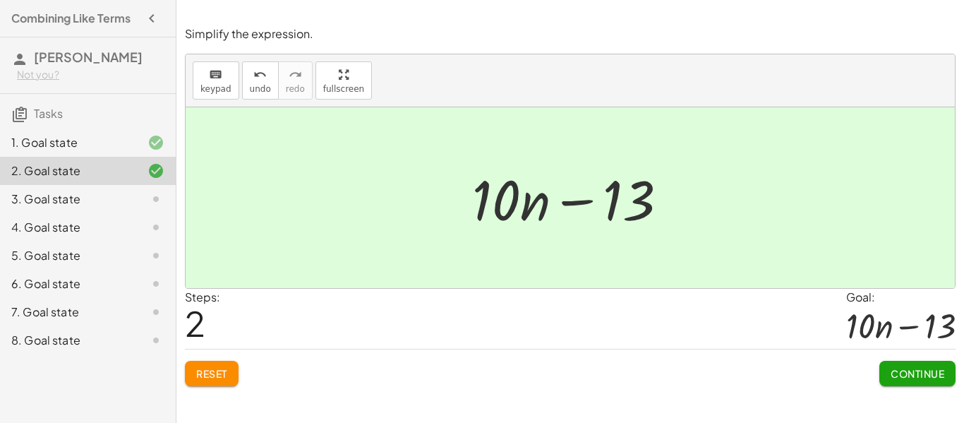
click at [905, 370] on span "Continue" at bounding box center [917, 373] width 54 height 13
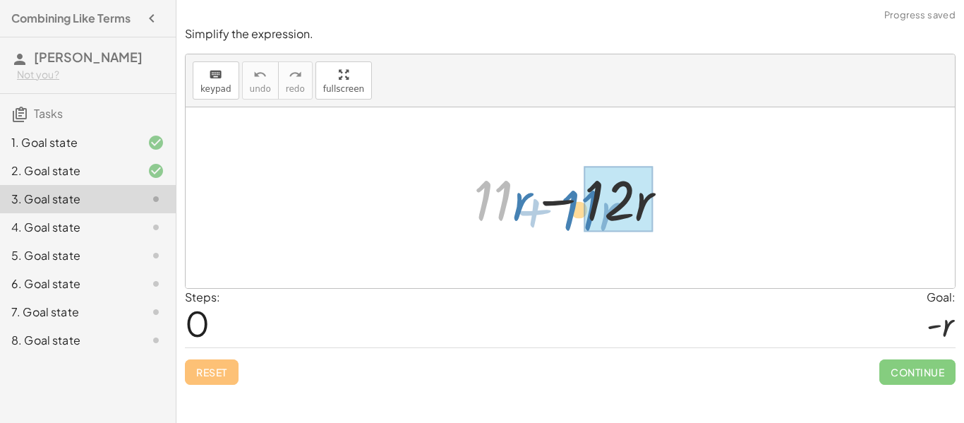
drag, startPoint x: 508, startPoint y: 204, endPoint x: 595, endPoint y: 214, distance: 88.1
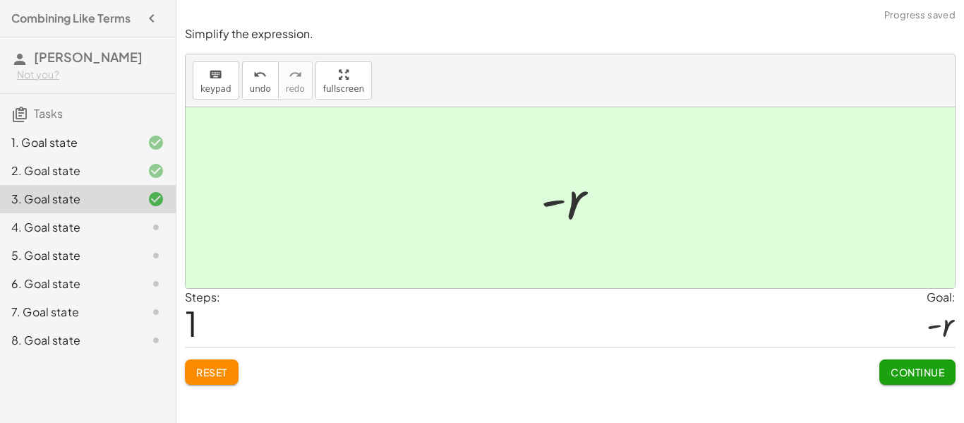
click at [890, 365] on span "Continue" at bounding box center [917, 371] width 54 height 13
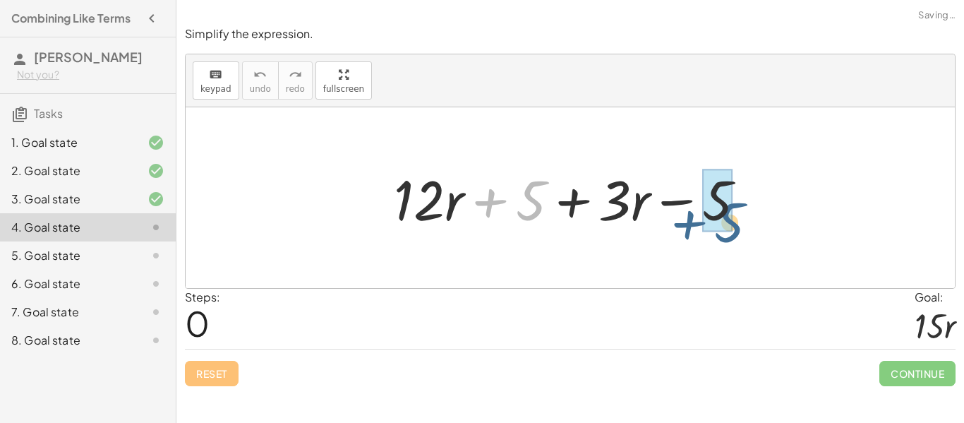
drag, startPoint x: 517, startPoint y: 198, endPoint x: 716, endPoint y: 220, distance: 200.1
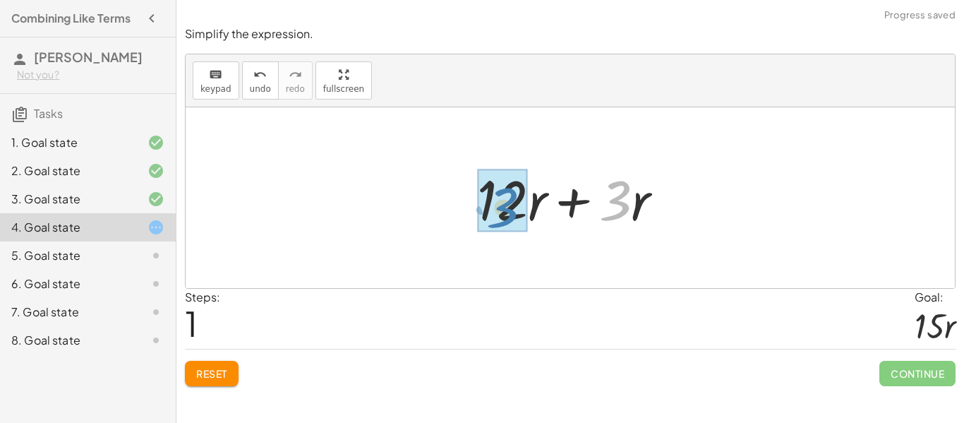
drag, startPoint x: 614, startPoint y: 209, endPoint x: 500, endPoint y: 217, distance: 113.9
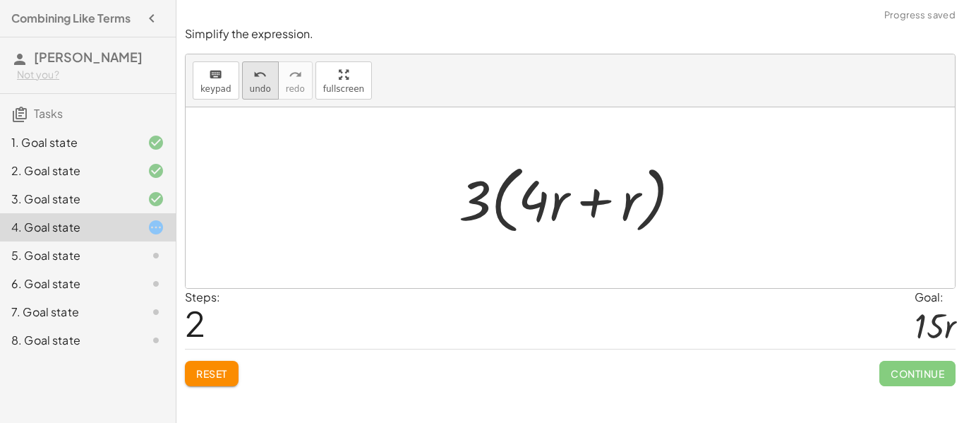
click at [250, 87] on span "undo" at bounding box center [260, 89] width 21 height 10
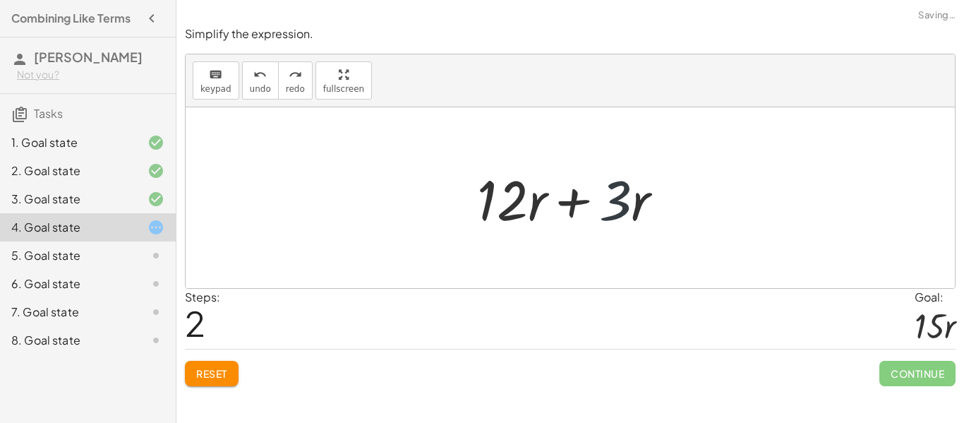
click at [614, 207] on div at bounding box center [576, 198] width 212 height 73
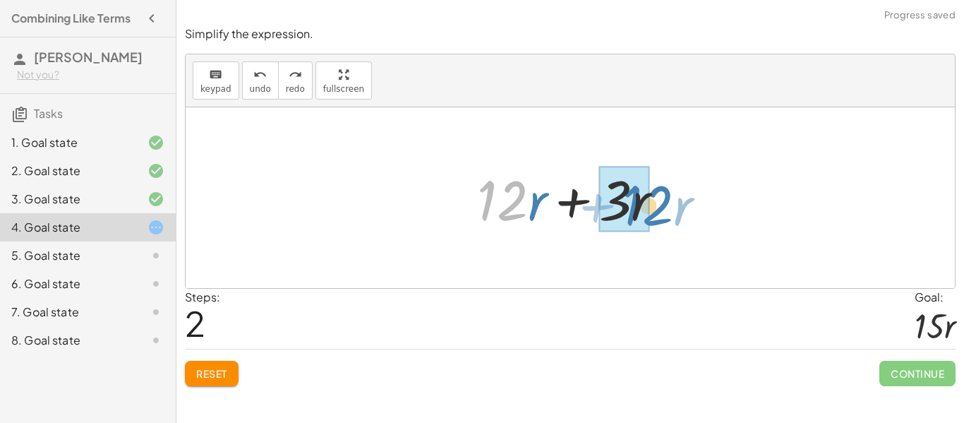
drag, startPoint x: 488, startPoint y: 210, endPoint x: 624, endPoint y: 214, distance: 136.2
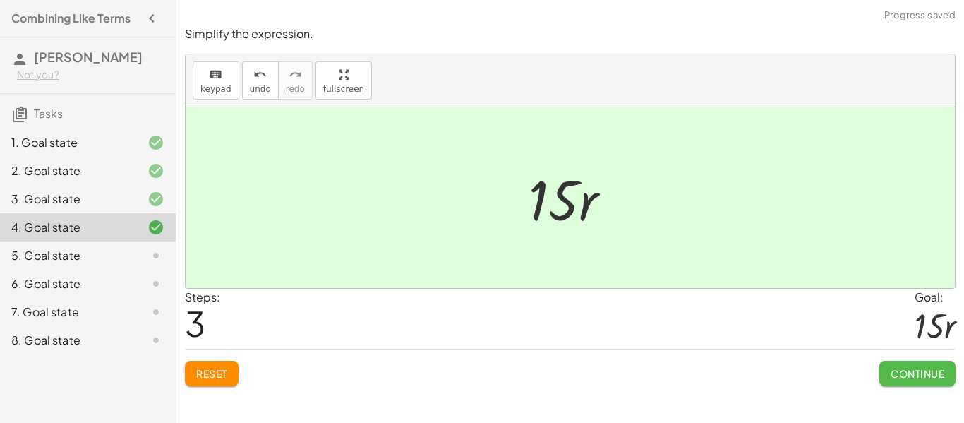
click at [934, 380] on button "Continue" at bounding box center [917, 373] width 76 height 25
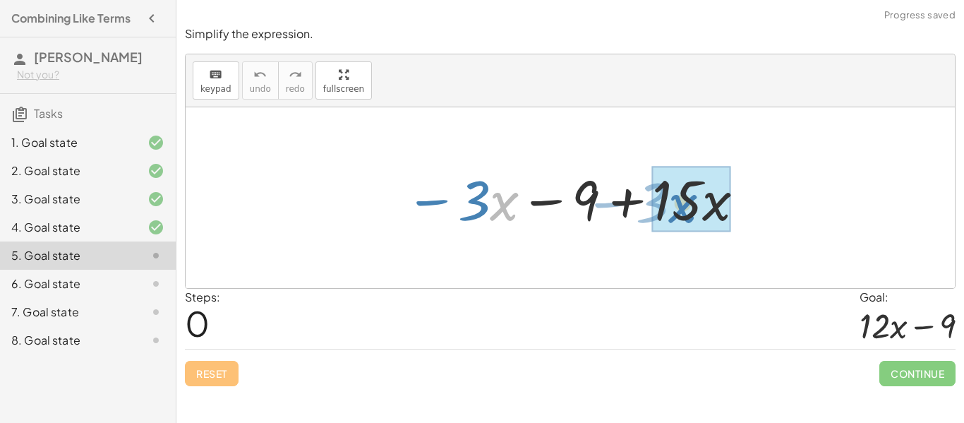
drag, startPoint x: 491, startPoint y: 201, endPoint x: 666, endPoint y: 205, distance: 175.0
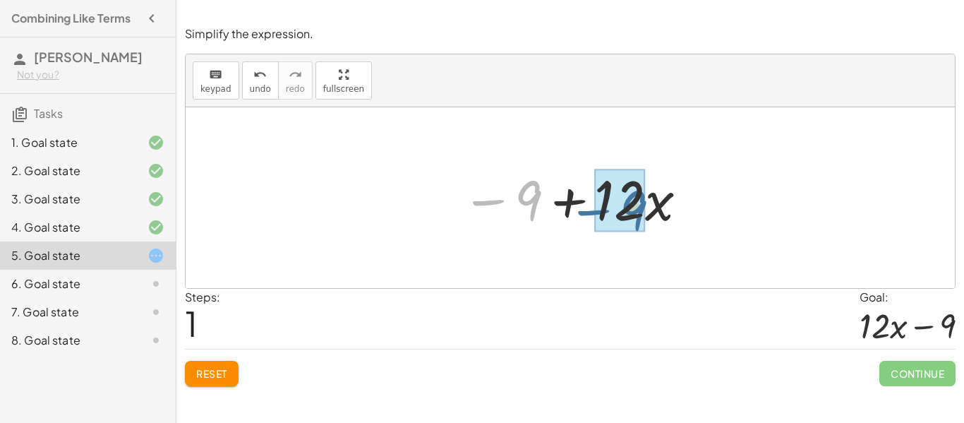
drag, startPoint x: 524, startPoint y: 195, endPoint x: 629, endPoint y: 205, distance: 105.6
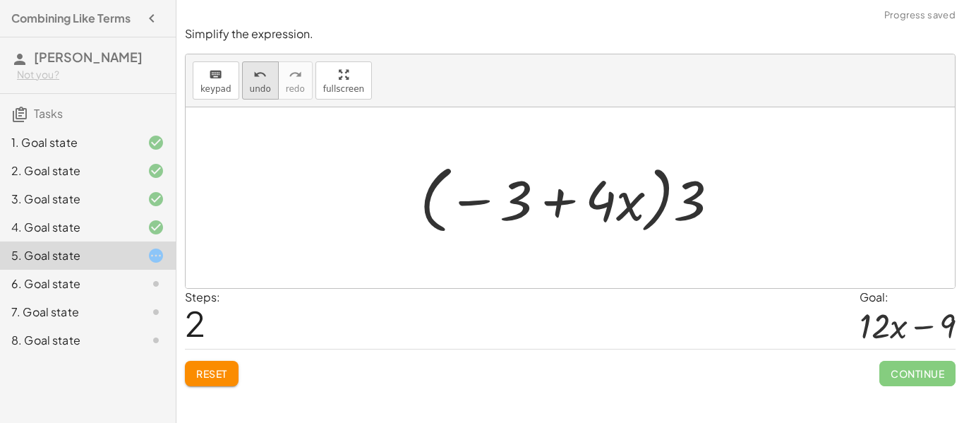
click at [253, 84] on span "undo" at bounding box center [260, 89] width 21 height 10
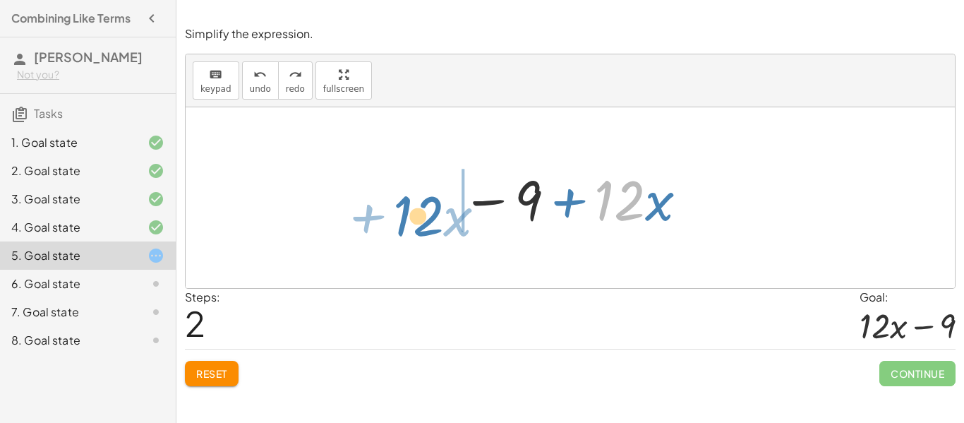
drag, startPoint x: 643, startPoint y: 199, endPoint x: 441, endPoint y: 215, distance: 202.4
click at [441, 215] on div "− · 3 · x − 9 + · 15 · x · 12 + · x − 9 + · 12 · x" at bounding box center [570, 198] width 260 height 80
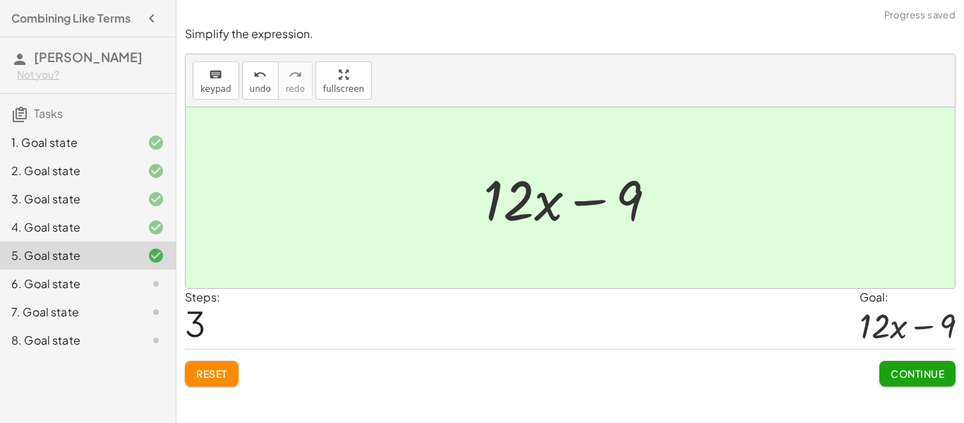
click at [915, 377] on span "Continue" at bounding box center [917, 373] width 54 height 13
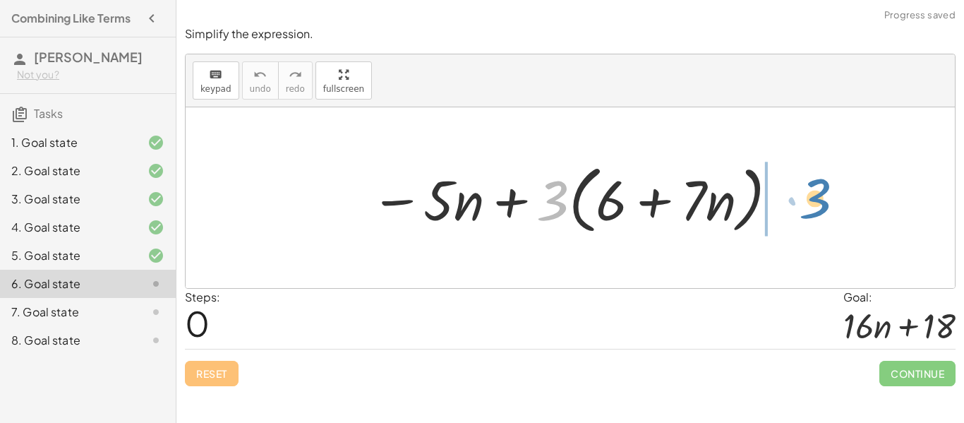
drag, startPoint x: 543, startPoint y: 208, endPoint x: 805, endPoint y: 206, distance: 261.7
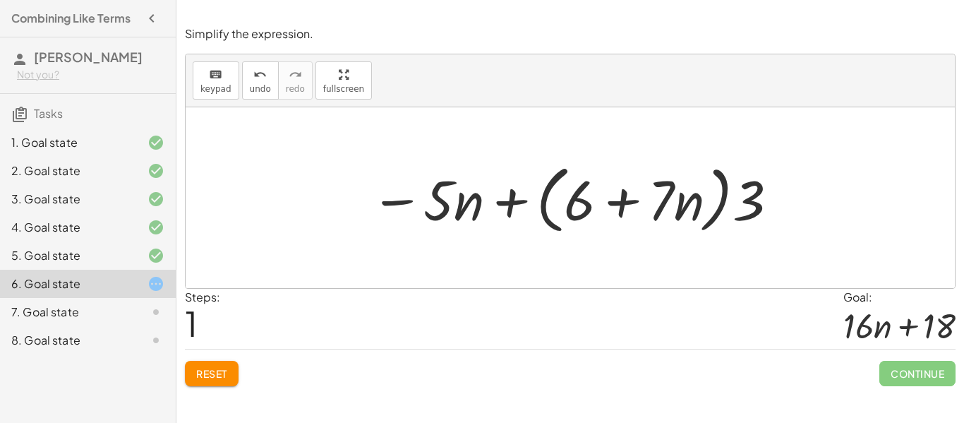
click at [222, 377] on span "Reset" at bounding box center [211, 373] width 31 height 13
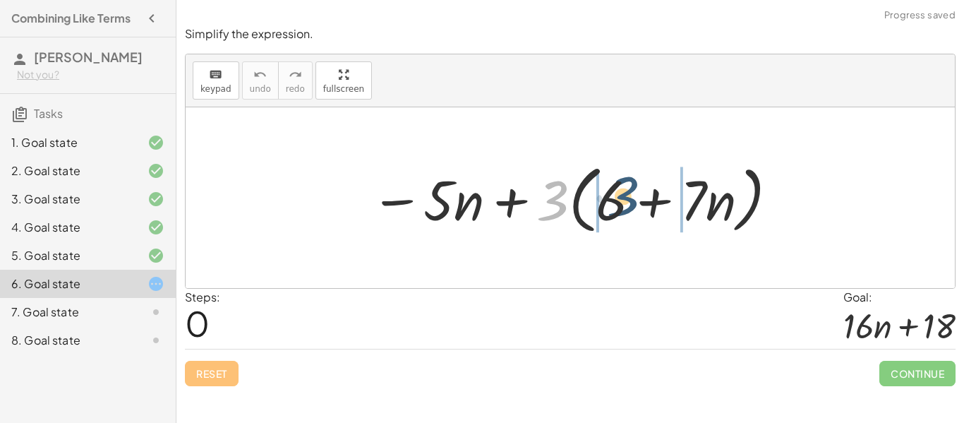
drag, startPoint x: 558, startPoint y: 202, endPoint x: 630, endPoint y: 199, distance: 72.0
click at [630, 199] on div at bounding box center [574, 197] width 423 height 81
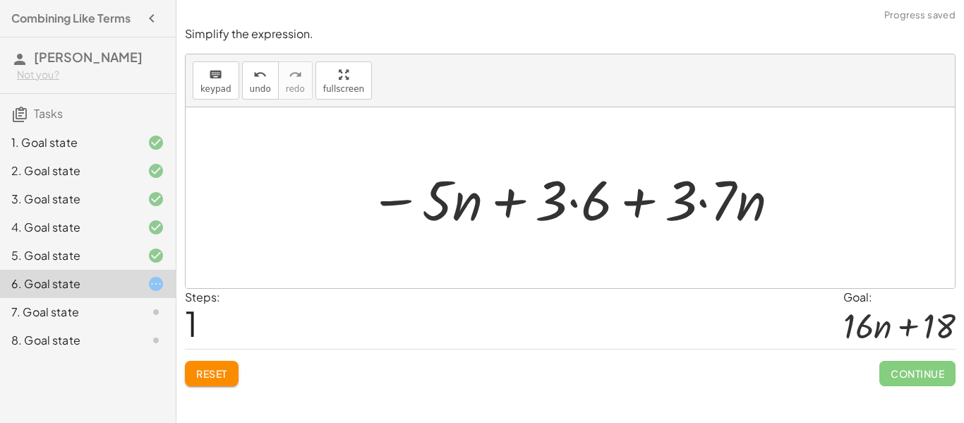
click at [574, 204] on div at bounding box center [575, 198] width 427 height 73
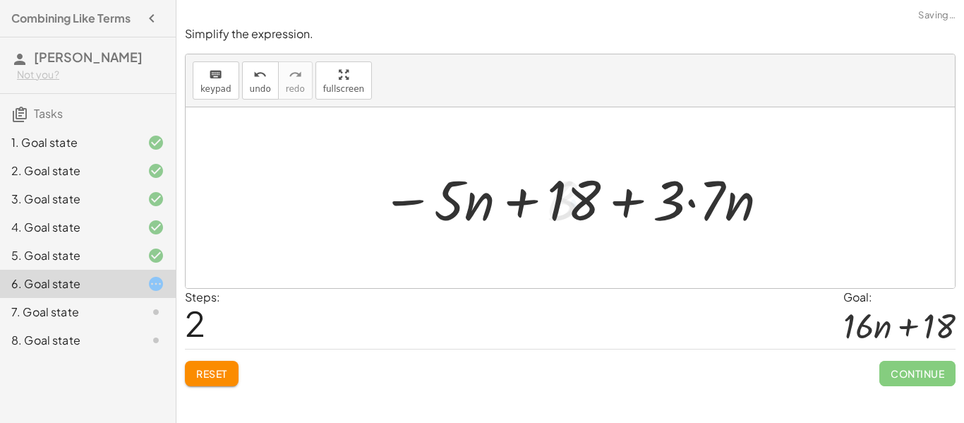
click at [689, 209] on div at bounding box center [575, 198] width 403 height 73
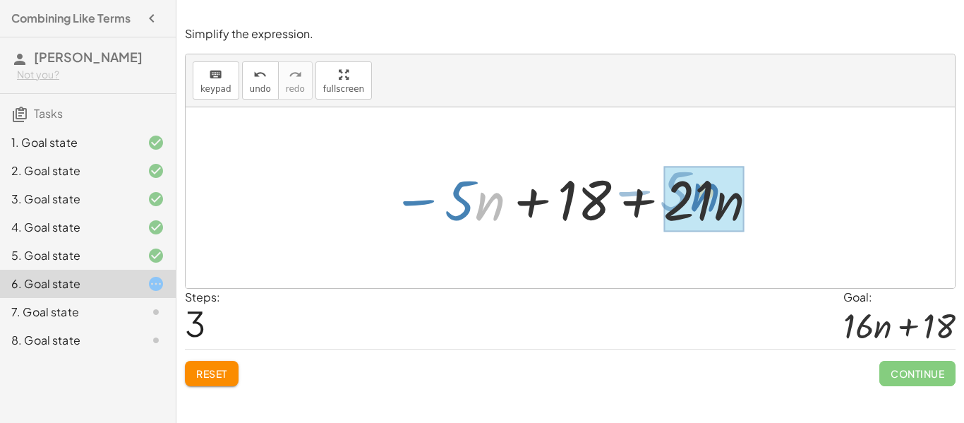
drag, startPoint x: 486, startPoint y: 204, endPoint x: 702, endPoint y: 195, distance: 216.0
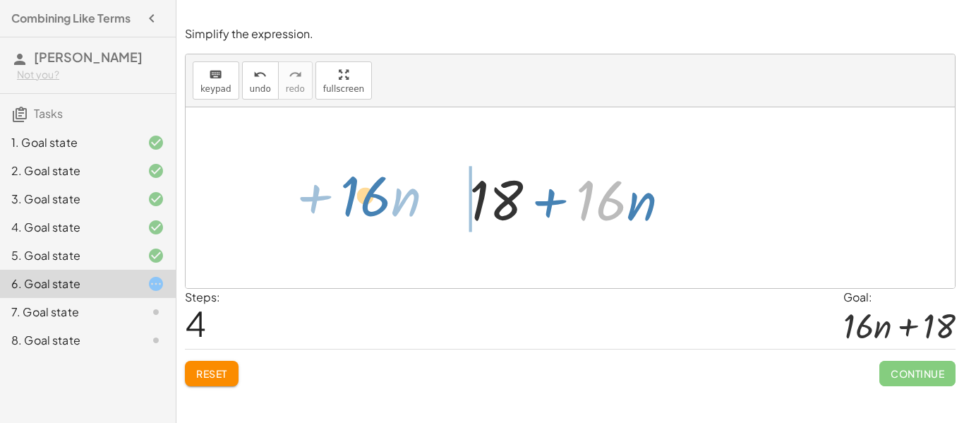
drag, startPoint x: 612, startPoint y: 202, endPoint x: 377, endPoint y: 198, distance: 235.7
click at [377, 198] on div "− · 5 · n + · 3 · ( + 6 + · 7 · n ) − · 5 · n + · 3 · 6 + · 3 · 7 · n − · 5 · n…" at bounding box center [570, 197] width 769 height 181
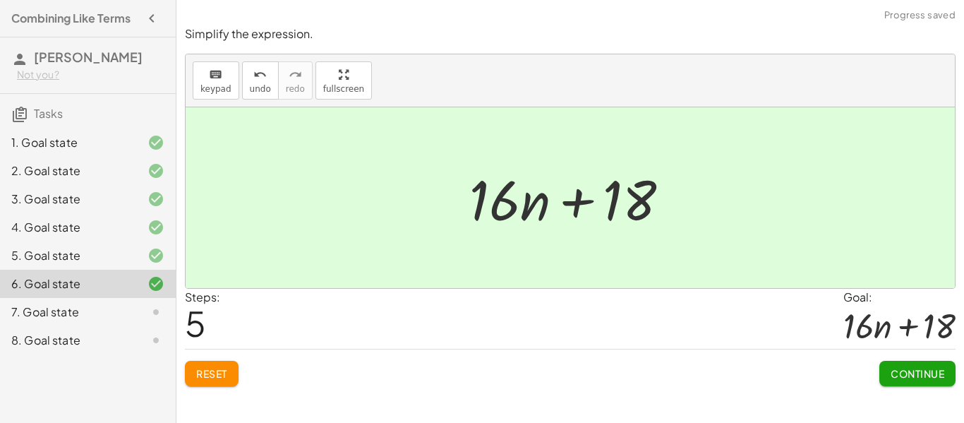
click at [898, 378] on span "Continue" at bounding box center [917, 373] width 54 height 13
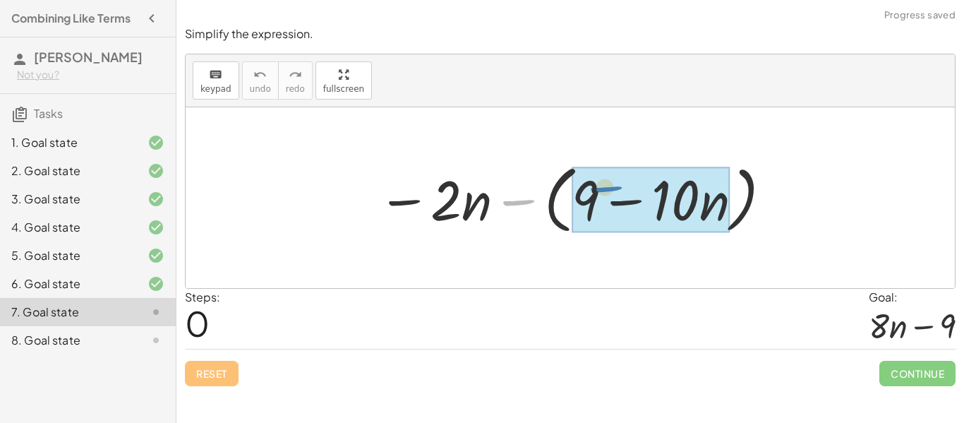
drag, startPoint x: 509, startPoint y: 198, endPoint x: 597, endPoint y: 186, distance: 88.4
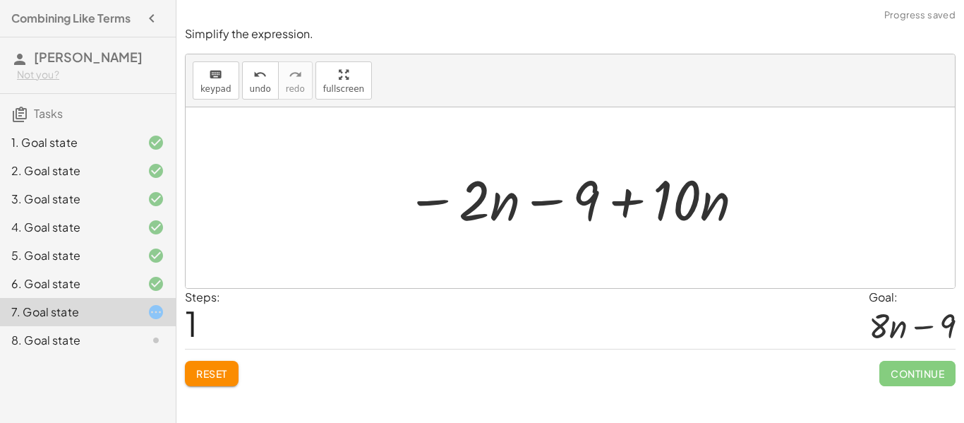
click at [630, 202] on div at bounding box center [576, 198] width 354 height 73
click at [551, 206] on div at bounding box center [576, 198] width 354 height 73
click at [477, 209] on div at bounding box center [576, 198] width 354 height 73
click at [504, 212] on div at bounding box center [576, 198] width 354 height 73
drag, startPoint x: 488, startPoint y: 204, endPoint x: 497, endPoint y: 216, distance: 14.7
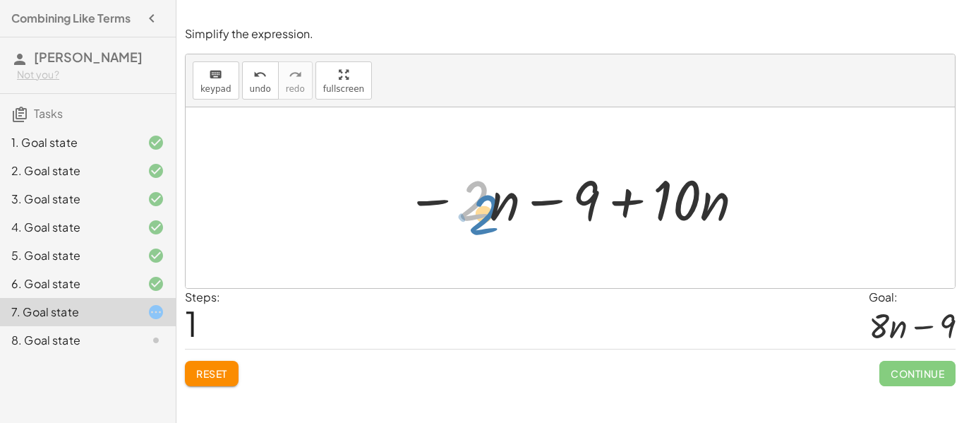
click at [497, 216] on div at bounding box center [576, 198] width 354 height 73
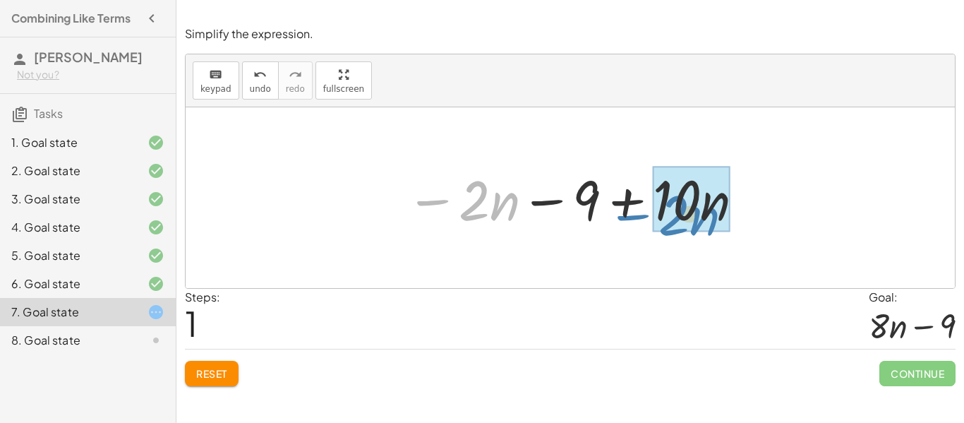
drag, startPoint x: 446, startPoint y: 201, endPoint x: 646, endPoint y: 215, distance: 200.9
click at [646, 215] on div at bounding box center [576, 198] width 354 height 73
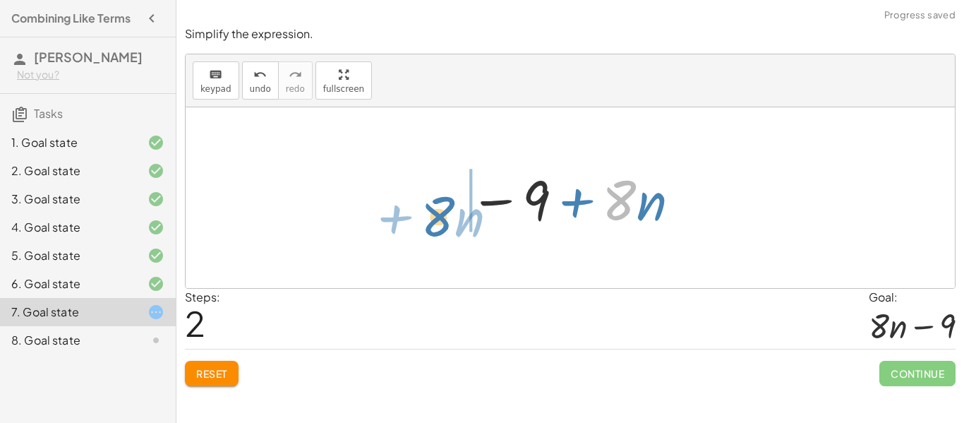
drag, startPoint x: 636, startPoint y: 207, endPoint x: 446, endPoint y: 224, distance: 190.6
click at [446, 224] on div "− · 2 · n − ( + 9 − · 10 · n ) − · 2 · n − 9 + · 10 · n · 8 + · n · n 9 − + · 8" at bounding box center [570, 197] width 769 height 181
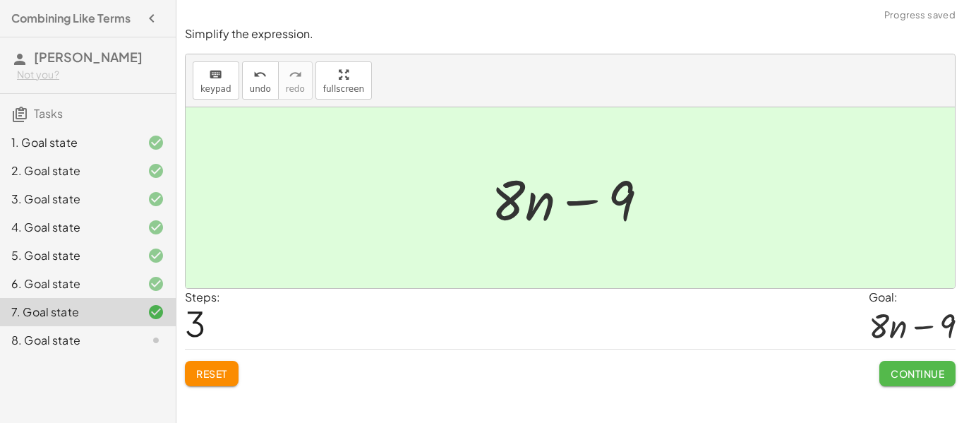
click at [918, 370] on span "Continue" at bounding box center [917, 373] width 54 height 13
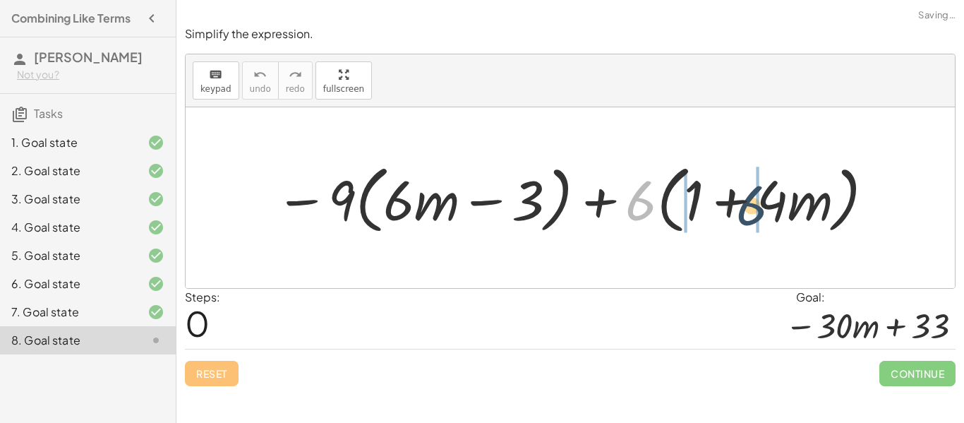
drag, startPoint x: 631, startPoint y: 203, endPoint x: 742, endPoint y: 209, distance: 111.6
click at [742, 209] on div at bounding box center [575, 197] width 614 height 81
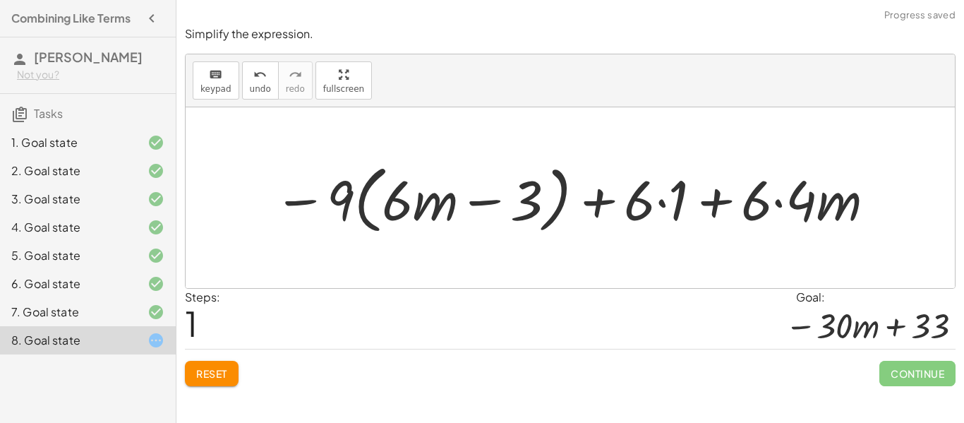
click at [663, 203] on div at bounding box center [575, 197] width 617 height 81
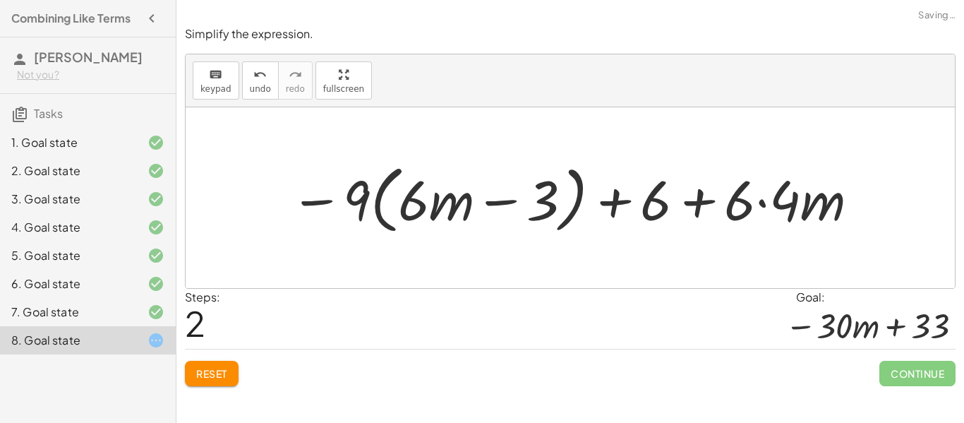
click at [760, 203] on div at bounding box center [575, 197] width 584 height 81
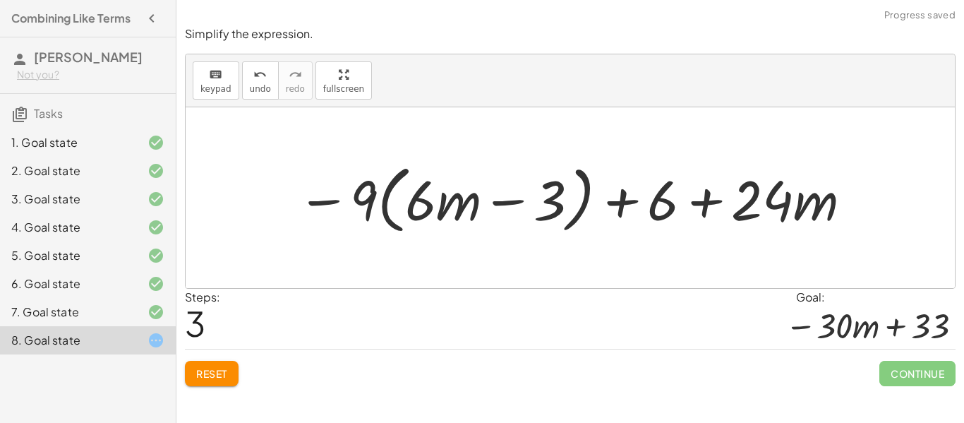
click at [689, 201] on div at bounding box center [575, 197] width 571 height 81
drag, startPoint x: 353, startPoint y: 209, endPoint x: 449, endPoint y: 213, distance: 96.0
click at [449, 213] on div at bounding box center [575, 197] width 571 height 81
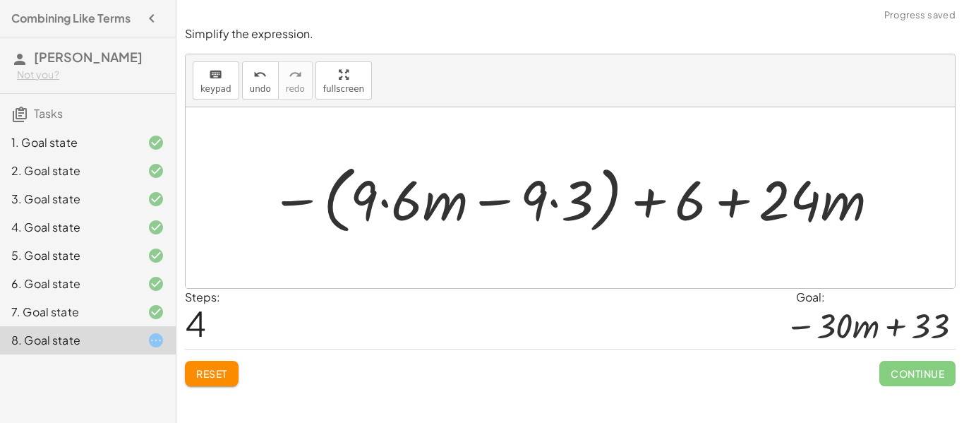
click at [392, 206] on div at bounding box center [575, 197] width 625 height 81
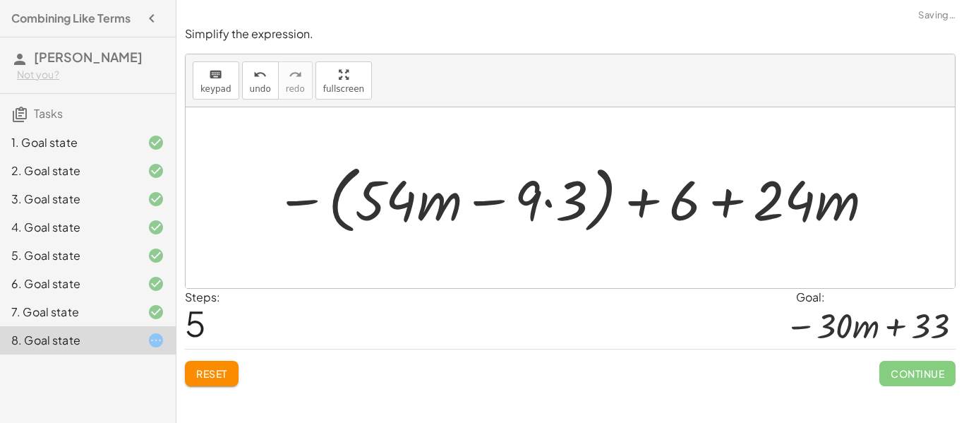
click at [556, 200] on div at bounding box center [575, 197] width 614 height 81
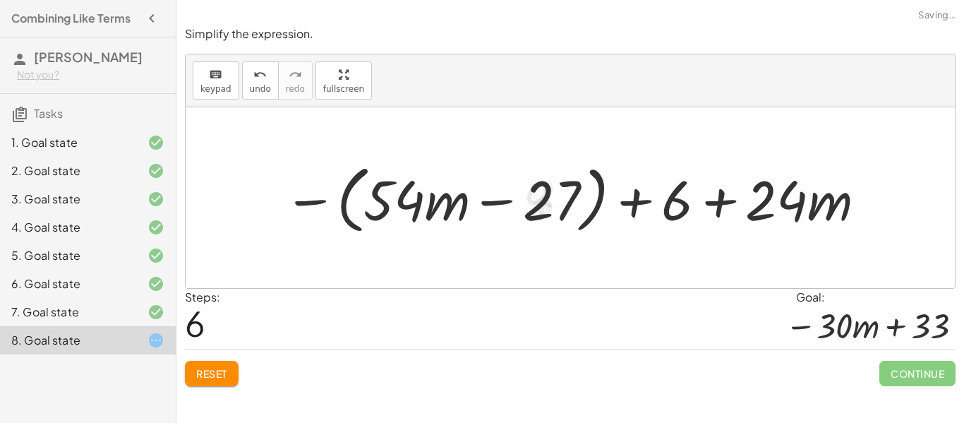
click at [489, 201] on div at bounding box center [576, 197] width 598 height 81
click at [643, 210] on div at bounding box center [576, 197] width 598 height 81
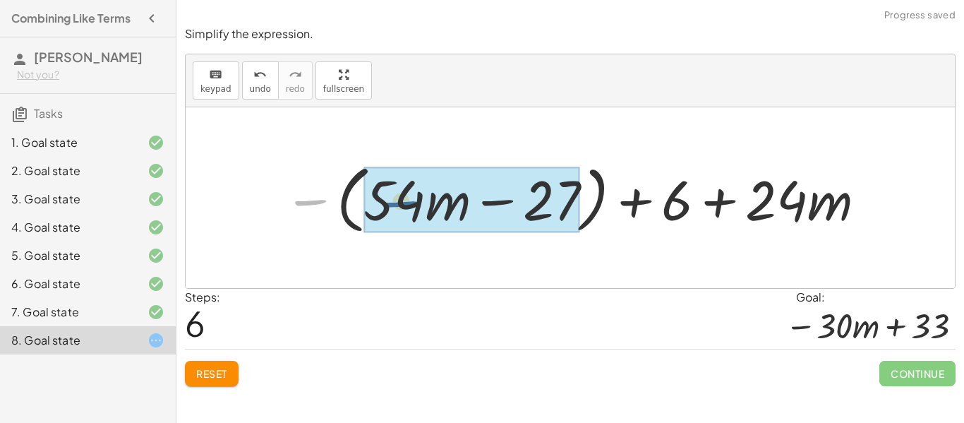
drag, startPoint x: 311, startPoint y: 200, endPoint x: 407, endPoint y: 201, distance: 96.0
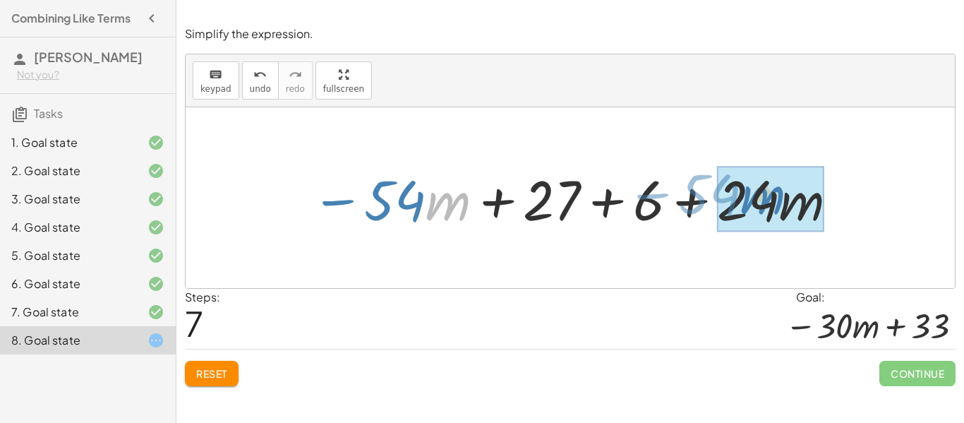
drag, startPoint x: 432, startPoint y: 205, endPoint x: 746, endPoint y: 198, distance: 314.7
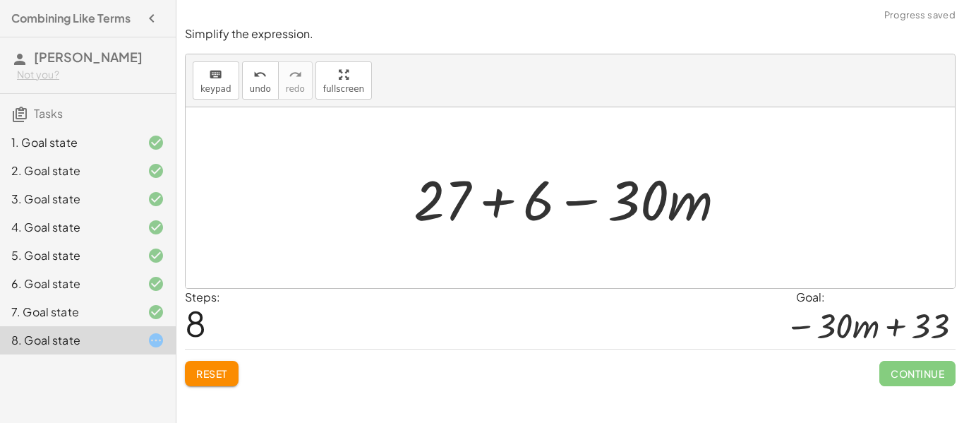
click at [499, 204] on div at bounding box center [575, 198] width 338 height 73
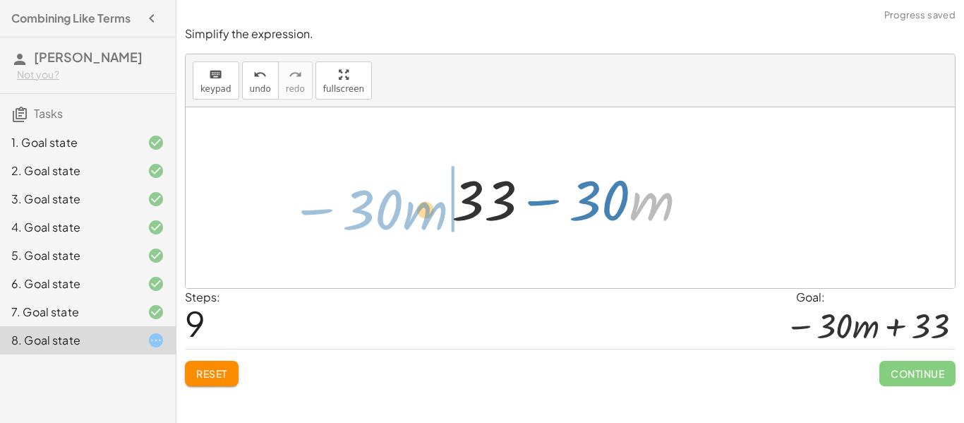
drag, startPoint x: 638, startPoint y: 202, endPoint x: 410, endPoint y: 212, distance: 228.8
click at [410, 212] on div "− · 9 · ( + · 6 · m − 3 ) + · 6 · ( + 1 + · 4 · m ) − · 9 · ( + · 6 · m − 3 ) +…" at bounding box center [570, 197] width 769 height 181
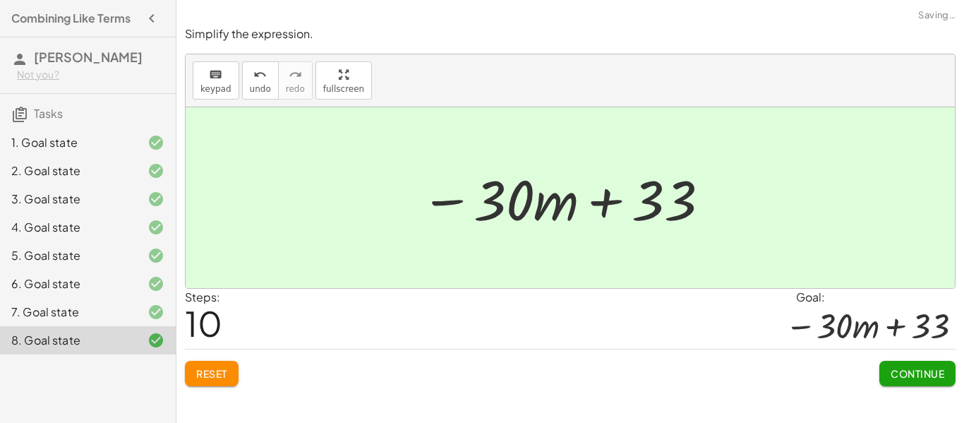
click at [898, 372] on span "Continue" at bounding box center [917, 373] width 54 height 13
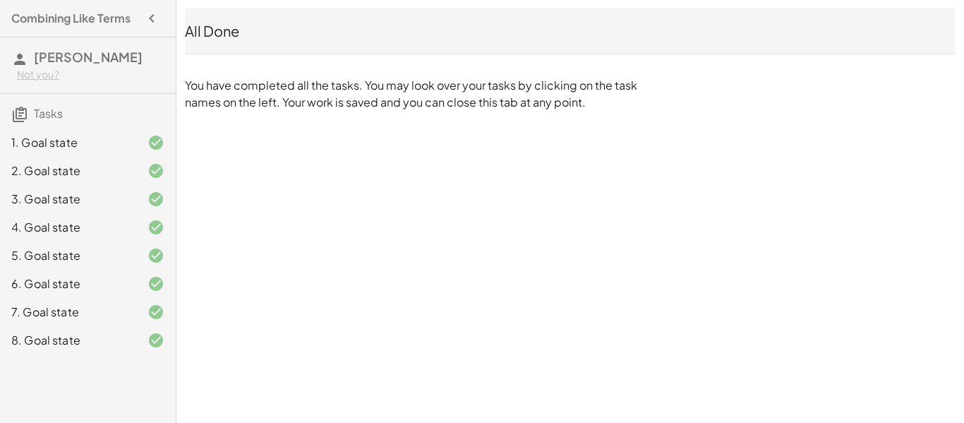
click at [143, 20] on icon "button" at bounding box center [151, 18] width 17 height 17
